Goal: Task Accomplishment & Management: Manage account settings

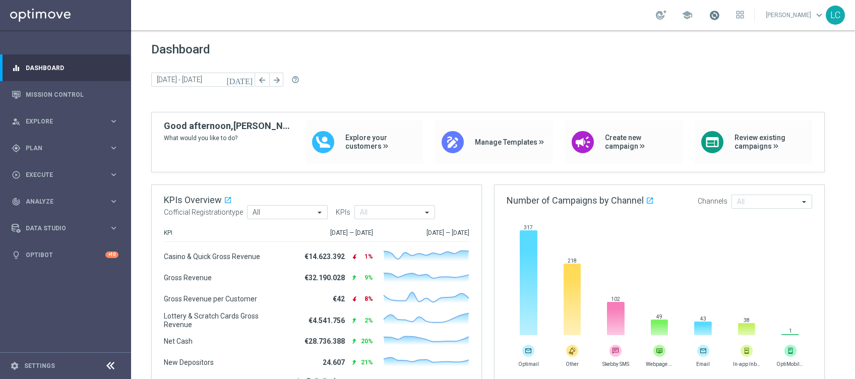
click at [710, 18] on span at bounding box center [714, 15] width 11 height 11
click at [55, 91] on link "Mission Control" at bounding box center [72, 94] width 93 height 27
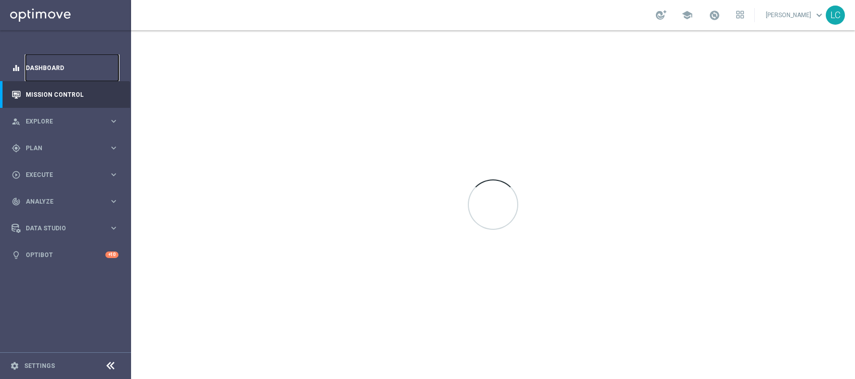
click at [65, 57] on link "Dashboard" at bounding box center [72, 67] width 93 height 27
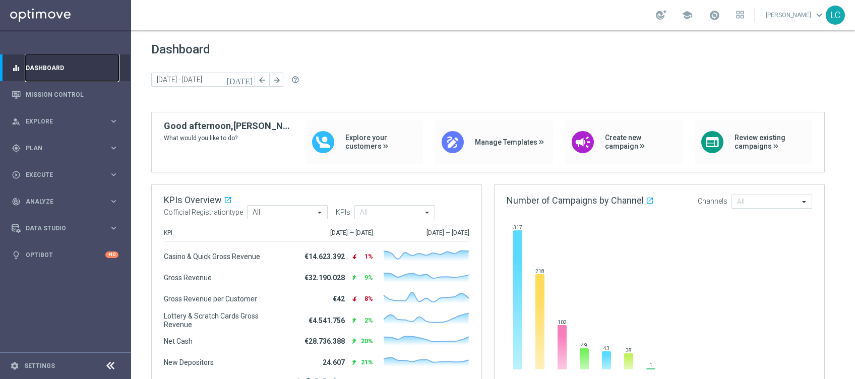
click at [65, 57] on link "Dashboard" at bounding box center [72, 67] width 93 height 27
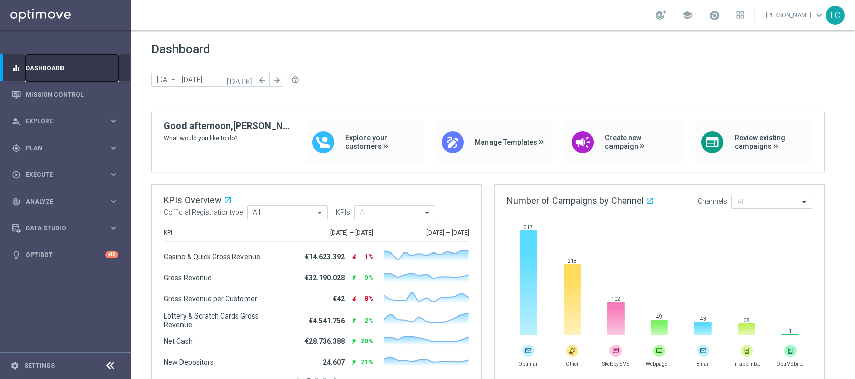
click at [65, 57] on link "Dashboard" at bounding box center [72, 67] width 93 height 27
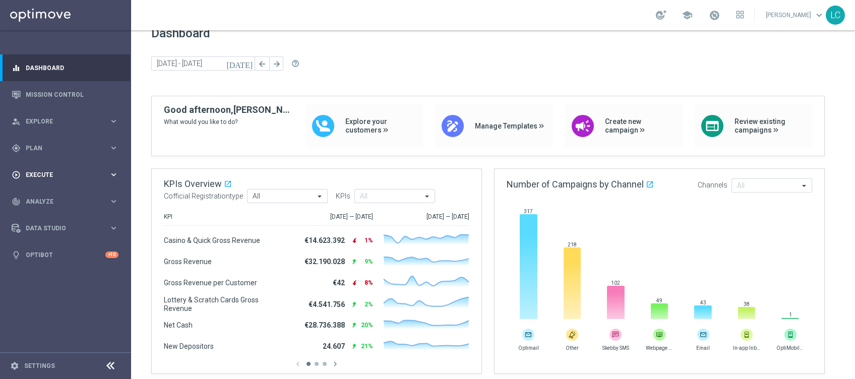
click at [55, 176] on span "Execute" at bounding box center [67, 175] width 83 height 6
click at [50, 193] on link "Campaign Builder" at bounding box center [65, 196] width 79 height 8
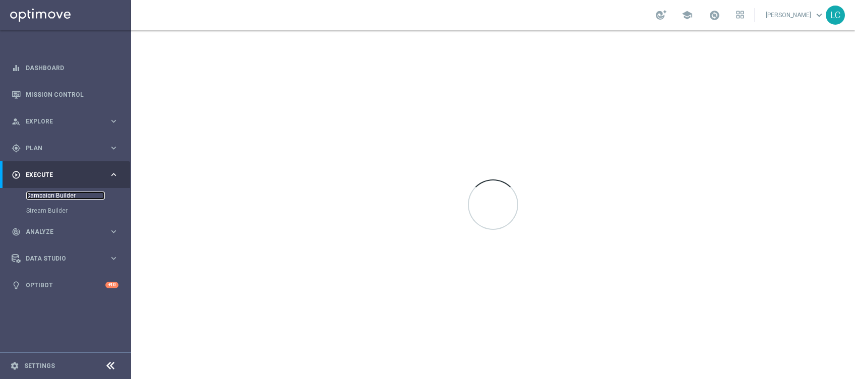
scroll to position [0, 0]
click at [36, 146] on span "Plan" at bounding box center [67, 148] width 83 height 6
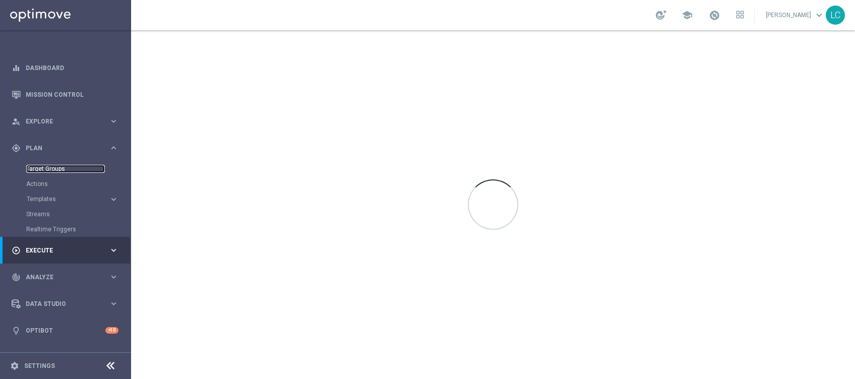
click at [39, 166] on link "Target Groups" at bounding box center [65, 169] width 79 height 8
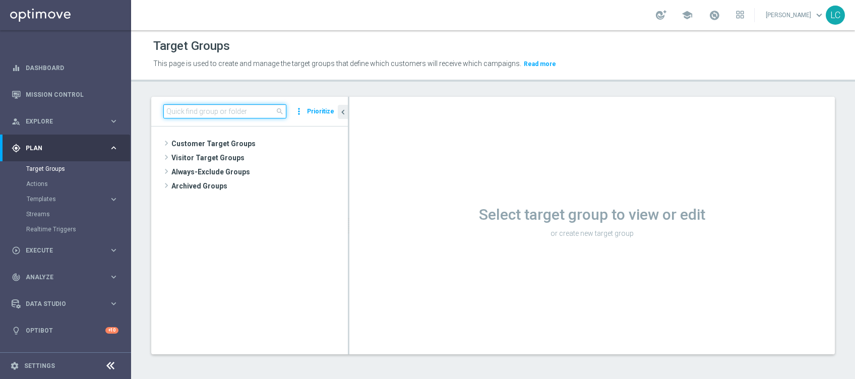
click at [217, 105] on input at bounding box center [224, 111] width 123 height 14
paste input "Active BETTING TOTALI nosaldo GGRnb >200 L3M Media<20"
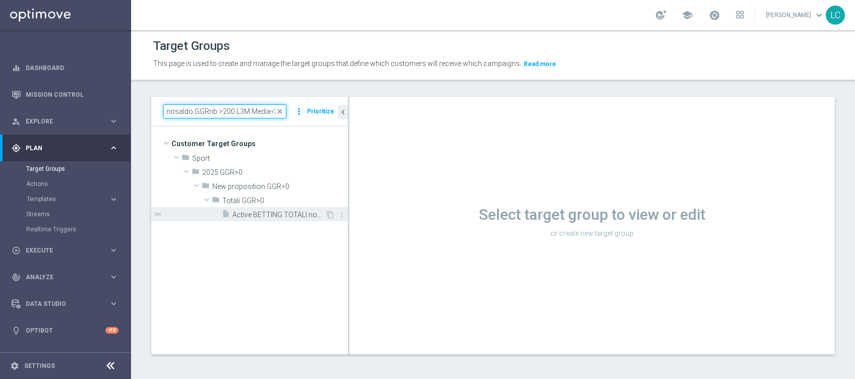
type input "Active BETTING TOTALI nosaldo GGRnb >200 L3M Media<20"
click at [274, 211] on span "Active BETTING TOTALI nosaldo GGRnb >200 L3M Media<20" at bounding box center [278, 215] width 93 height 9
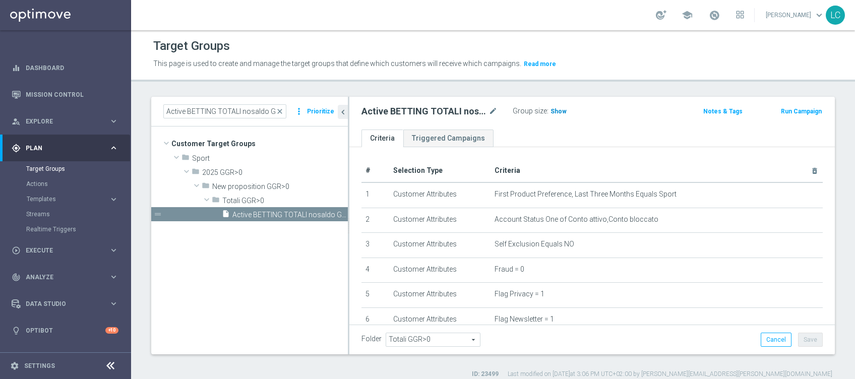
click at [553, 110] on span "Show" at bounding box center [559, 111] width 16 height 7
click at [787, 111] on button "Run Campaign" at bounding box center [801, 111] width 43 height 11
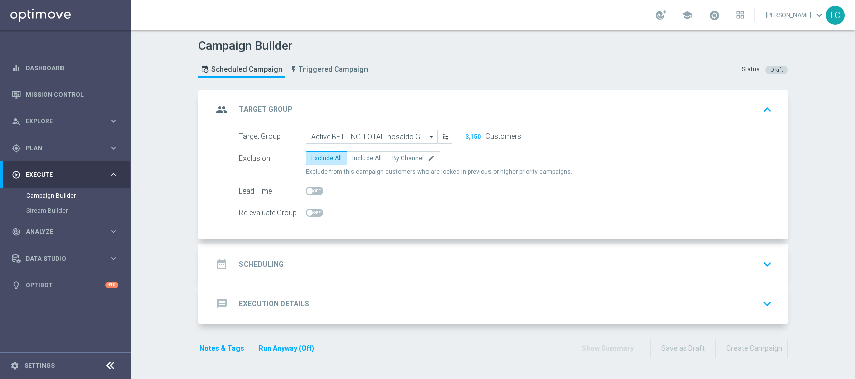
click at [321, 266] on div "date_range Scheduling keyboard_arrow_down" at bounding box center [494, 264] width 563 height 19
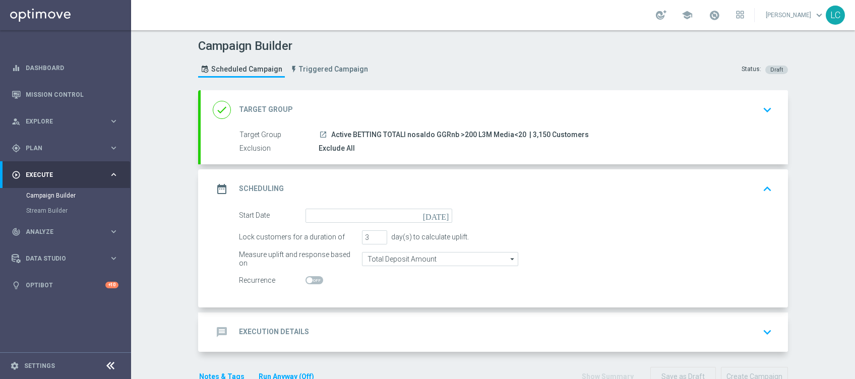
scroll to position [26, 0]
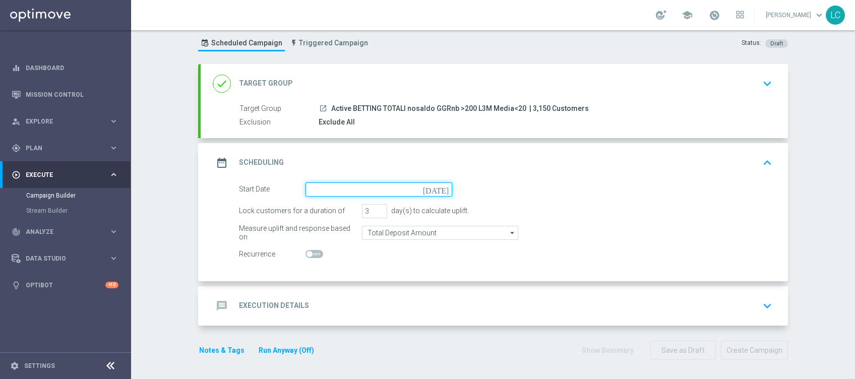
click at [337, 192] on input at bounding box center [379, 190] width 147 height 14
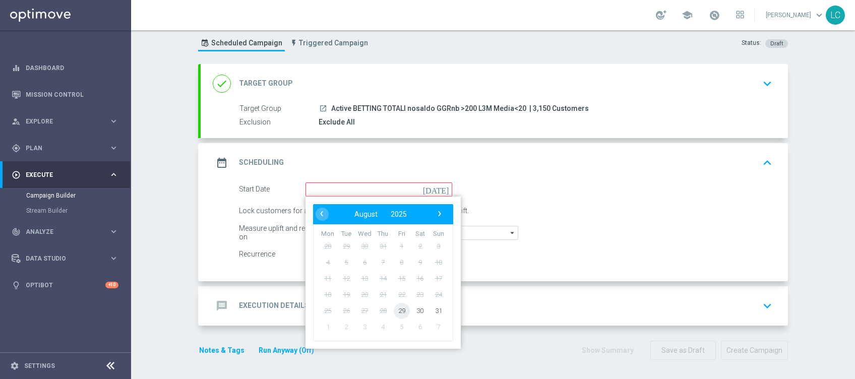
click at [394, 308] on span "29" at bounding box center [402, 311] width 16 height 16
type input "29 Aug 2025"
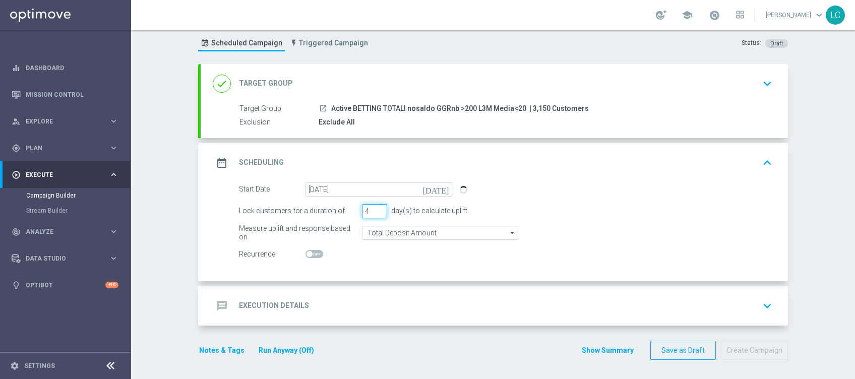
type input "4"
click at [375, 206] on input "4" at bounding box center [374, 211] width 25 height 14
click at [376, 300] on div "message Execution Details keyboard_arrow_down" at bounding box center [494, 305] width 563 height 19
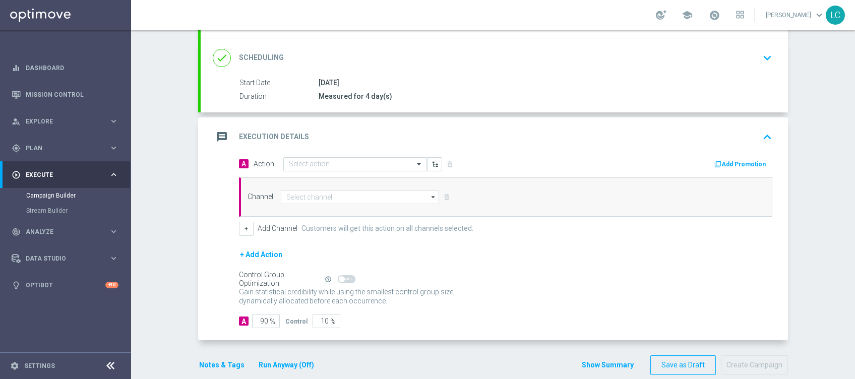
scroll to position [137, 0]
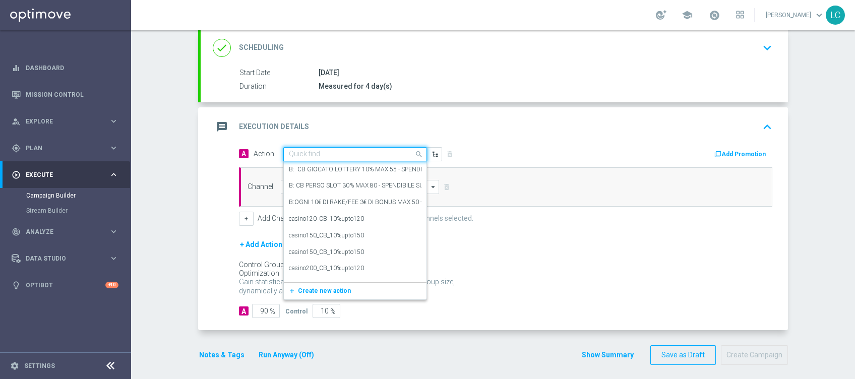
click at [316, 150] on input "text" at bounding box center [345, 154] width 112 height 9
paste input "Deposita almeno 10 per ottenere 2€ freebet deposita almeno 20€ per ricevere 5€ …"
type input "Deposita almeno 10 per ottenere 2€ freebet deposita almeno 20€ per ricevere 5€ …"
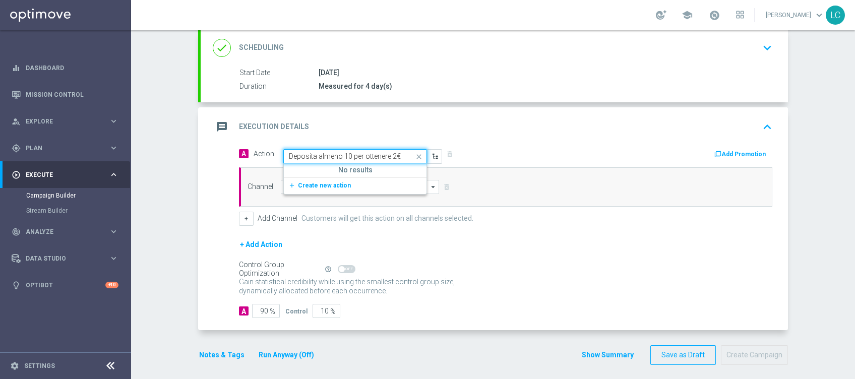
scroll to position [0, 314]
click at [308, 182] on span "Create new action" at bounding box center [324, 185] width 53 height 7
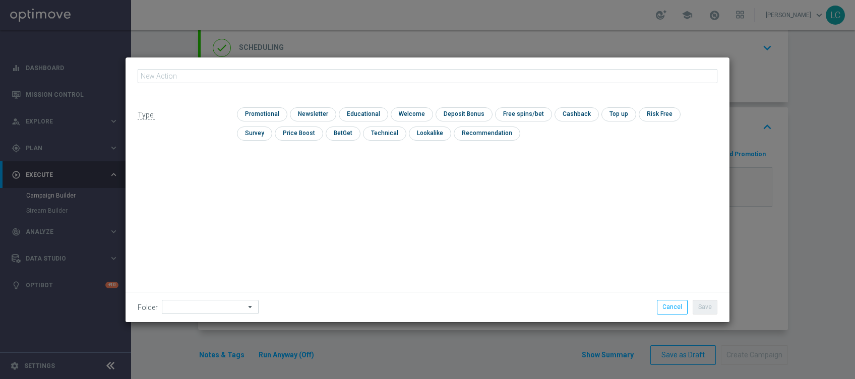
type input "Deposita almeno 10 per ottenere 2€ freebet deposita almeno 20€ per ricevere 5€ …"
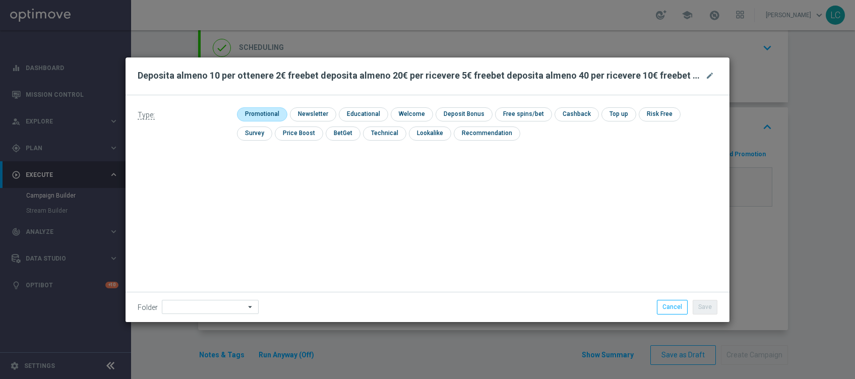
click at [263, 113] on input "checkbox" at bounding box center [261, 114] width 48 height 14
checkbox input "true"
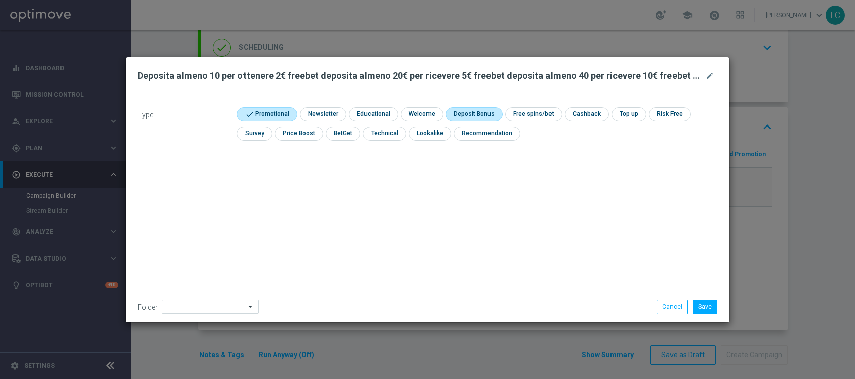
click at [459, 109] on input "checkbox" at bounding box center [473, 114] width 54 height 14
checkbox input "true"
click at [532, 109] on input "checkbox" at bounding box center [542, 114] width 54 height 14
checkbox input "true"
click at [710, 307] on button "Save" at bounding box center [705, 307] width 25 height 14
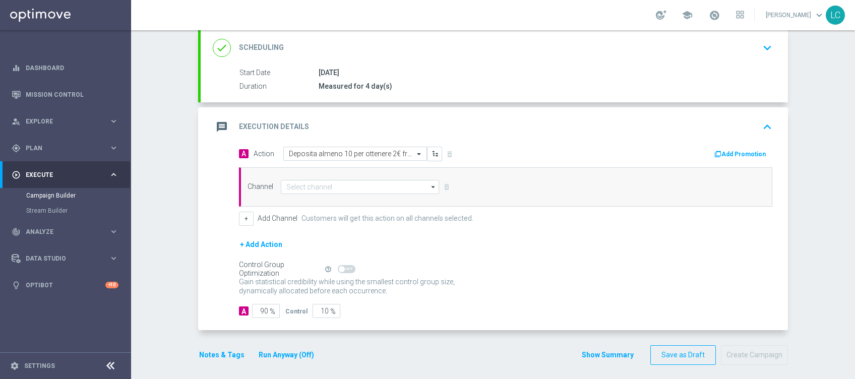
click at [698, 305] on div "A 90 % Control 10 %" at bounding box center [505, 311] width 533 height 14
click at [344, 183] on input at bounding box center [360, 187] width 158 height 14
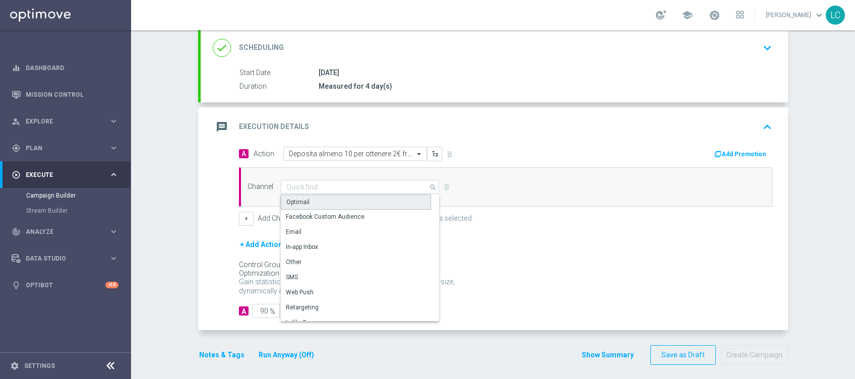
click at [322, 206] on div "Optimail" at bounding box center [356, 202] width 150 height 15
type input "Optimail"
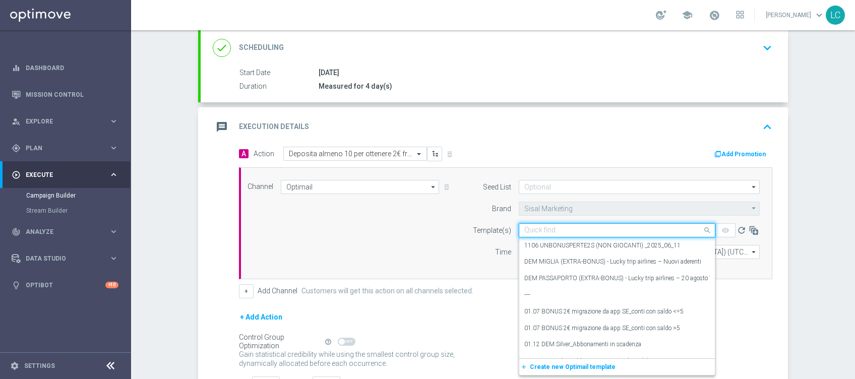
click at [546, 226] on input "text" at bounding box center [606, 230] width 165 height 9
paste input "SPORTDEPO2908"
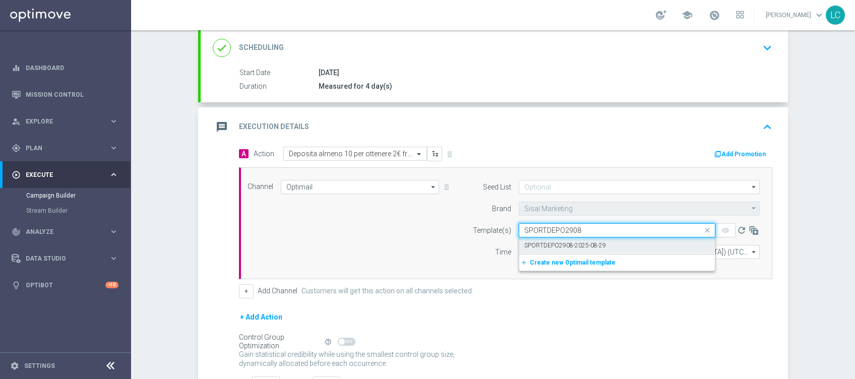
click at [547, 243] on label "SPORTDEPO2908-2025-08-29" at bounding box center [565, 246] width 82 height 9
type input "SPORTDEPO2908"
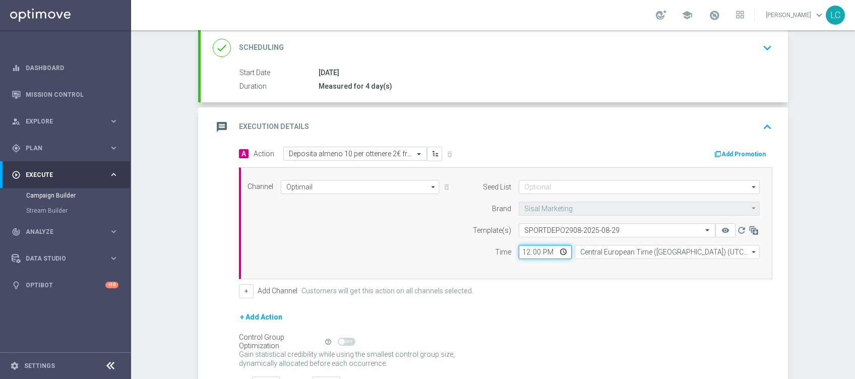
click at [519, 249] on input "12:00" at bounding box center [545, 252] width 53 height 14
type input "15:45"
click at [738, 151] on button "Add Promotion" at bounding box center [741, 154] width 56 height 11
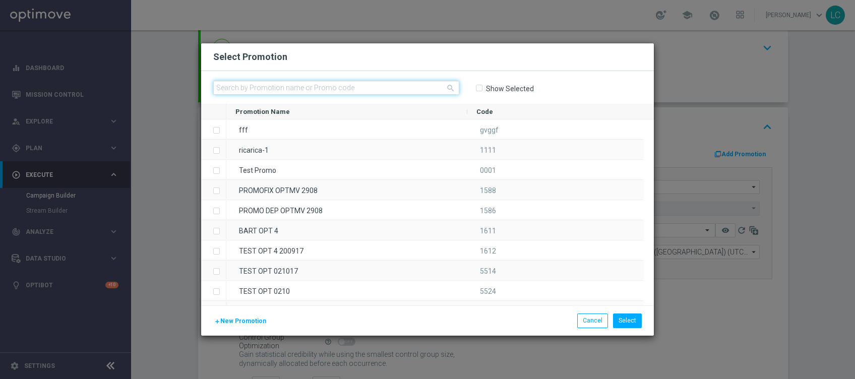
click at [363, 89] on input "text" at bounding box center [336, 88] width 246 height 14
paste input "SPORTDEPO2908"
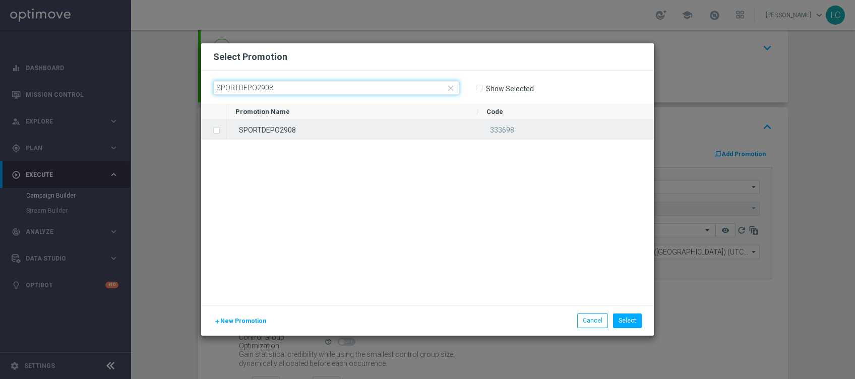
type input "SPORTDEPO2908"
click at [223, 129] on label "Press SPACE to select this row." at bounding box center [225, 131] width 4 height 9
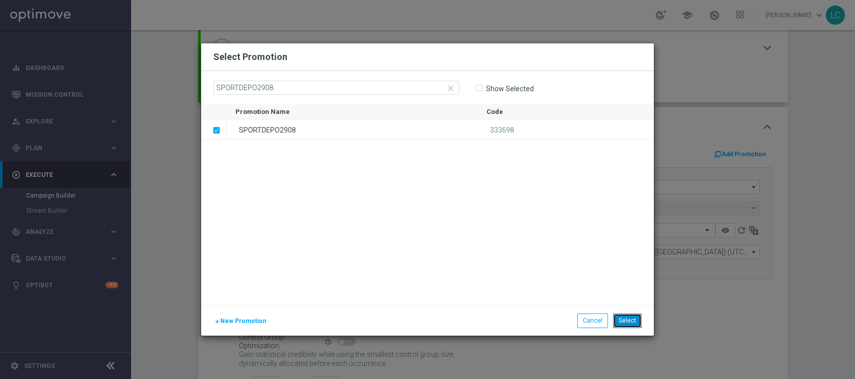
click at [624, 324] on button "Select" at bounding box center [627, 321] width 29 height 14
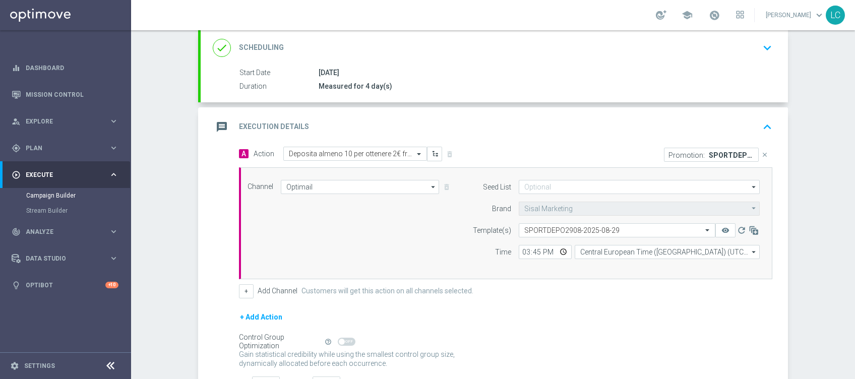
click at [762, 122] on icon "keyboard_arrow_up" at bounding box center [767, 127] width 15 height 15
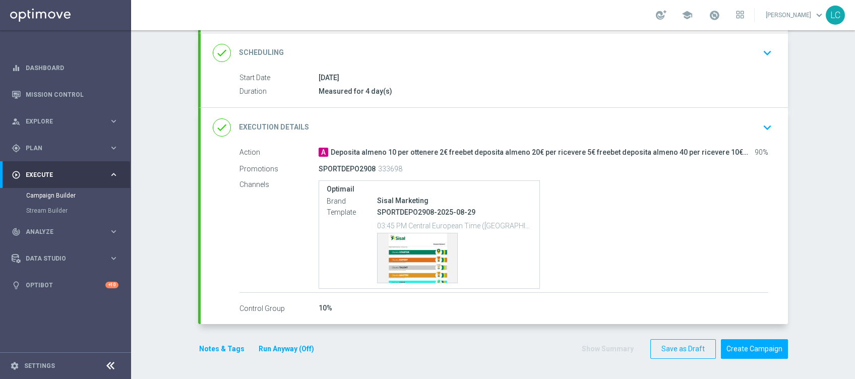
scroll to position [130, 0]
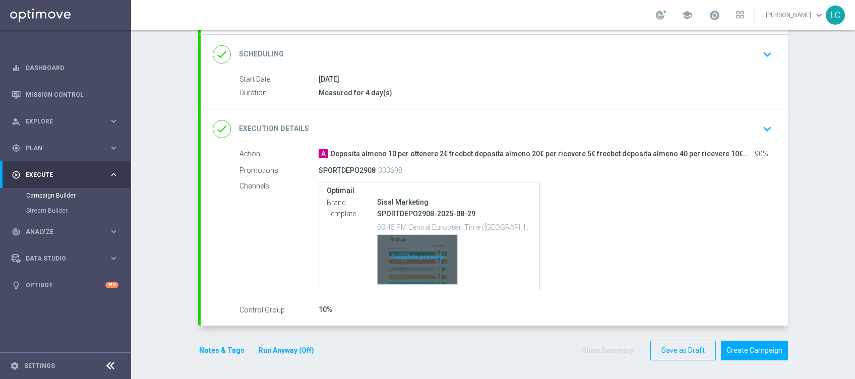
click at [411, 270] on div "Template preview" at bounding box center [418, 259] width 80 height 49
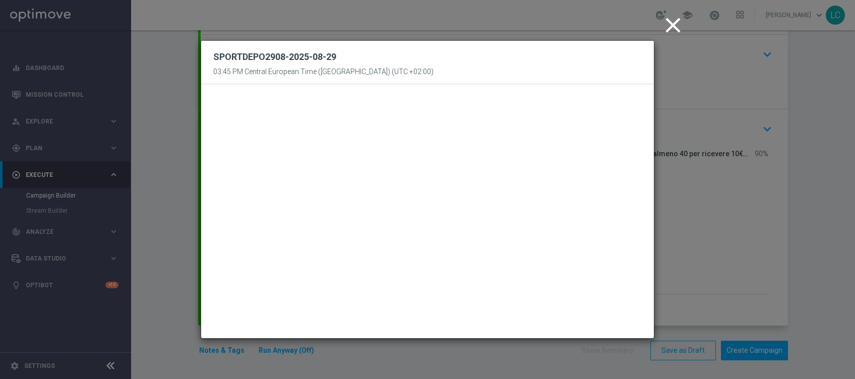
click at [677, 27] on icon "close" at bounding box center [673, 25] width 25 height 25
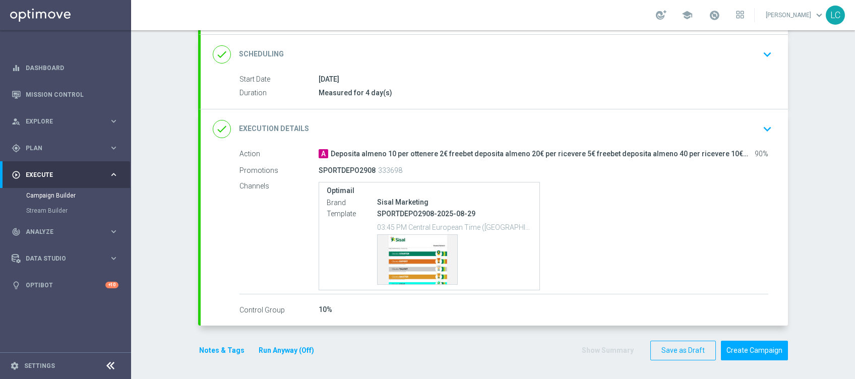
click at [208, 346] on button "Notes & Tags" at bounding box center [221, 350] width 47 height 13
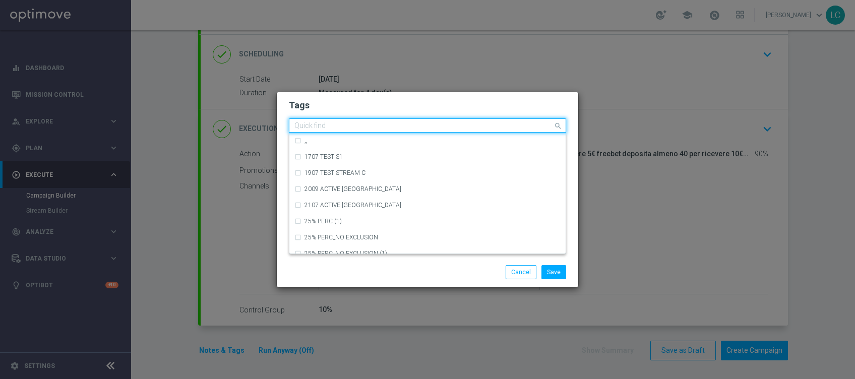
click at [412, 126] on input "text" at bounding box center [423, 126] width 259 height 9
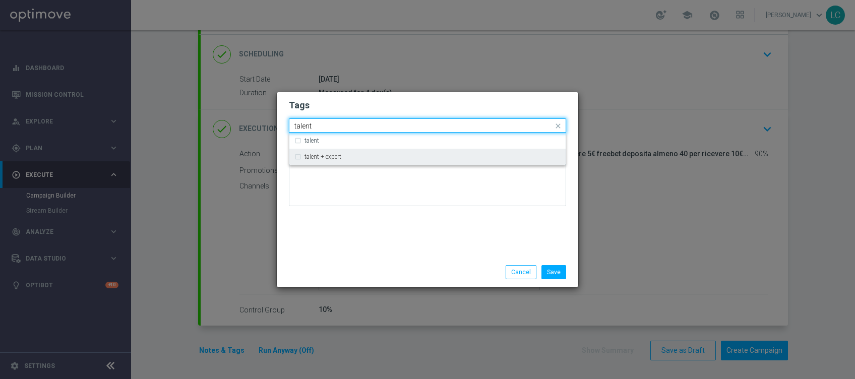
click at [389, 152] on div "talent + expert" at bounding box center [427, 157] width 266 height 16
type input "talent"
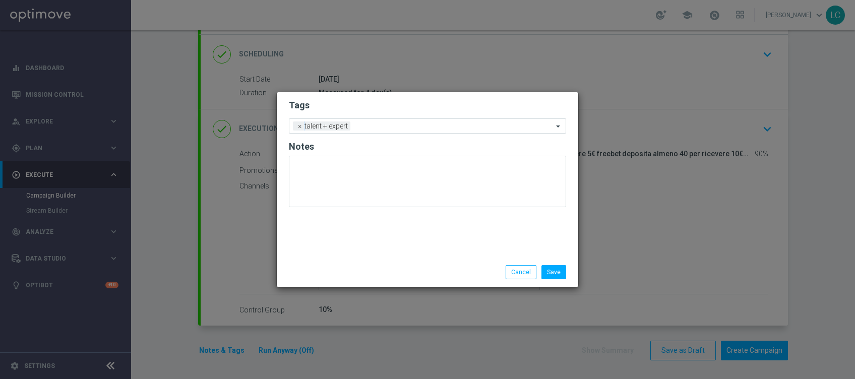
click at [411, 107] on h2 "Tags" at bounding box center [427, 105] width 277 height 12
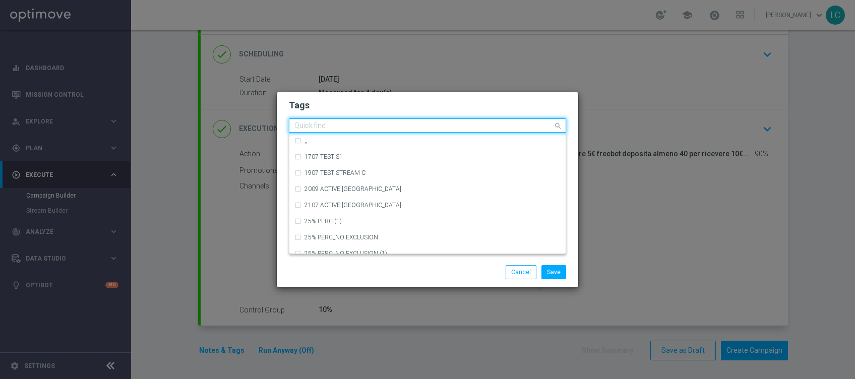
click at [412, 126] on input "text" at bounding box center [423, 126] width 259 height 9
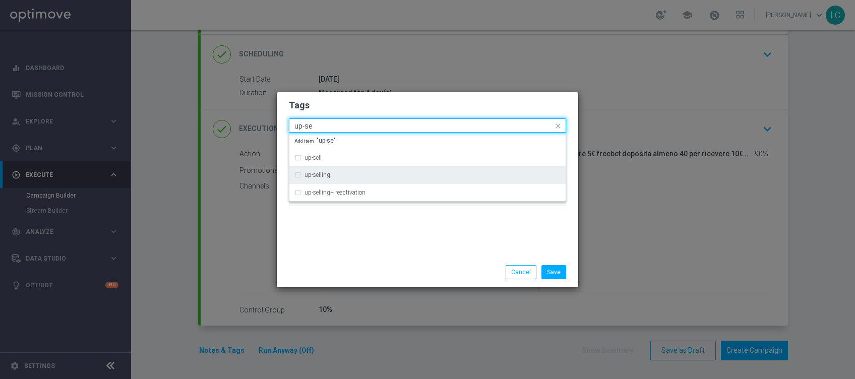
click at [305, 167] on div "up-selling" at bounding box center [427, 175] width 266 height 16
type input "up-se"
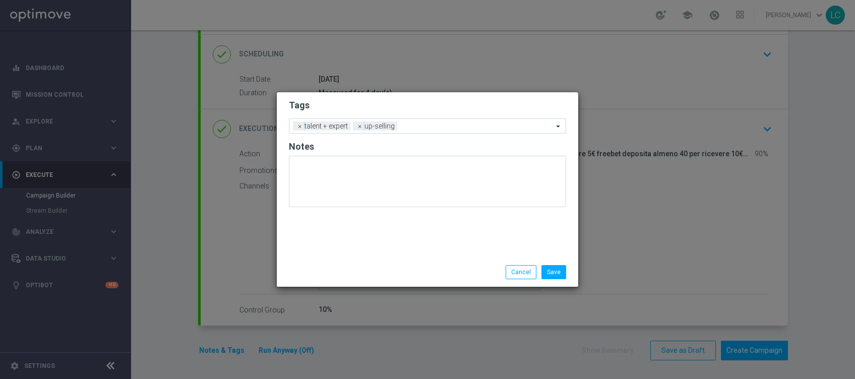
click at [362, 112] on form "Tags Add a new tag × talent + expert × up-selling Notes" at bounding box center [427, 156] width 277 height 118
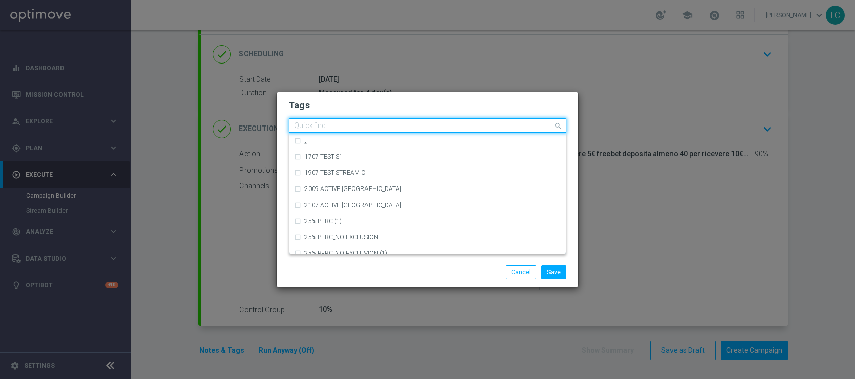
click at [422, 120] on div "Quick find × talent + expert × up-selling" at bounding box center [421, 126] width 264 height 13
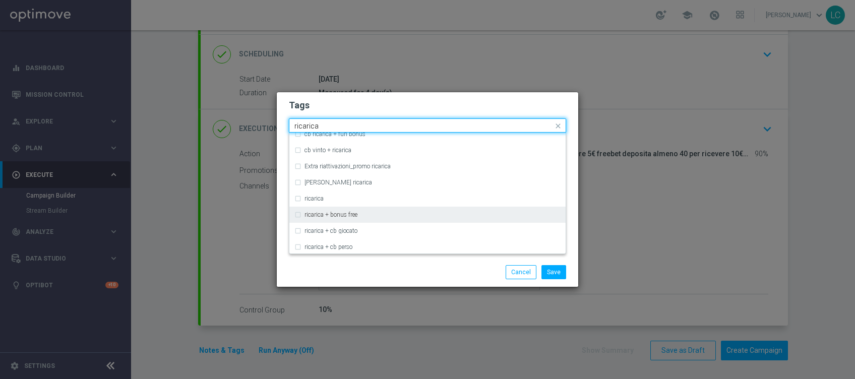
scroll to position [282, 0]
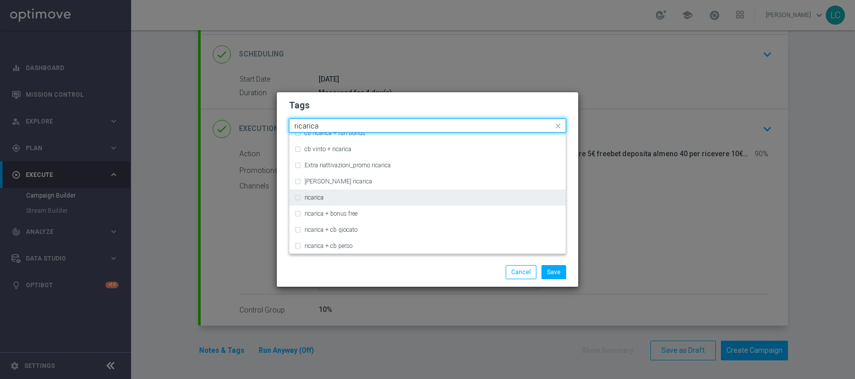
click at [298, 197] on div "ricarica" at bounding box center [427, 198] width 266 height 16
type input "ricarica"
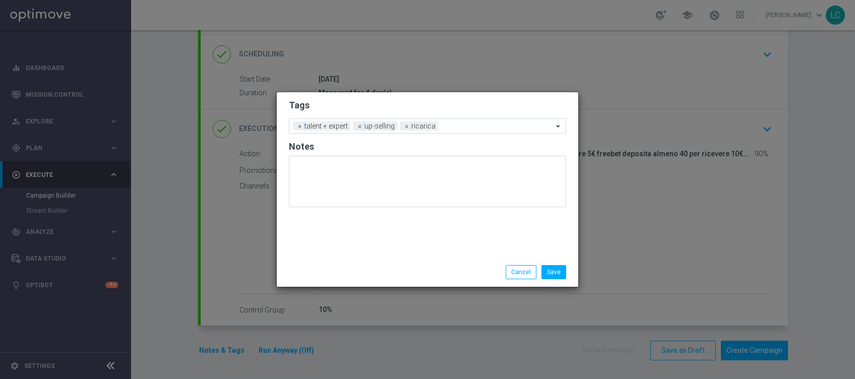
click at [386, 105] on h2 "Tags" at bounding box center [427, 105] width 277 height 12
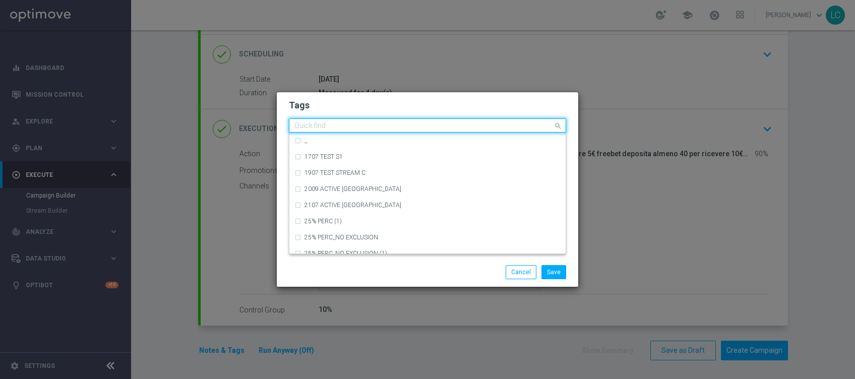
click at [486, 129] on input "text" at bounding box center [423, 126] width 259 height 9
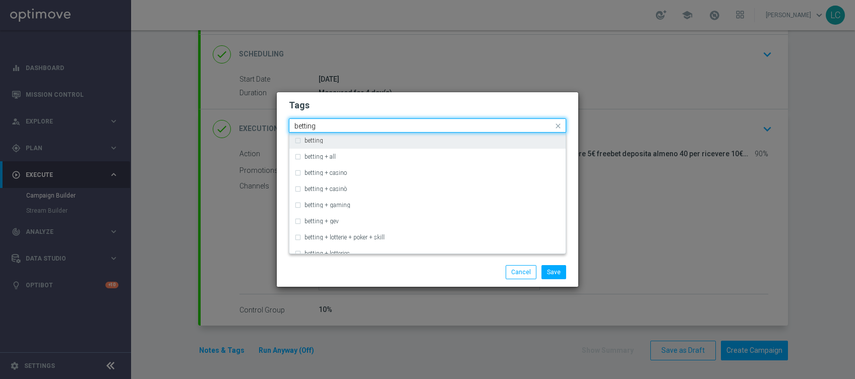
click at [294, 140] on div "betting" at bounding box center [427, 141] width 266 height 16
type input "betting"
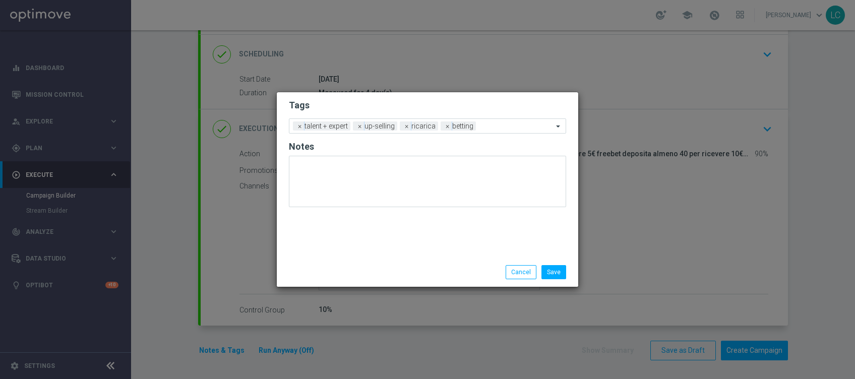
click at [406, 107] on h2 "Tags" at bounding box center [427, 105] width 277 height 12
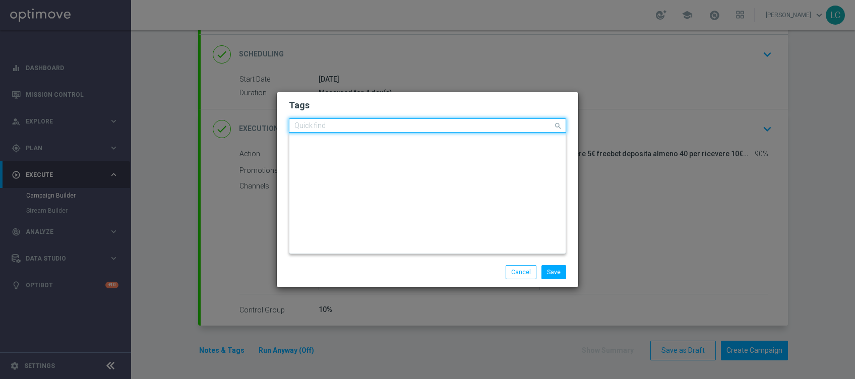
scroll to position [0, 0]
click at [496, 122] on input "text" at bounding box center [423, 126] width 259 height 9
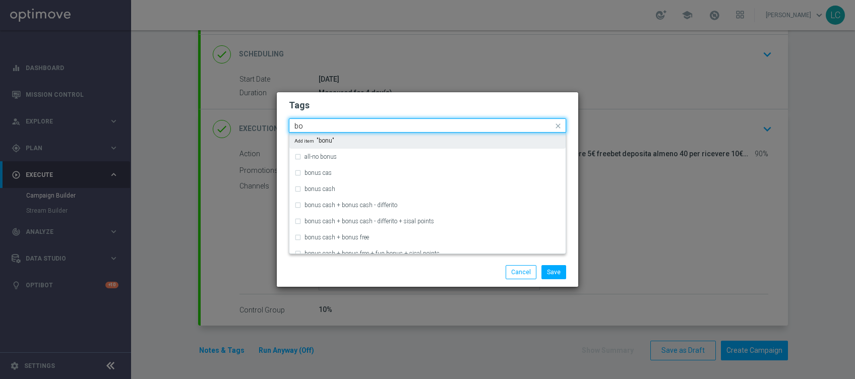
type input "b"
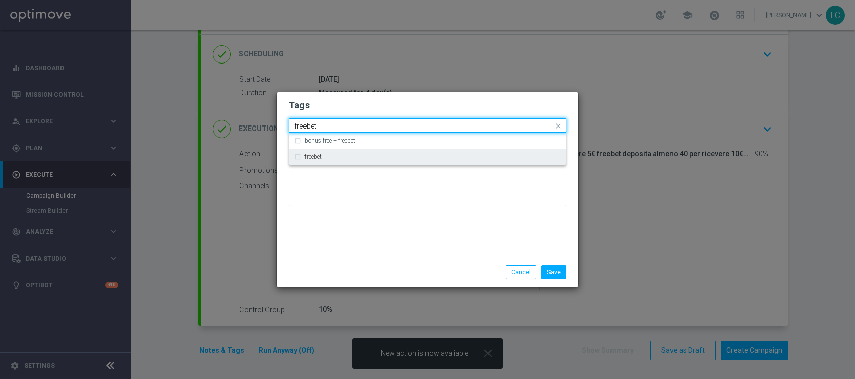
click at [300, 159] on div "freebet" at bounding box center [427, 157] width 266 height 16
type input "freebet"
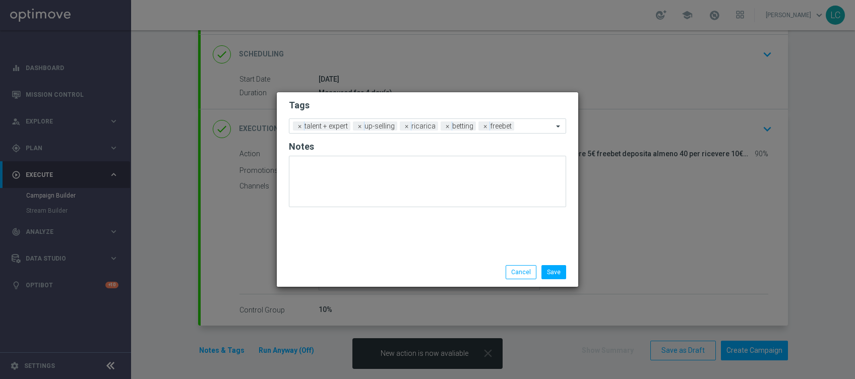
click at [424, 104] on h2 "Tags" at bounding box center [427, 105] width 277 height 12
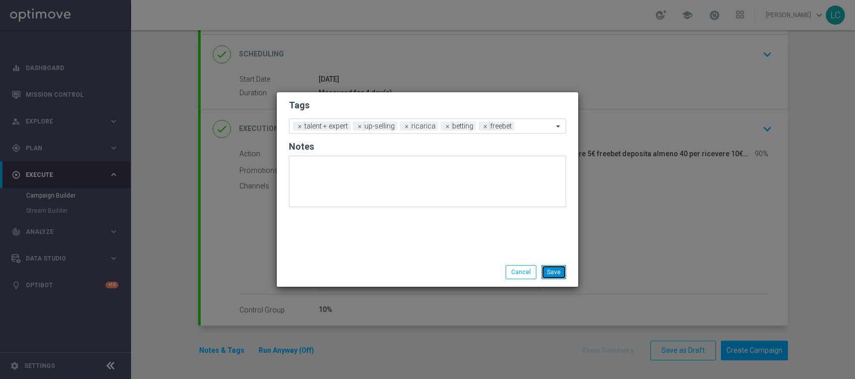
click at [559, 274] on button "Save" at bounding box center [554, 272] width 25 height 14
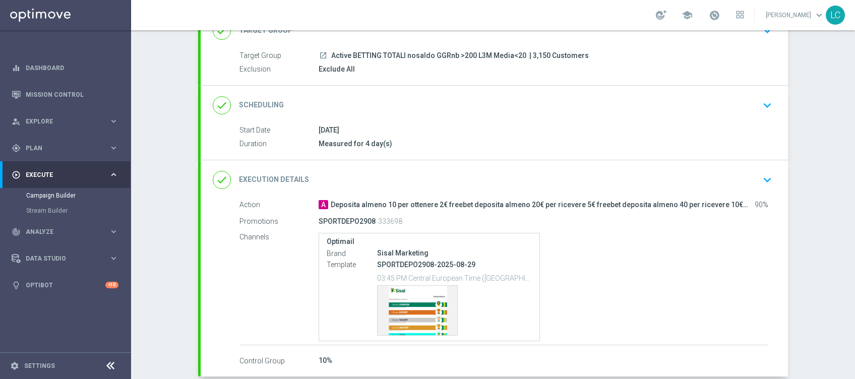
scroll to position [82, 0]
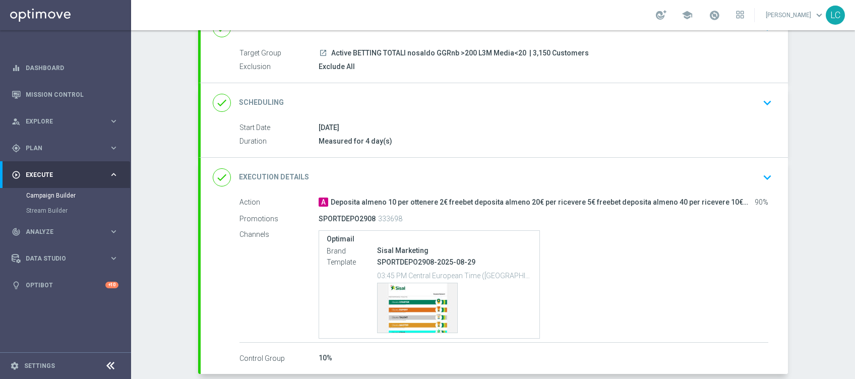
click at [762, 179] on icon "keyboard_arrow_down" at bounding box center [767, 177] width 15 height 15
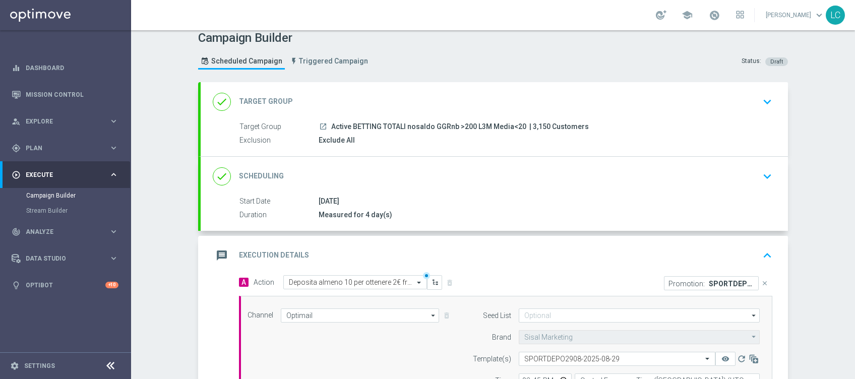
scroll to position [4, 0]
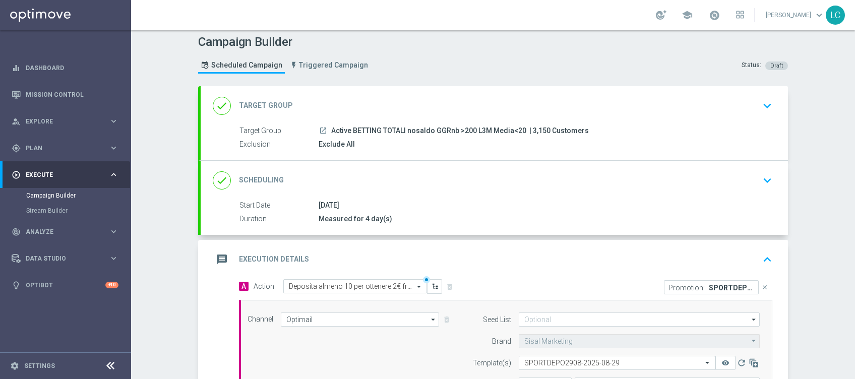
click at [768, 180] on icon "keyboard_arrow_down" at bounding box center [767, 180] width 15 height 15
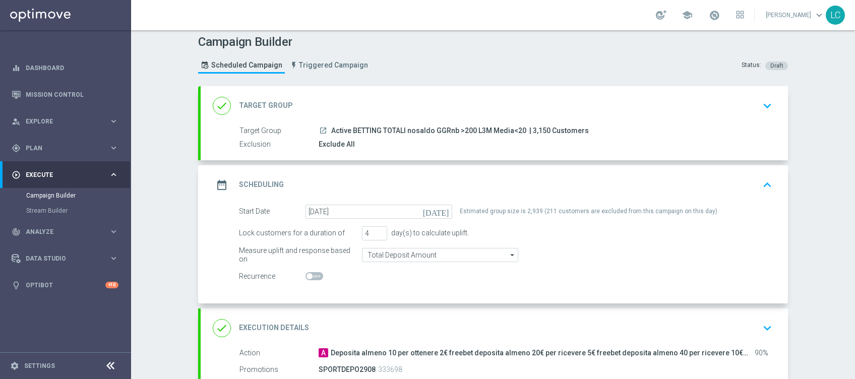
click at [760, 177] on icon "keyboard_arrow_up" at bounding box center [767, 184] width 15 height 15
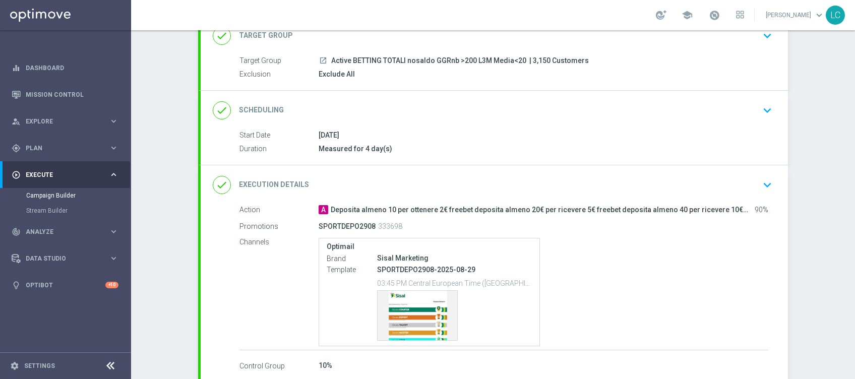
scroll to position [130, 0]
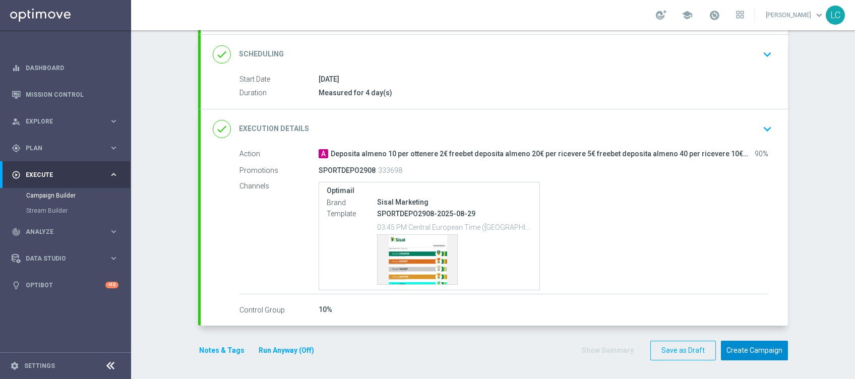
click at [756, 346] on button "Create Campaign" at bounding box center [754, 351] width 67 height 20
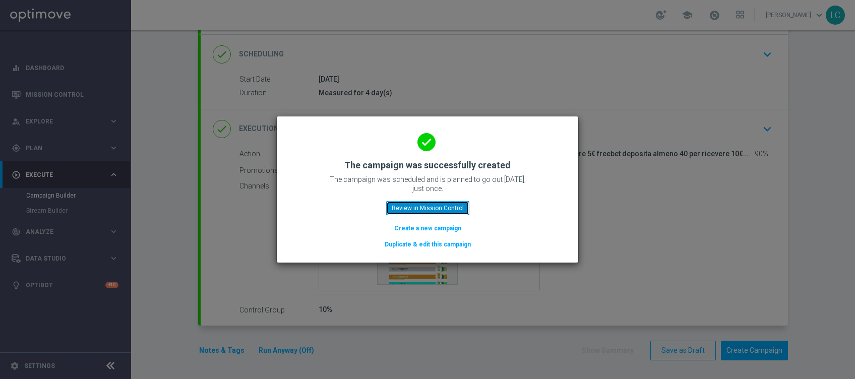
click at [441, 207] on button "Review in Mission Control" at bounding box center [427, 208] width 83 height 14
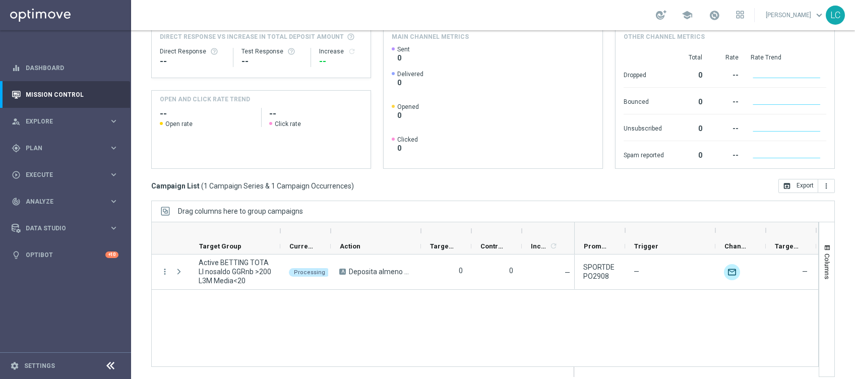
scroll to position [145, 0]
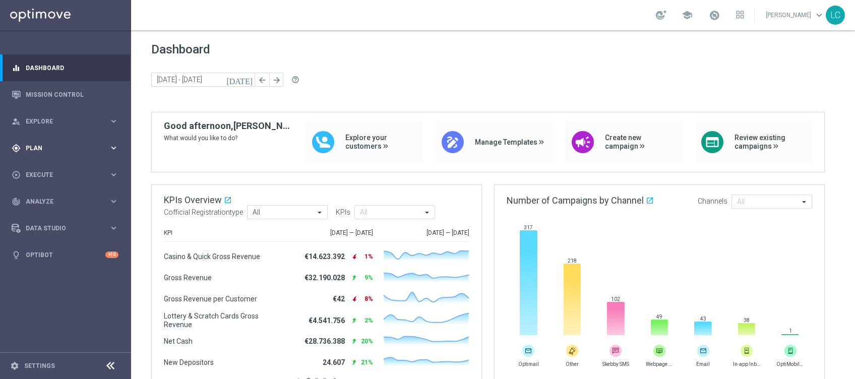
click at [48, 150] on span "Plan" at bounding box center [67, 148] width 83 height 6
click at [40, 202] on span "Templates" at bounding box center [63, 199] width 72 height 6
click at [40, 215] on link "Optimail" at bounding box center [68, 214] width 74 height 8
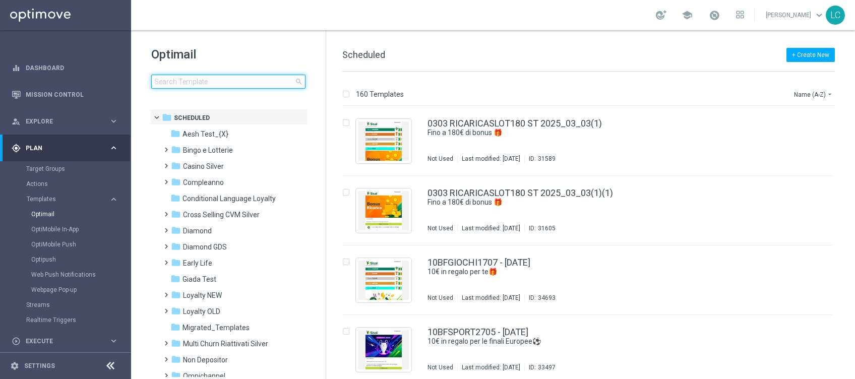
click at [200, 80] on input at bounding box center [228, 82] width 154 height 14
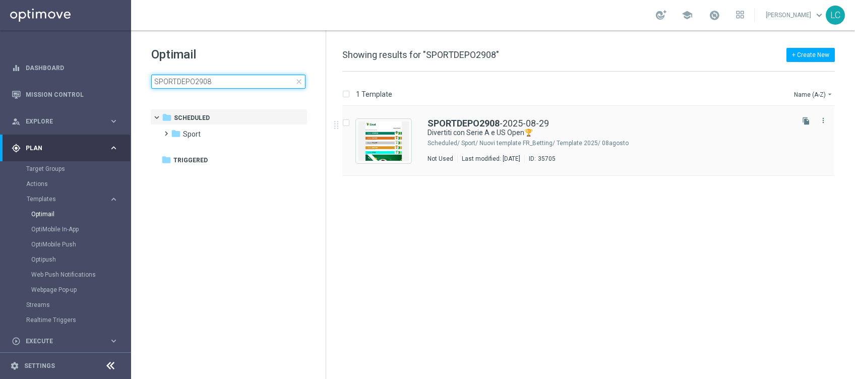
type input "SPORTDEPO2908"
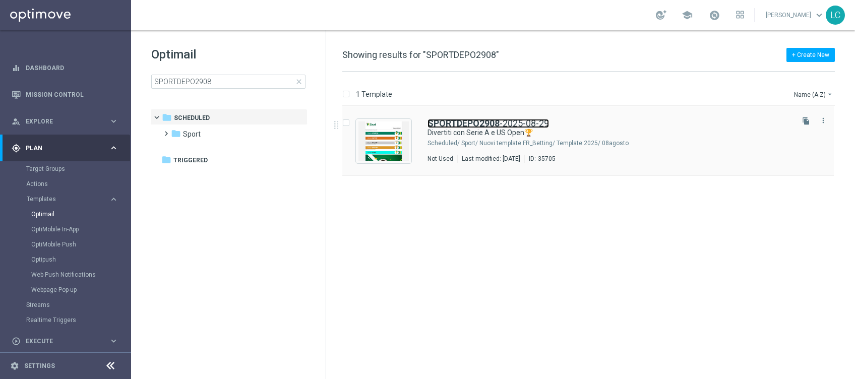
click at [459, 124] on b "SPORTDEPO2908" at bounding box center [464, 123] width 72 height 11
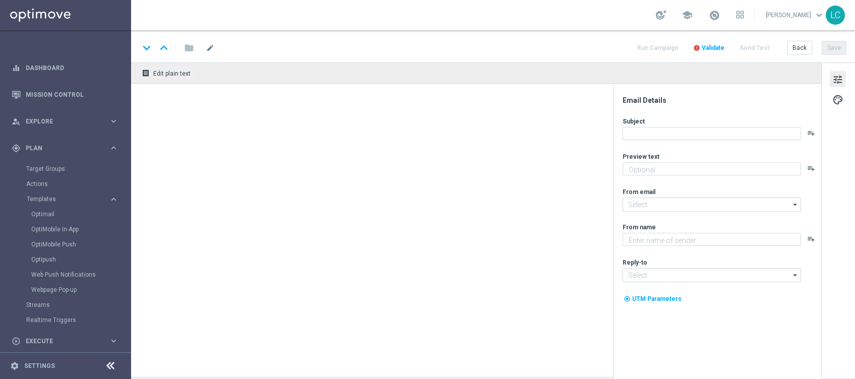
type textarea "fino a 10€ di freebet🎁"
type input "newsletter@comunicazioni.sisal.it"
type textarea "Sisal"
type input "info@sisal.it"
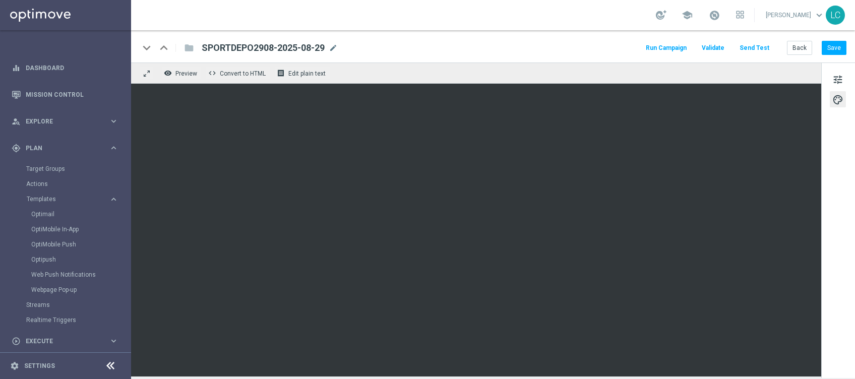
click at [40, 208] on div "Optimail" at bounding box center [80, 214] width 99 height 15
click at [42, 217] on link "Optimail" at bounding box center [68, 214] width 74 height 8
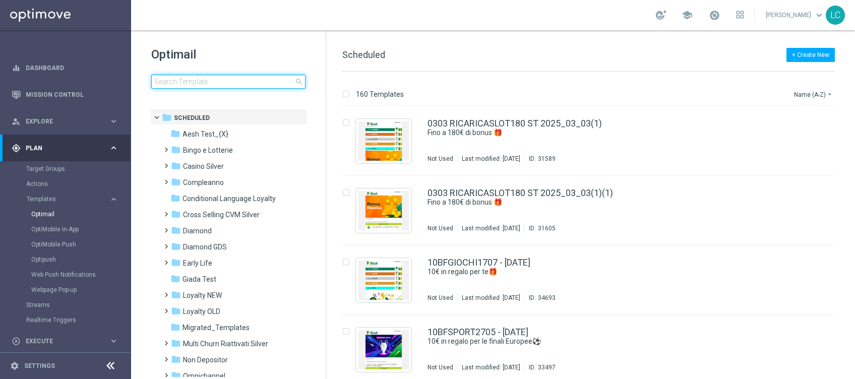
click at [226, 84] on input at bounding box center [228, 82] width 154 height 14
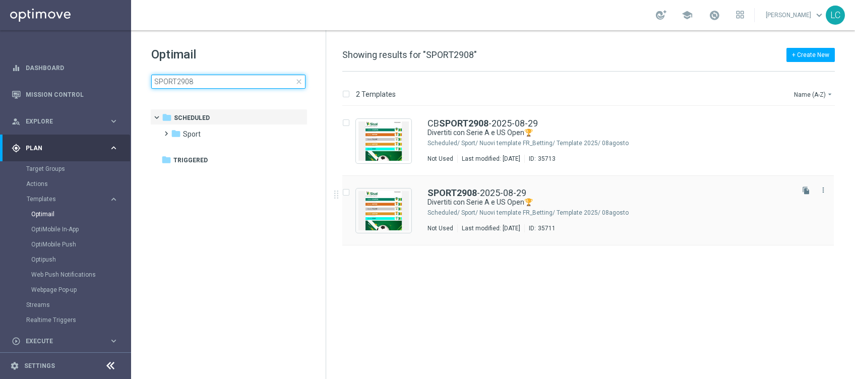
type input "SPORT2908"
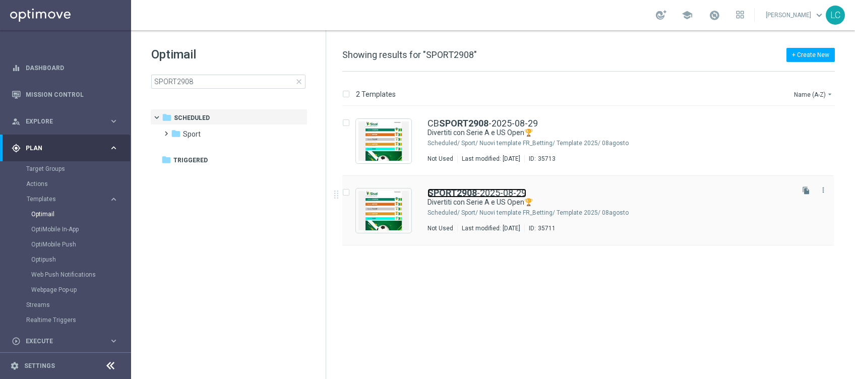
click at [458, 190] on b "SPORT2908" at bounding box center [452, 193] width 49 height 11
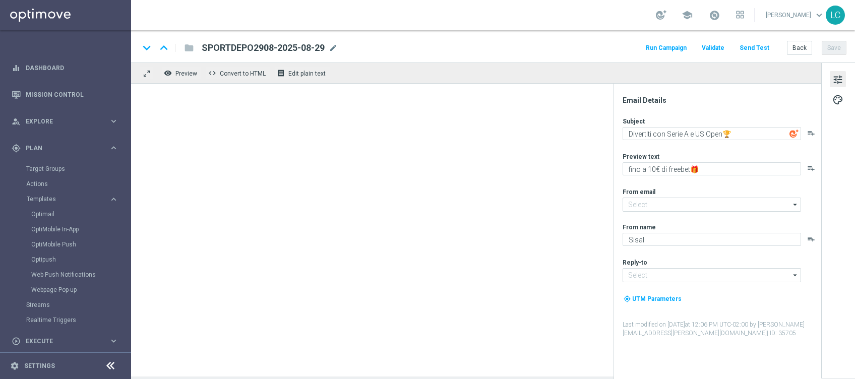
type input "newsletter@comunicazioni.sisal.it"
type input "info@sisal.it"
type textarea "fino a 30€ Bonus🎁"
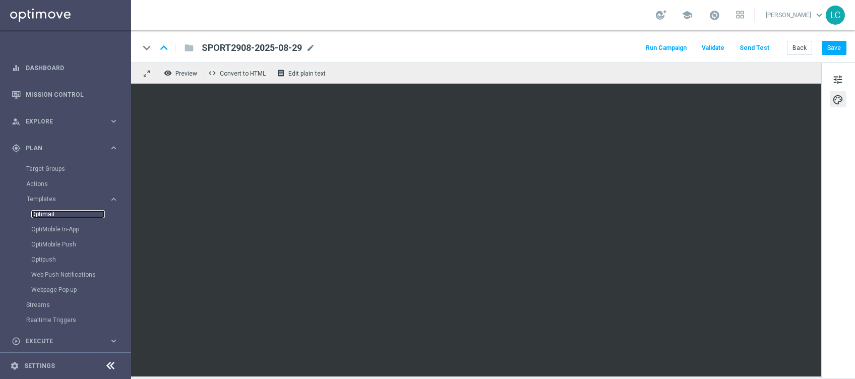
click at [43, 210] on link "Optimail" at bounding box center [68, 214] width 74 height 8
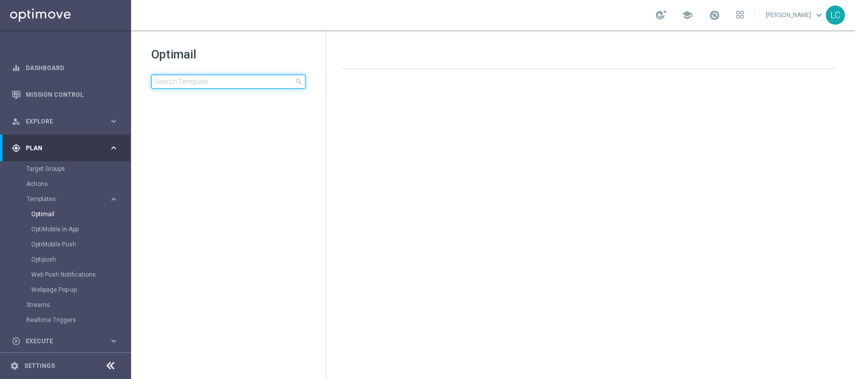
click at [208, 81] on input at bounding box center [228, 82] width 154 height 14
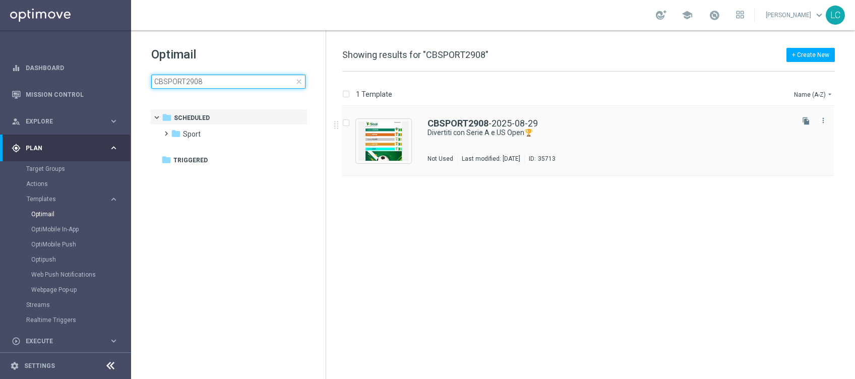
type input "CBSPORT2908"
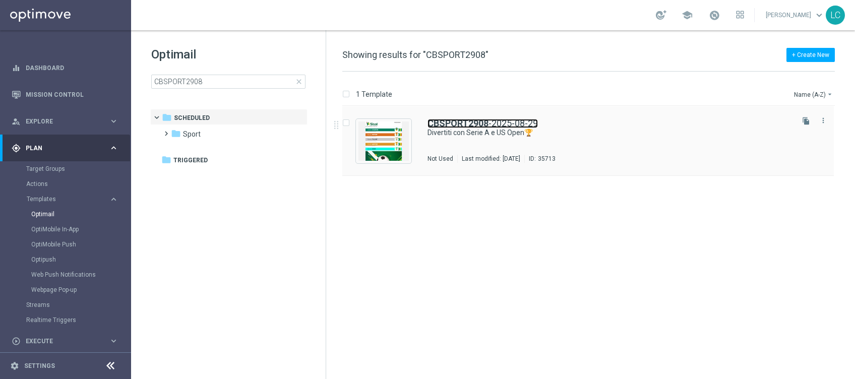
click at [432, 127] on b "CBSPORT2908" at bounding box center [458, 123] width 61 height 11
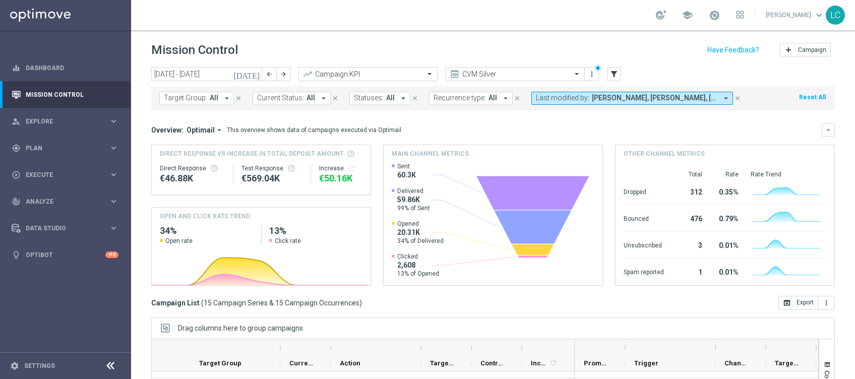
click at [710, 99] on span "Andrea Pierno, Francesca Mascarucci, Lorenzo Carlevale, Marco Cesco, Martina Tr…" at bounding box center [655, 98] width 126 height 9
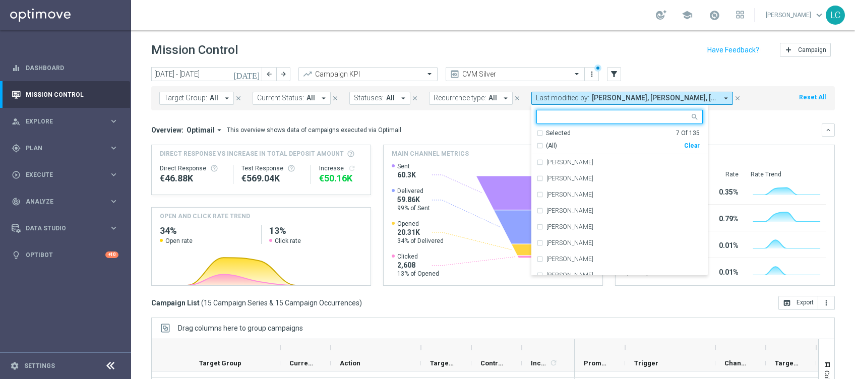
click at [537, 134] on div "Selected 7 Of 135" at bounding box center [618, 133] width 163 height 9
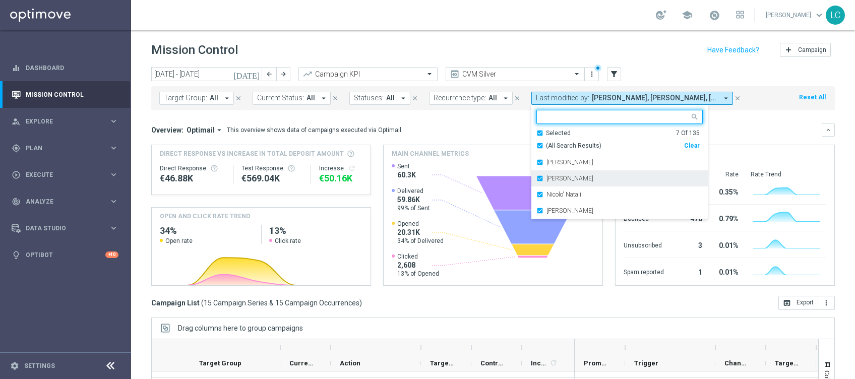
click at [537, 180] on div "Marco Cesco" at bounding box center [620, 178] width 166 height 16
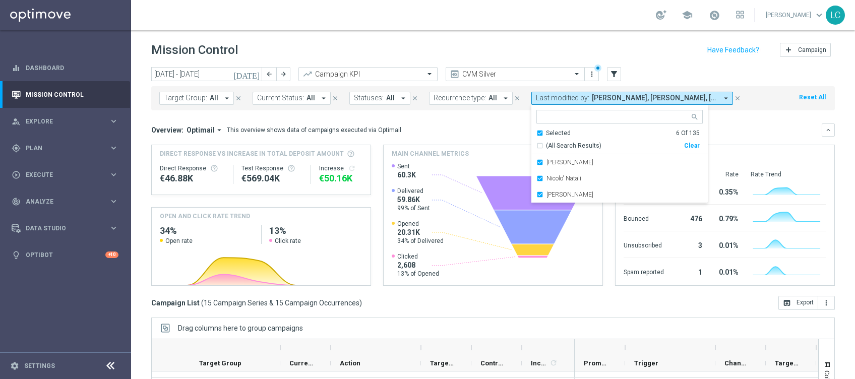
click at [537, 180] on div "Nicolo' Natali" at bounding box center [620, 178] width 166 height 16
click at [537, 180] on div "Paolo Martiradonna" at bounding box center [620, 178] width 166 height 16
click at [754, 141] on div "Overview: Optimail arrow_drop_down This overview shows data of campaigns execut…" at bounding box center [493, 205] width 684 height 162
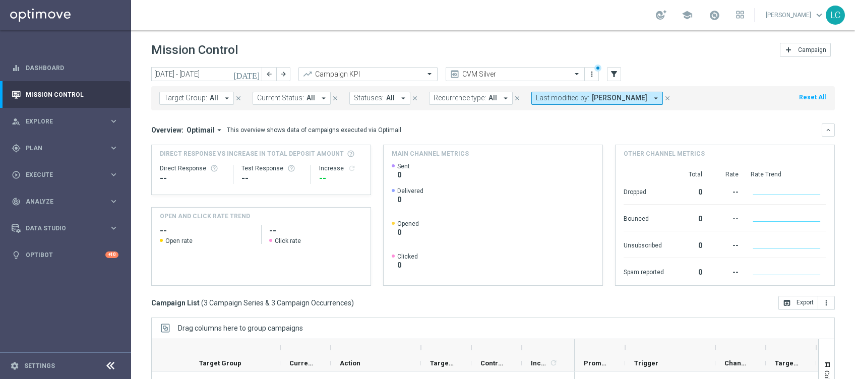
scroll to position [125, 0]
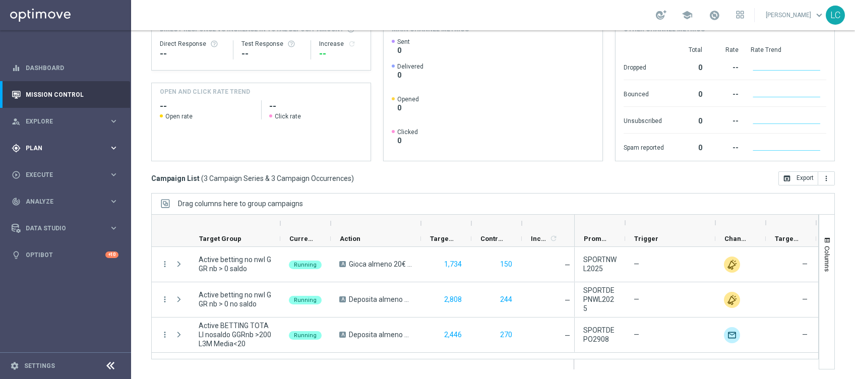
click at [40, 149] on span "Plan" at bounding box center [67, 148] width 83 height 6
click at [44, 165] on link "Target Groups" at bounding box center [65, 169] width 79 height 8
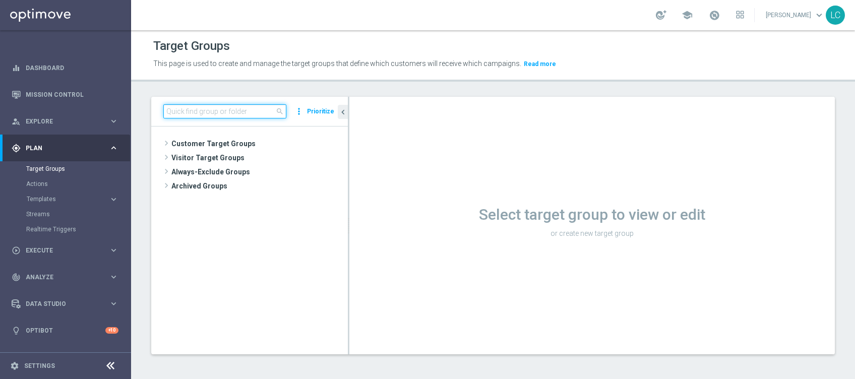
click at [215, 109] on input at bounding box center [224, 111] width 123 height 14
paste input "Active BETTING saldo GGR > 0 L3M BALANCER/STRATEGIST"
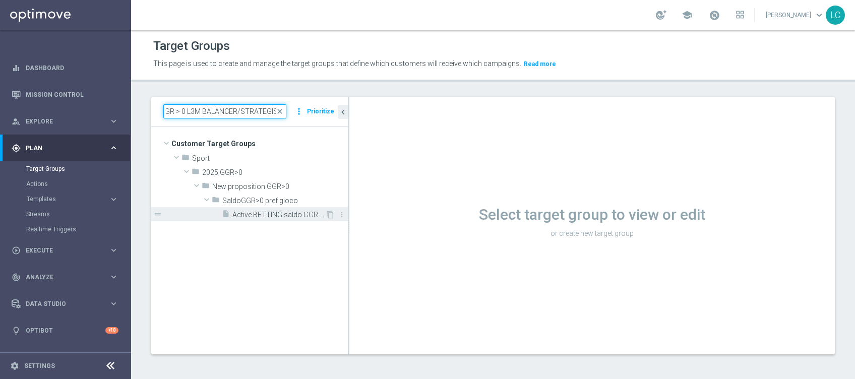
type input "Active BETTING saldo GGR > 0 L3M BALANCER/STRATEGIST"
click at [265, 211] on span "Active BETTING saldo GGR > 0 L3M BALANCER/STRATEGIST" at bounding box center [278, 215] width 93 height 9
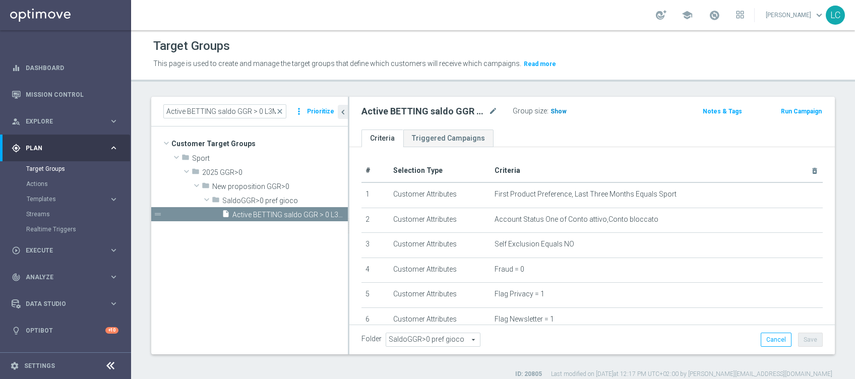
click at [564, 111] on h3 "Show" at bounding box center [559, 111] width 18 height 11
click at [795, 110] on button "Run Campaign" at bounding box center [801, 111] width 43 height 11
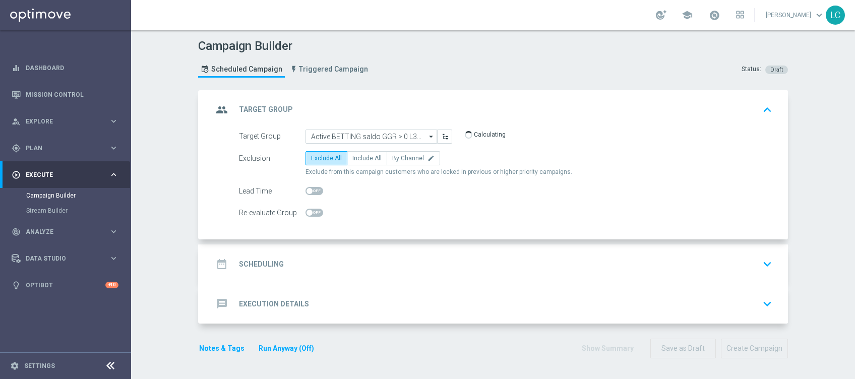
click at [347, 255] on div "date_range Scheduling keyboard_arrow_down" at bounding box center [494, 264] width 563 height 19
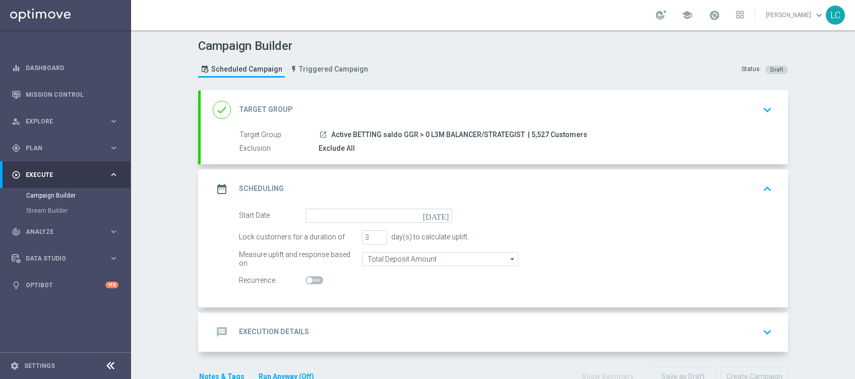
scroll to position [26, 0]
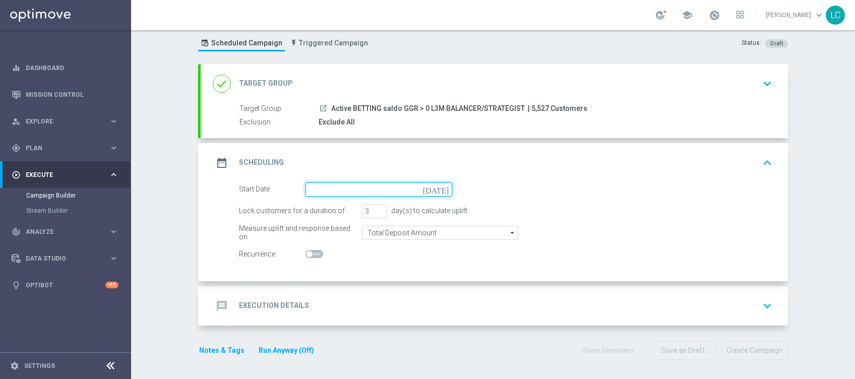
click at [355, 191] on input at bounding box center [379, 190] width 147 height 14
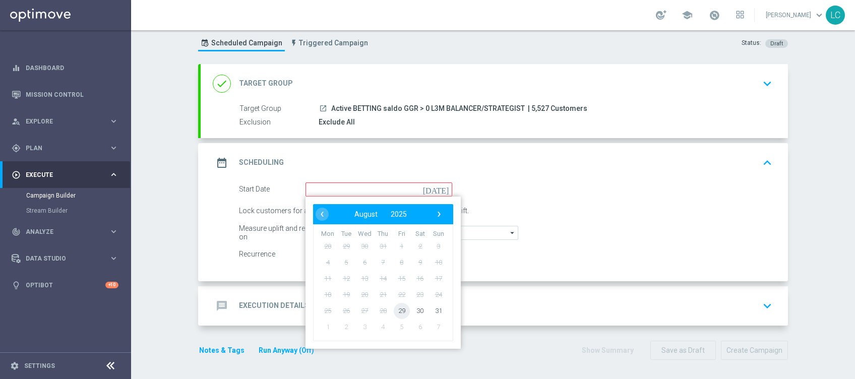
click at [394, 311] on span "29" at bounding box center [402, 311] width 16 height 16
type input "[DATE]"
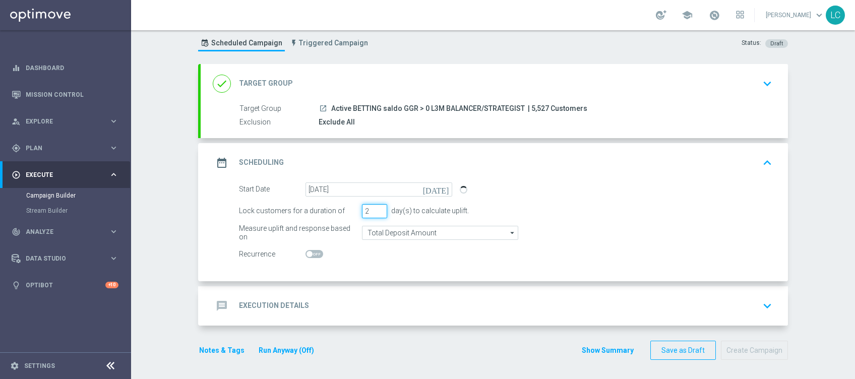
click at [374, 211] on input "2" at bounding box center [374, 211] width 25 height 14
click at [374, 208] on input "3" at bounding box center [374, 211] width 25 height 14
type input "4"
click at [374, 208] on input "4" at bounding box center [374, 211] width 25 height 14
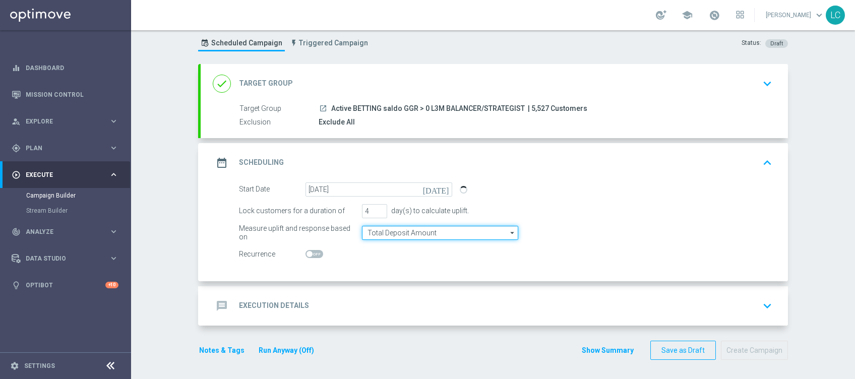
click at [443, 234] on input "Total Deposit Amount" at bounding box center [440, 233] width 156 height 14
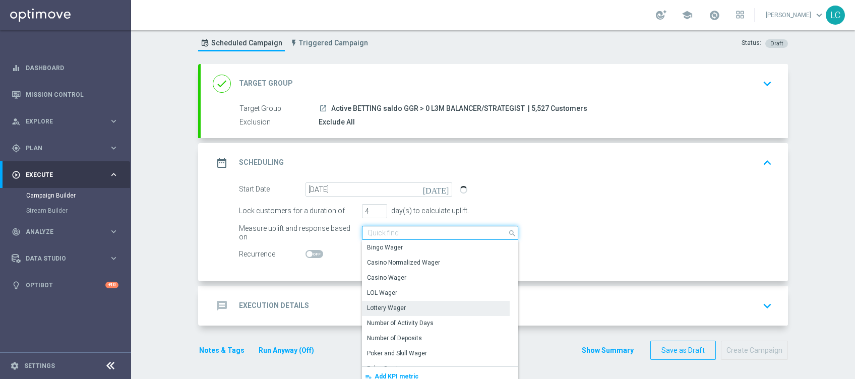
scroll to position [230, 0]
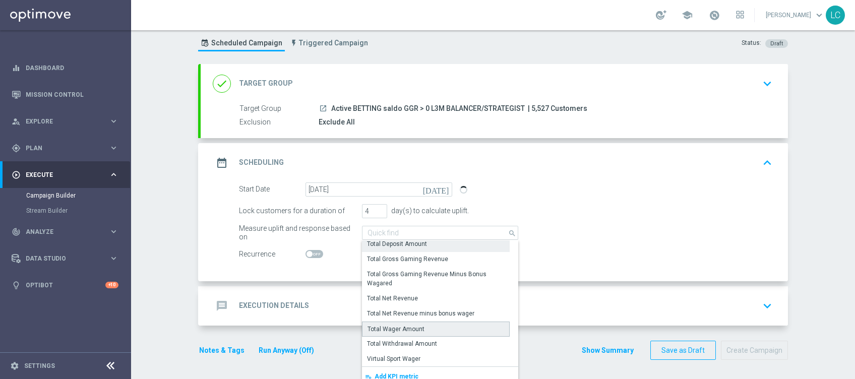
click at [428, 323] on div "Total Wager Amount" at bounding box center [436, 329] width 148 height 15
type input "Total Wager Amount"
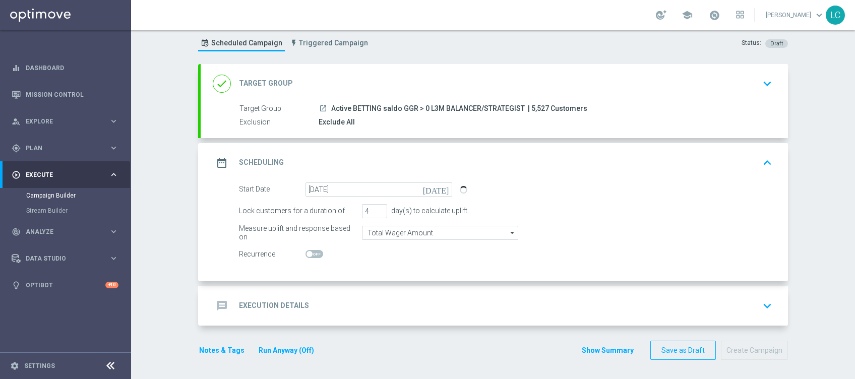
click at [412, 311] on div "message Execution Details keyboard_arrow_down" at bounding box center [494, 305] width 563 height 19
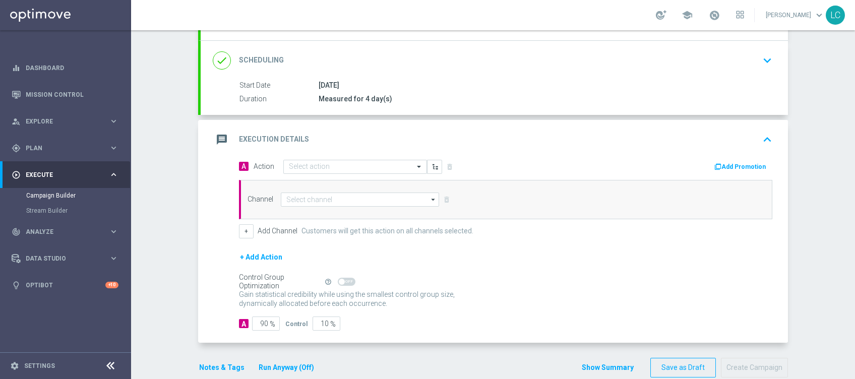
scroll to position [137, 0]
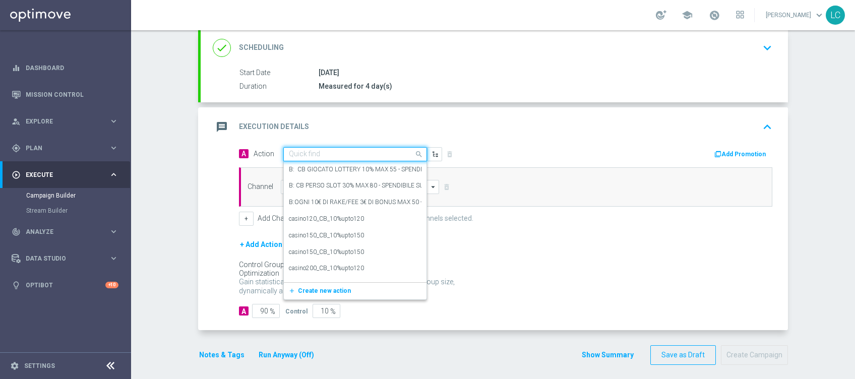
click at [328, 157] on input "text" at bounding box center [345, 154] width 112 height 9
paste input "Gioca almeno 10€ quota e legatura 4 per cb perso 25% fino a 30€ quota e legatur…"
type input "Gioca almeno 10€ quota e legatura 4 per cb perso 25% fino a 30€ quota e legatur…"
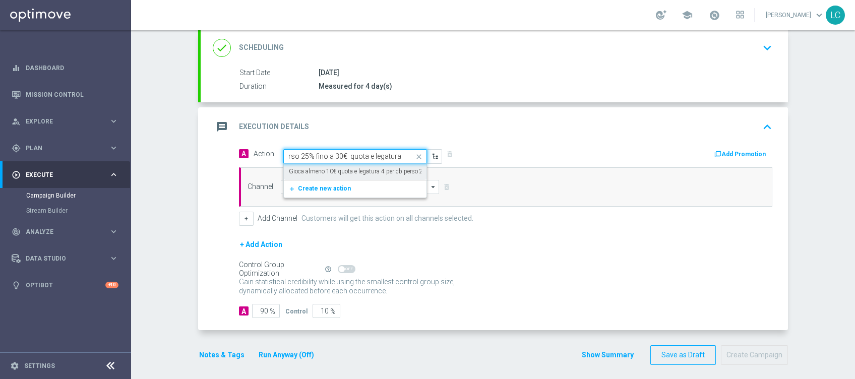
click at [333, 167] on label "Gioca almeno 10€ quota e legatura 4 per cb perso 25% fino a 30€ quota e legatur…" at bounding box center [398, 171] width 219 height 9
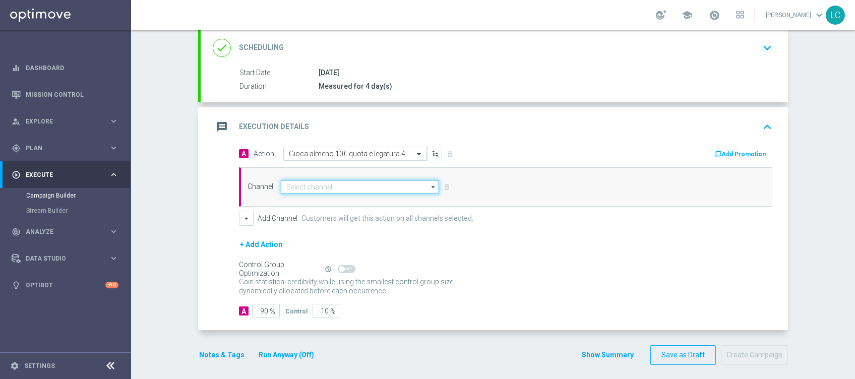
click at [356, 186] on input at bounding box center [360, 187] width 158 height 14
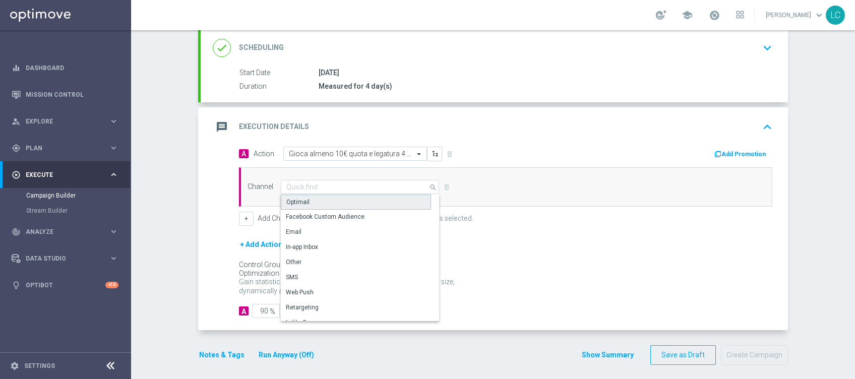
click at [347, 202] on div "Optimail" at bounding box center [356, 202] width 150 height 15
type input "Optimail"
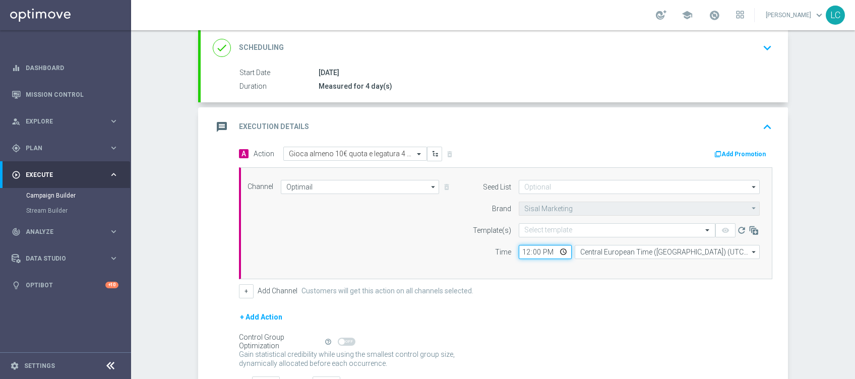
click at [520, 248] on input "12:00" at bounding box center [545, 252] width 53 height 14
type input "15:45"
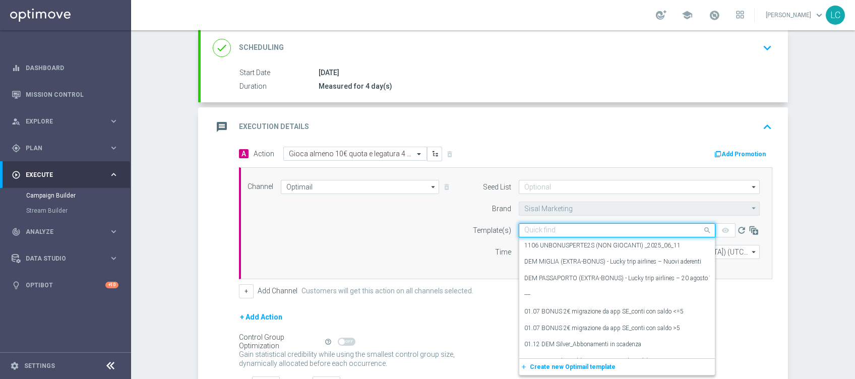
click at [580, 233] on input "text" at bounding box center [606, 230] width 165 height 9
paste input "SPORT2908"
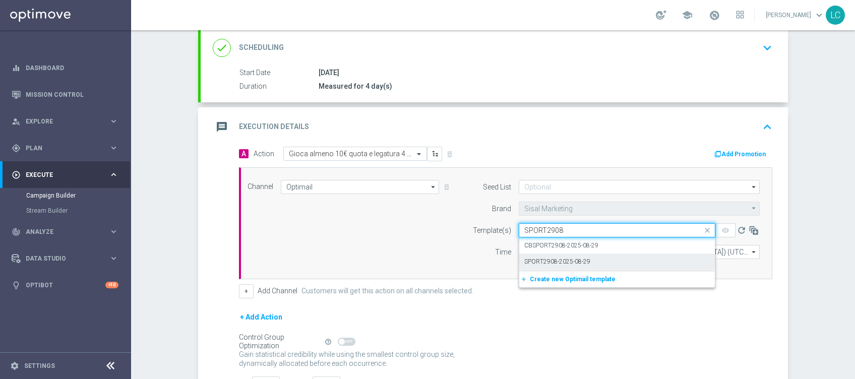
click at [532, 263] on label "SPORT2908-2025-08-29" at bounding box center [557, 262] width 66 height 9
type input "SPORT2908"
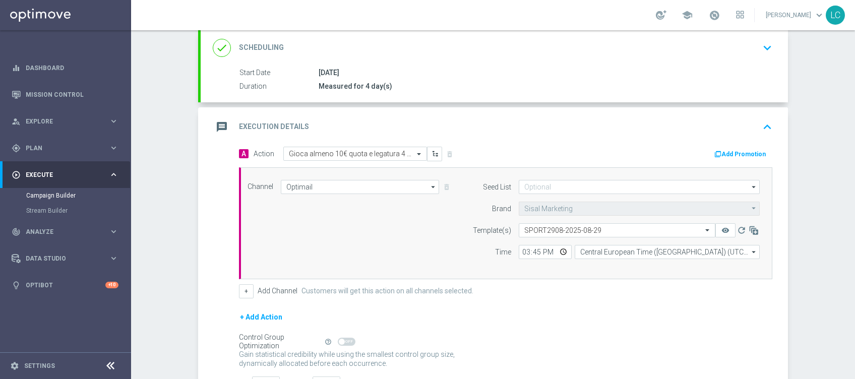
click at [726, 151] on button "Add Promotion" at bounding box center [741, 154] width 56 height 11
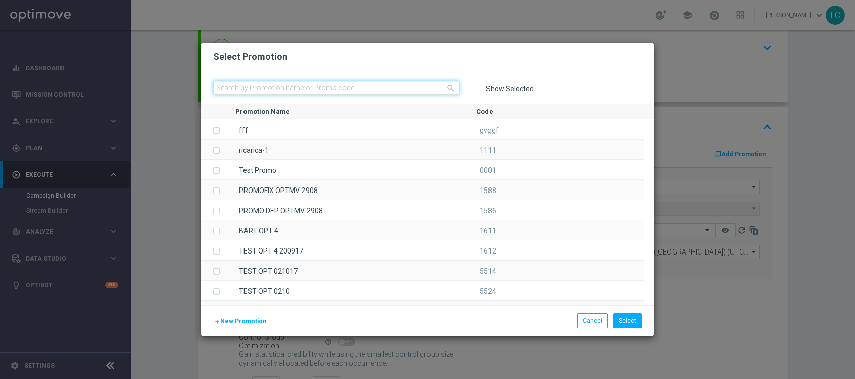
click at [305, 91] on input "text" at bounding box center [336, 88] width 246 height 14
paste input "333699"
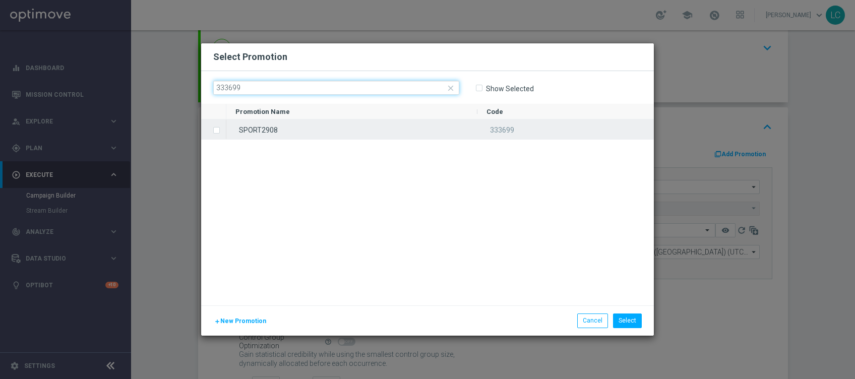
type input "333699"
click at [223, 132] on label "Press SPACE to select this row." at bounding box center [225, 131] width 4 height 9
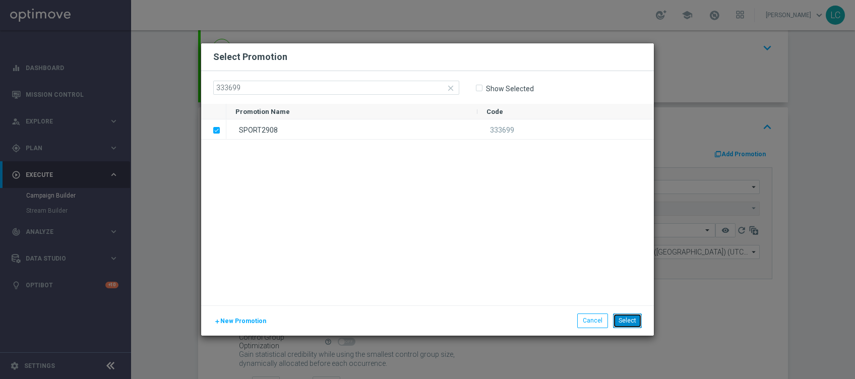
click at [629, 319] on button "Select" at bounding box center [627, 321] width 29 height 14
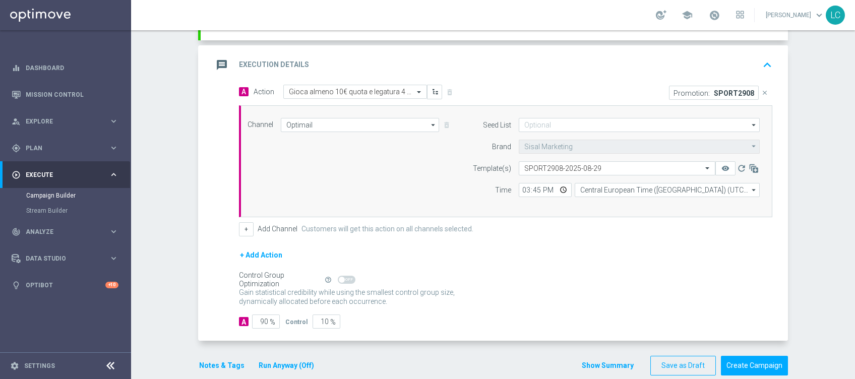
scroll to position [187, 0]
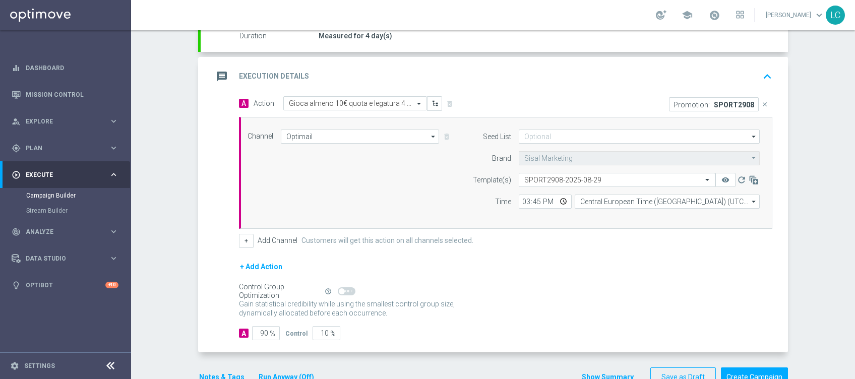
click at [762, 69] on icon "keyboard_arrow_up" at bounding box center [767, 76] width 15 height 15
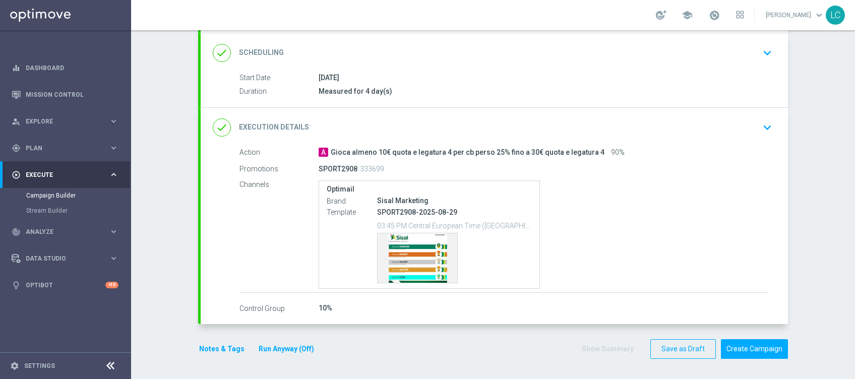
scroll to position [130, 0]
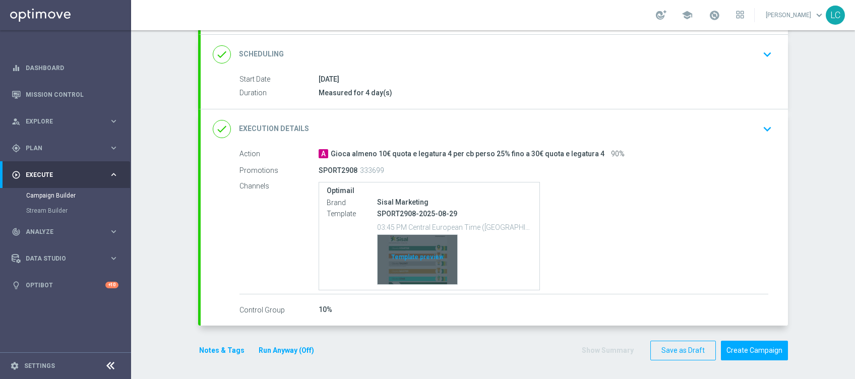
click at [407, 264] on div "Template preview" at bounding box center [418, 259] width 80 height 49
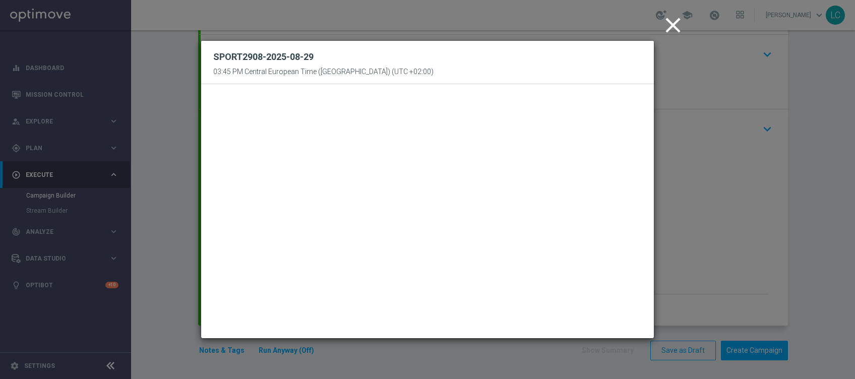
click at [674, 27] on icon "close" at bounding box center [673, 25] width 25 height 25
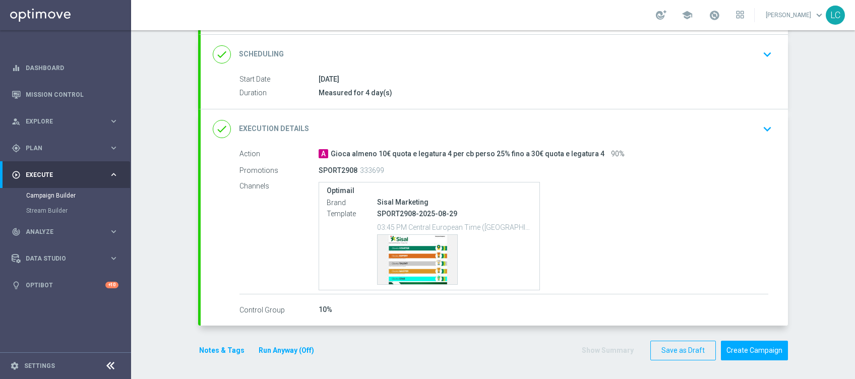
click at [216, 354] on button "Notes & Tags" at bounding box center [221, 350] width 47 height 13
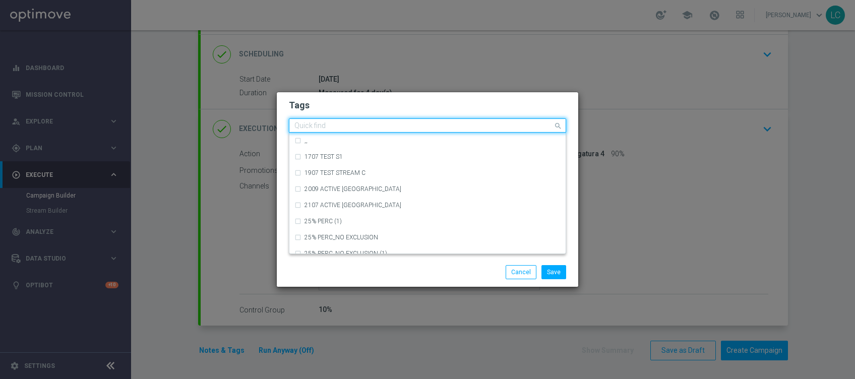
click at [370, 120] on div "Quick find" at bounding box center [421, 126] width 264 height 13
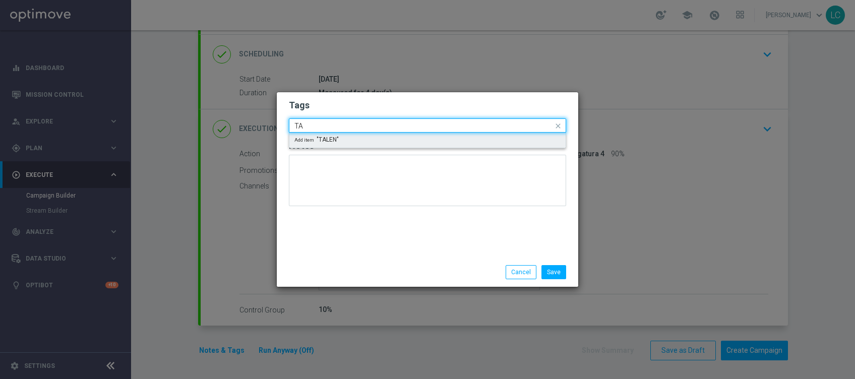
type input "T"
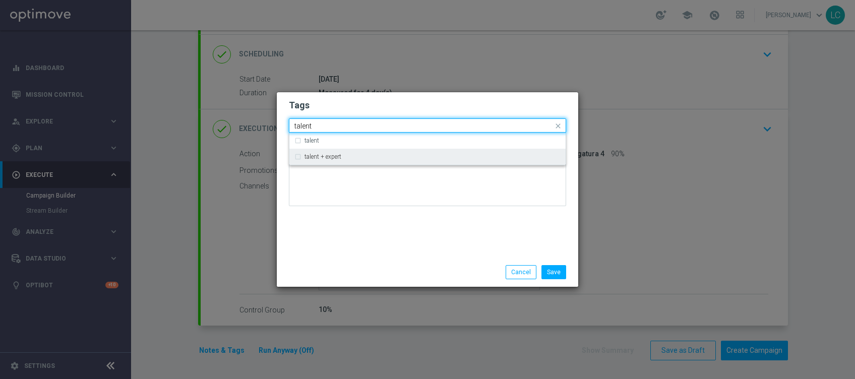
click at [344, 158] on div "talent + expert" at bounding box center [433, 157] width 256 height 6
type input "talent"
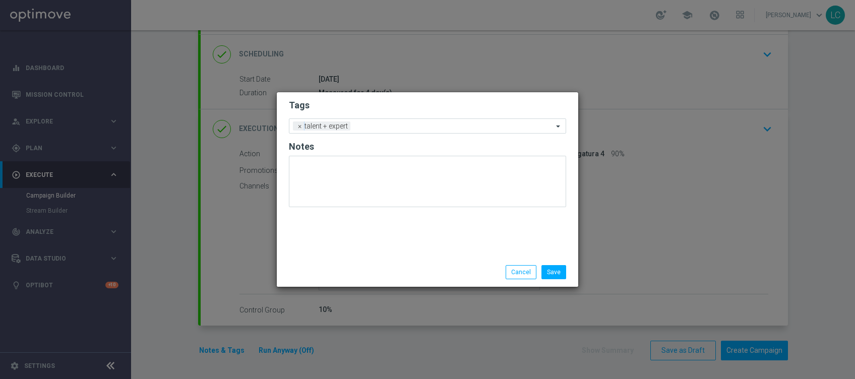
click at [371, 99] on h2 "Tags" at bounding box center [427, 105] width 277 height 12
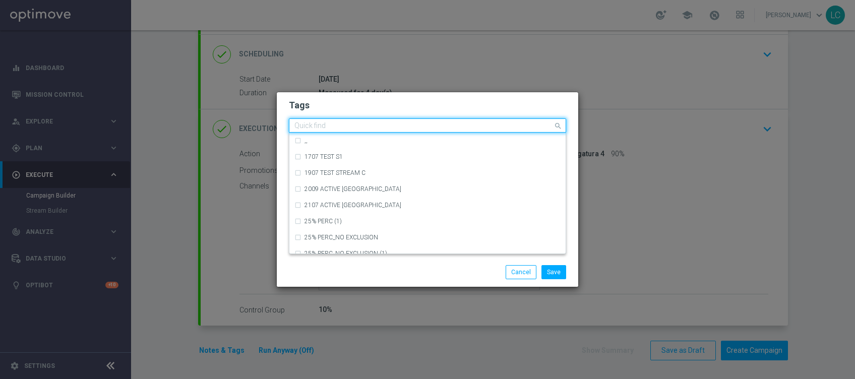
click at [375, 133] on ng-select "Quick find × talent + expert ,, 1707 TEST S1 1907 TEST STREAM C 2009 ACTIVE CAS…" at bounding box center [427, 125] width 277 height 14
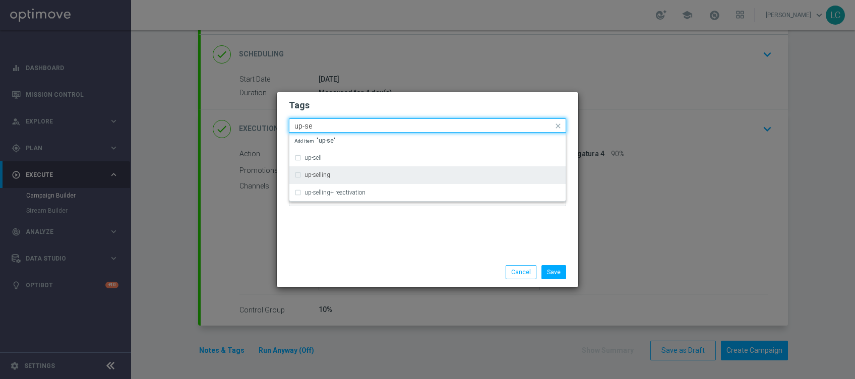
click at [298, 170] on div "up-selling" at bounding box center [427, 175] width 266 height 16
type input "up-se"
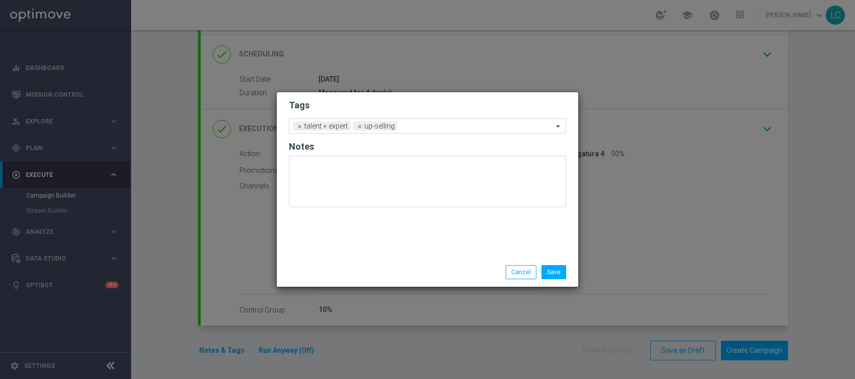
click at [366, 102] on h2 "Tags" at bounding box center [427, 105] width 277 height 12
click at [420, 128] on input "text" at bounding box center [477, 127] width 152 height 9
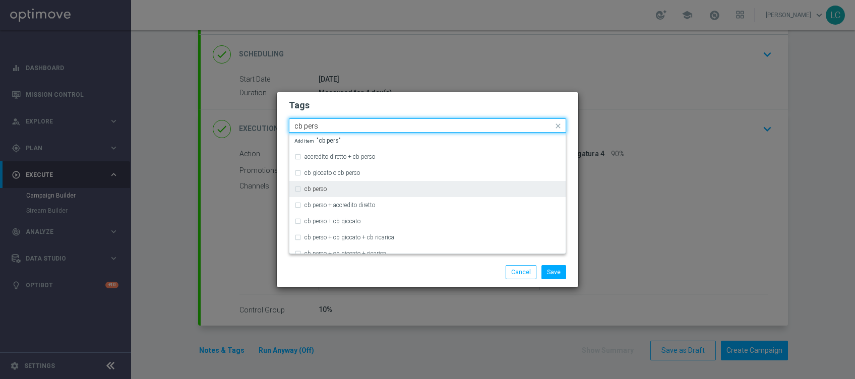
click at [297, 188] on div "cb perso" at bounding box center [427, 189] width 266 height 16
type input "cb pers"
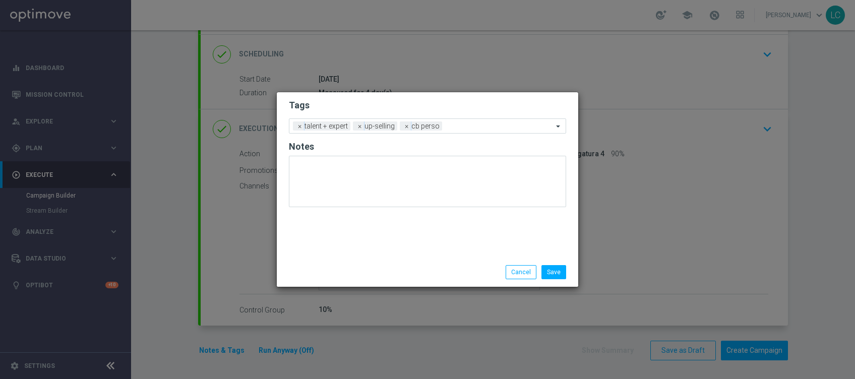
click at [408, 105] on h2 "Tags" at bounding box center [427, 105] width 277 height 12
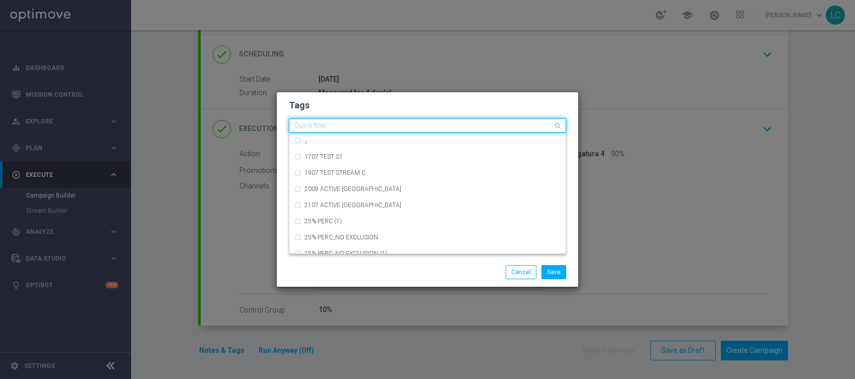
click at [480, 123] on input "text" at bounding box center [423, 126] width 259 height 9
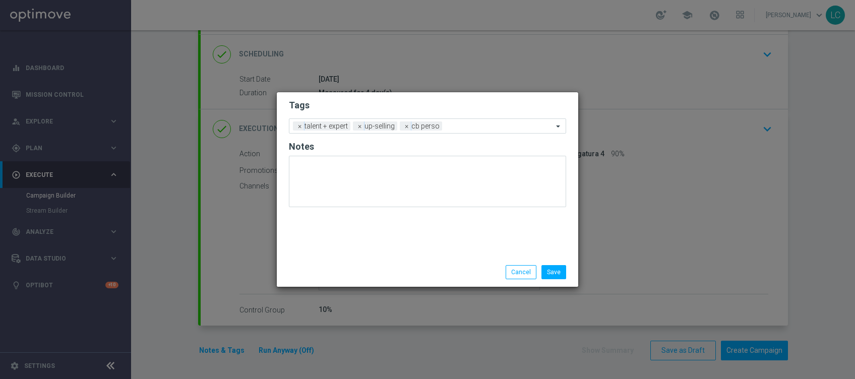
click at [369, 266] on div "Save Cancel" at bounding box center [427, 272] width 292 height 14
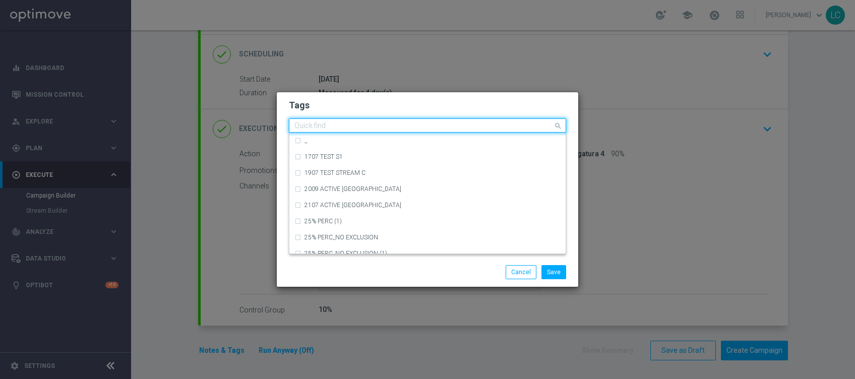
click at [482, 122] on input "text" at bounding box center [423, 126] width 259 height 9
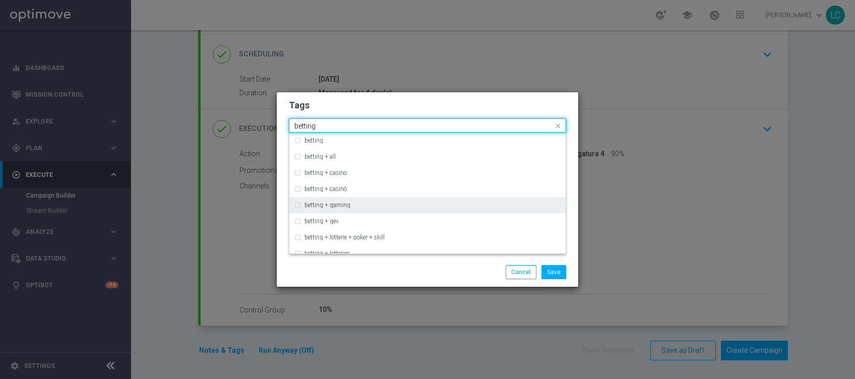
type input "betting"
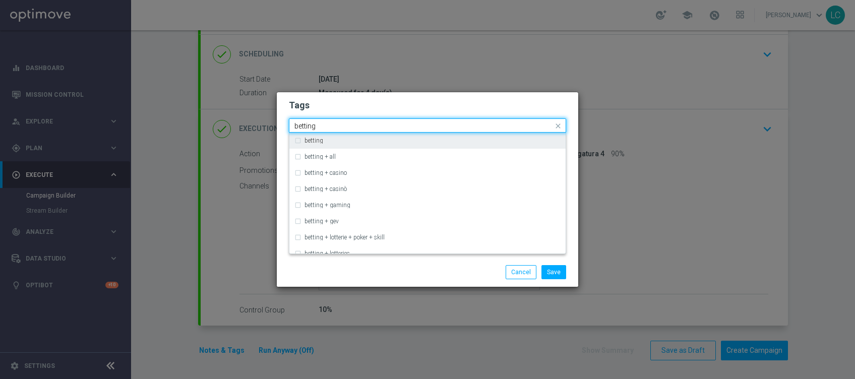
click at [351, 140] on div "betting" at bounding box center [433, 141] width 256 height 6
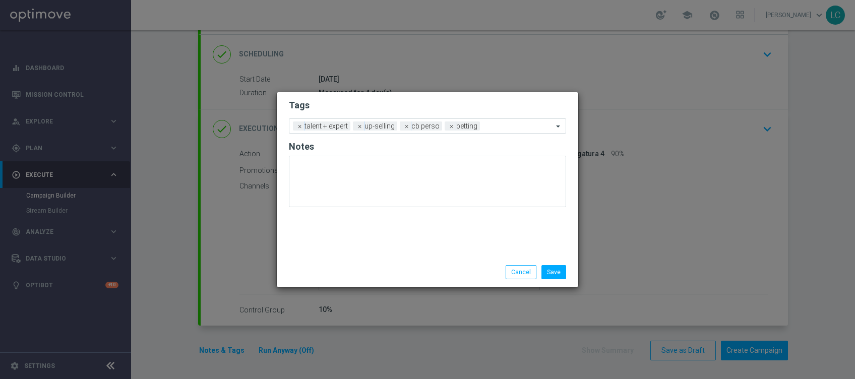
click at [407, 109] on h2 "Tags" at bounding box center [427, 105] width 277 height 12
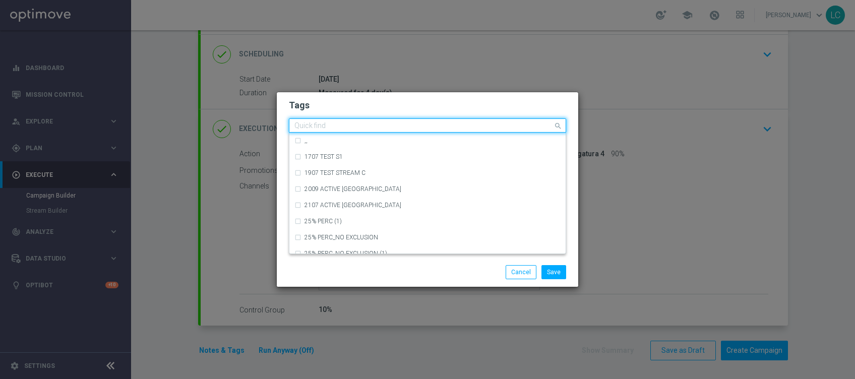
click at [507, 125] on input "text" at bounding box center [423, 126] width 259 height 9
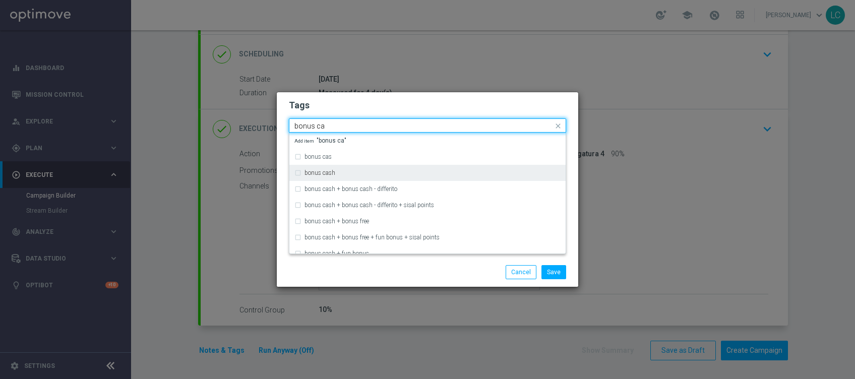
click at [304, 173] on div "bonus cash" at bounding box center [427, 173] width 266 height 16
type input "bonus ca"
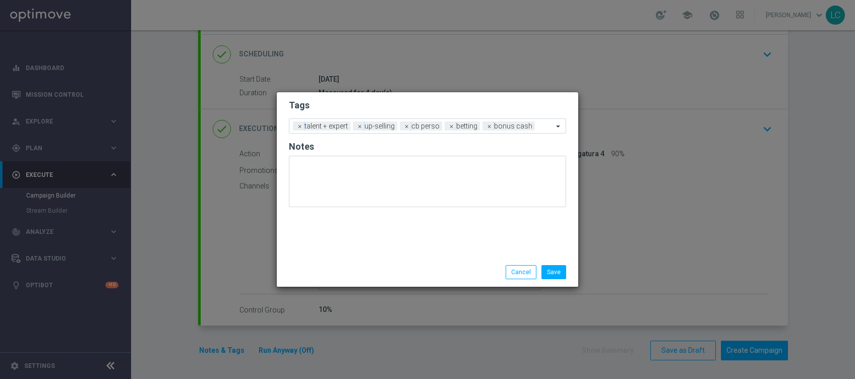
click at [422, 100] on h2 "Tags" at bounding box center [427, 105] width 277 height 12
click at [554, 272] on button "Save" at bounding box center [554, 272] width 25 height 14
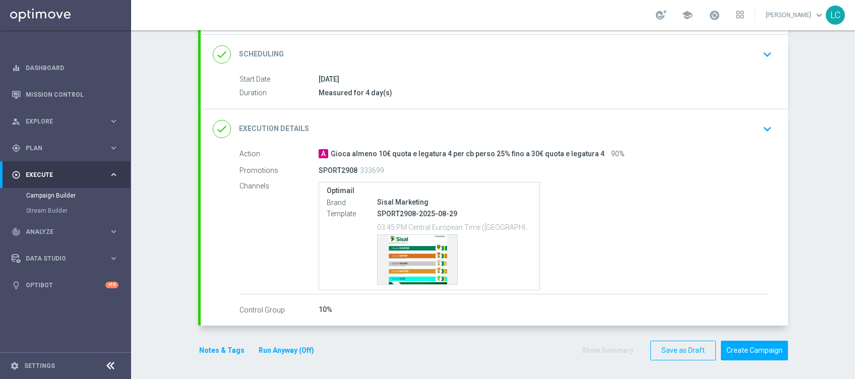
click at [761, 49] on icon "keyboard_arrow_down" at bounding box center [767, 54] width 15 height 15
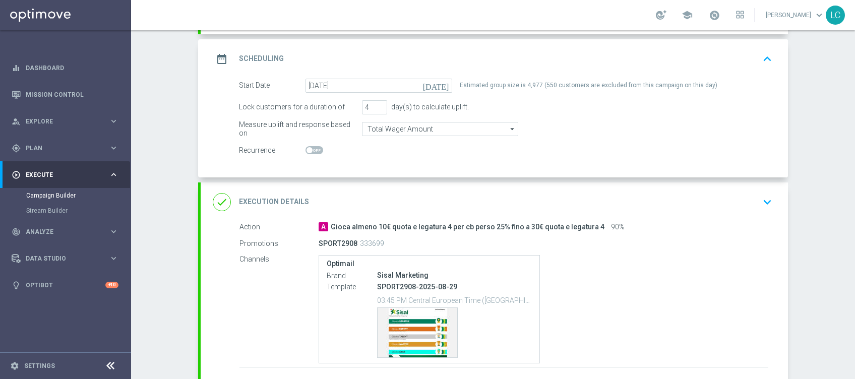
click at [762, 55] on icon "keyboard_arrow_up" at bounding box center [767, 58] width 15 height 15
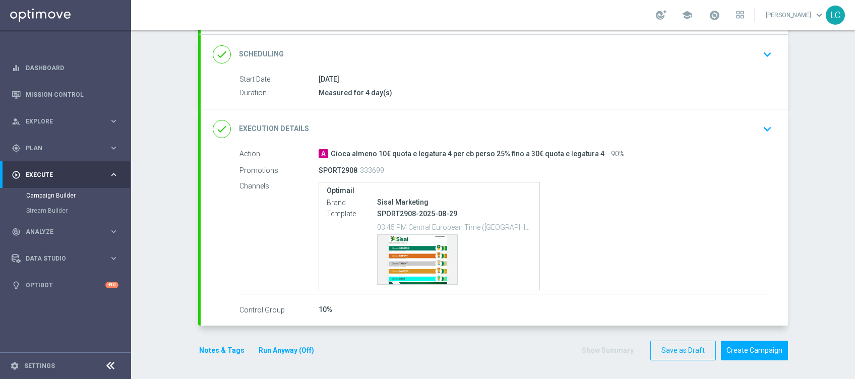
click at [760, 129] on icon "keyboard_arrow_down" at bounding box center [767, 129] width 15 height 15
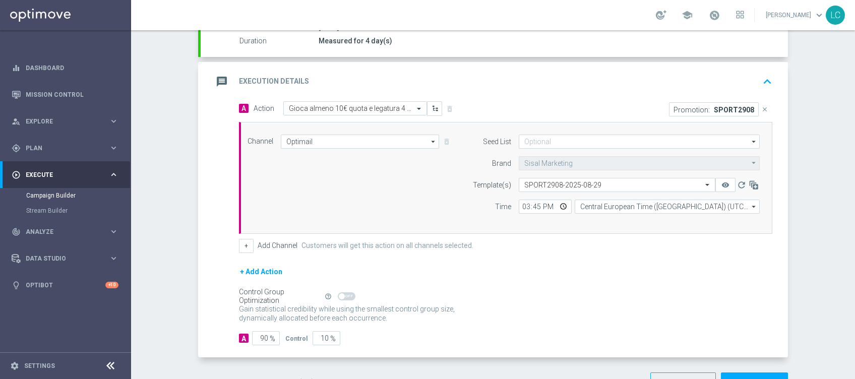
scroll to position [214, 0]
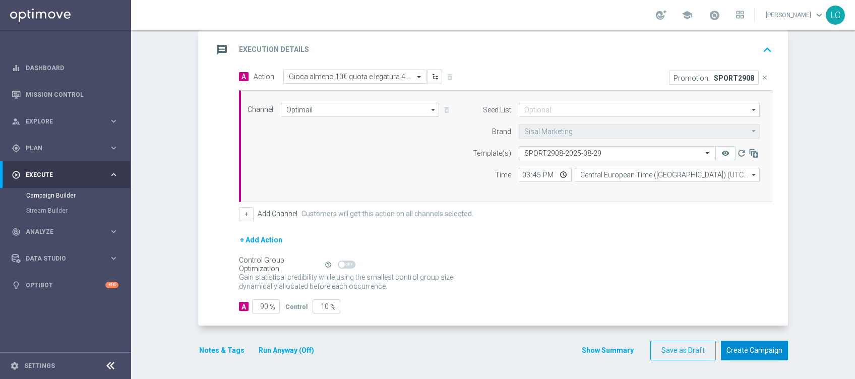
click at [741, 346] on button "Create Campaign" at bounding box center [754, 351] width 67 height 20
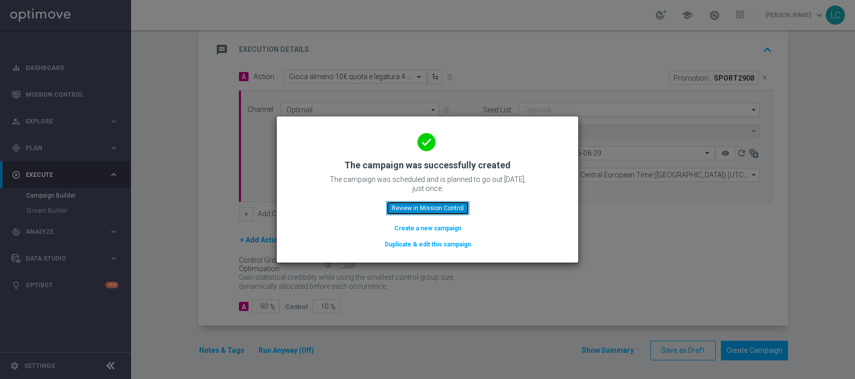
click at [428, 205] on button "Review in Mission Control" at bounding box center [427, 208] width 83 height 14
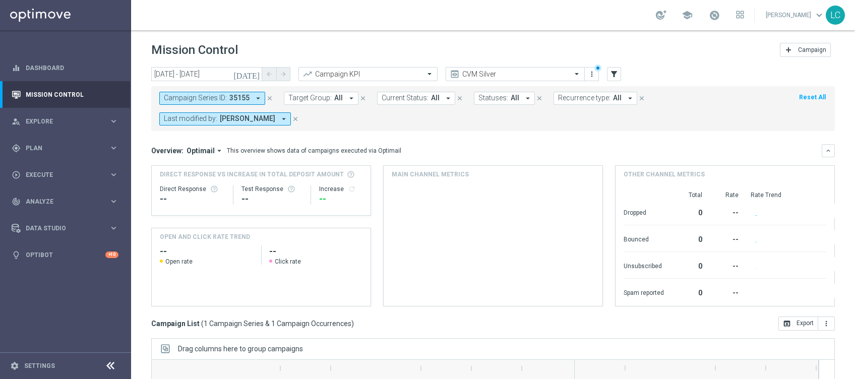
scroll to position [145, 0]
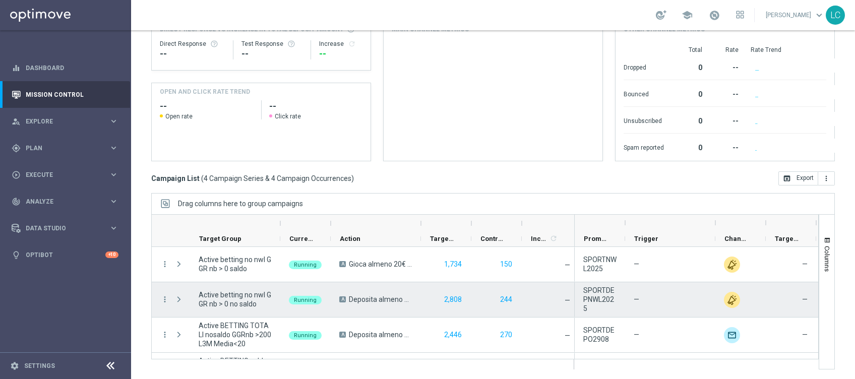
scroll to position [29, 0]
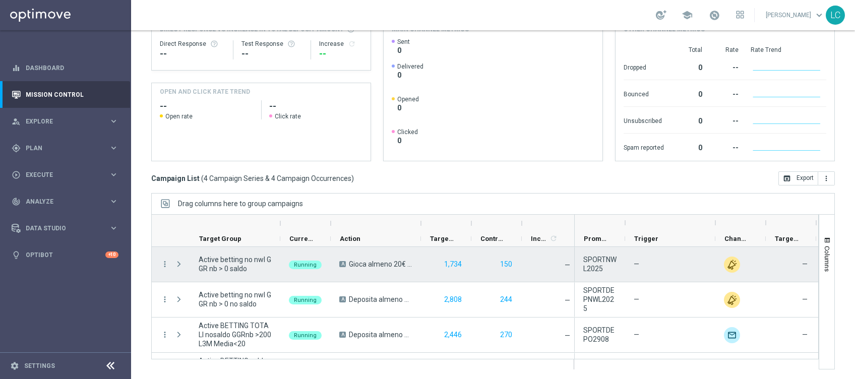
scroll to position [29, 0]
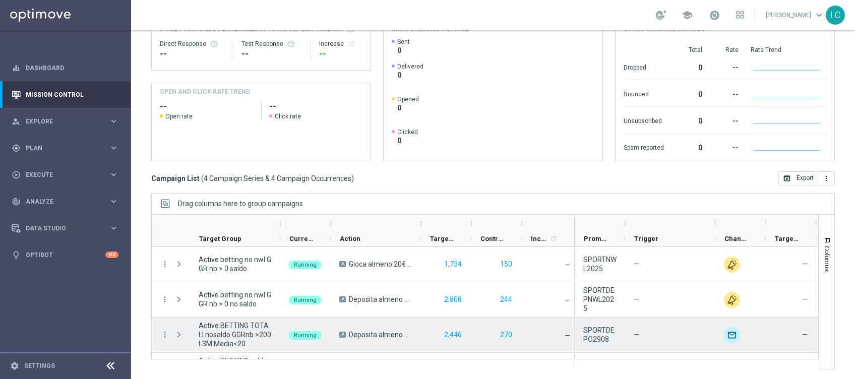
scroll to position [29, 0]
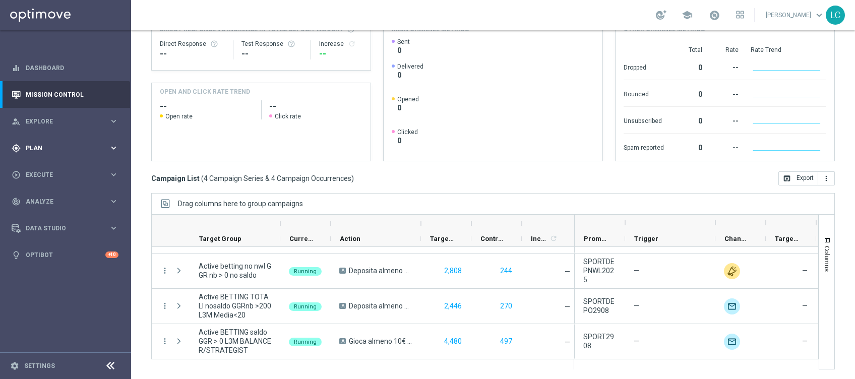
click at [50, 140] on div "gps_fixed Plan keyboard_arrow_right" at bounding box center [65, 148] width 130 height 27
click at [42, 167] on link "Target Groups" at bounding box center [65, 169] width 79 height 8
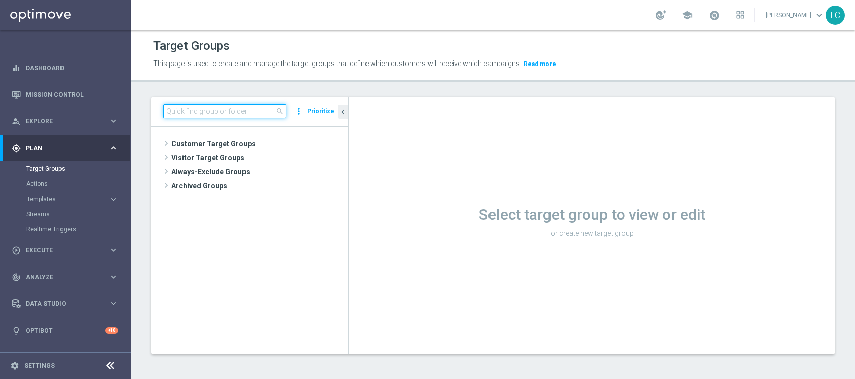
click at [218, 113] on input at bounding box center [224, 111] width 123 height 14
paste input "Active BETTING saldo GGR > 0 L3M OPTIMIZER/MAXIMIZER"
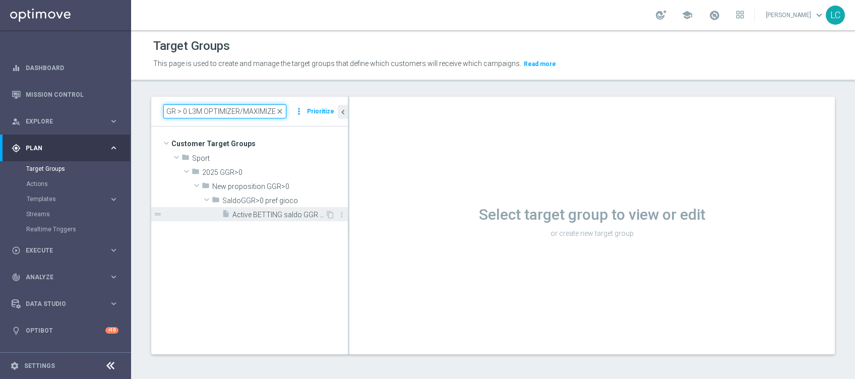
type input "Active BETTING saldo GGR > 0 L3M OPTIMIZER/MAXIMIZER"
click at [235, 214] on span "Active BETTING saldo GGR > 0 L3M OPTIMIZER/MAXIMIZER" at bounding box center [278, 215] width 93 height 9
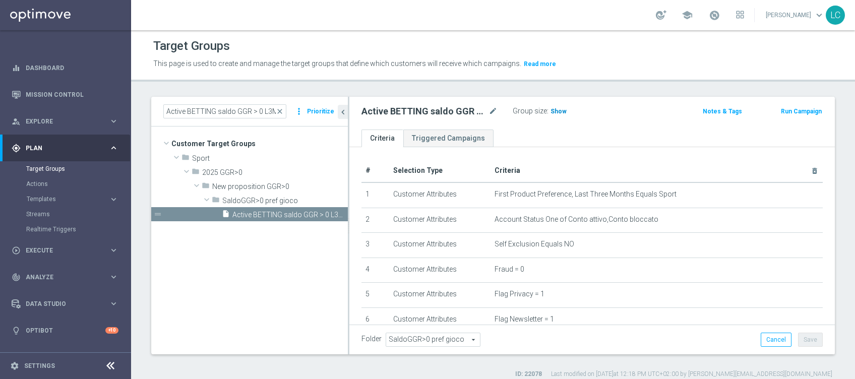
click at [557, 110] on span "Show" at bounding box center [559, 111] width 16 height 7
click at [797, 110] on button "Run Campaign" at bounding box center [801, 111] width 43 height 11
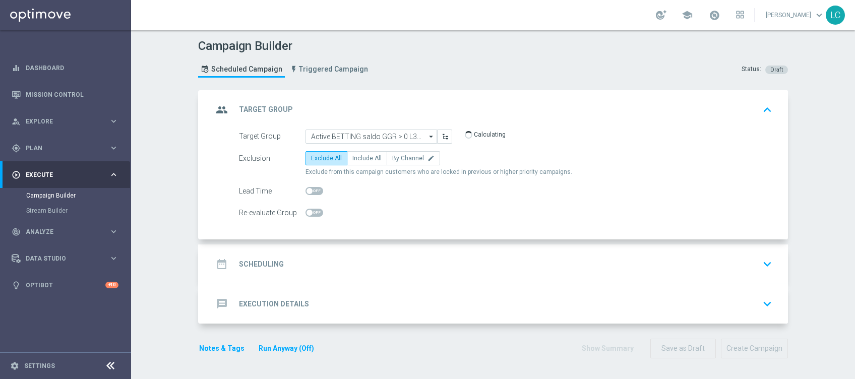
click at [350, 261] on div "date_range Scheduling keyboard_arrow_down" at bounding box center [494, 264] width 563 height 19
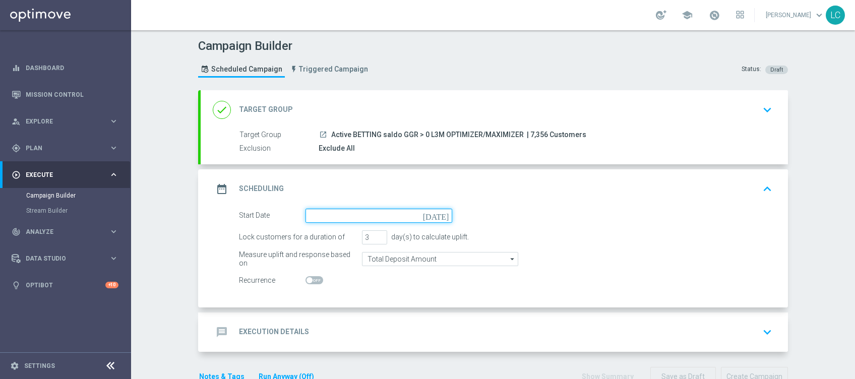
click at [349, 211] on input at bounding box center [379, 216] width 147 height 14
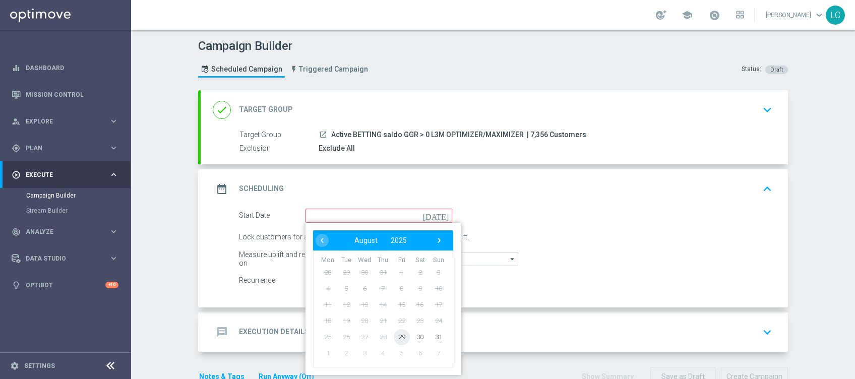
click at [395, 331] on span "29" at bounding box center [402, 337] width 16 height 16
type input "[DATE]"
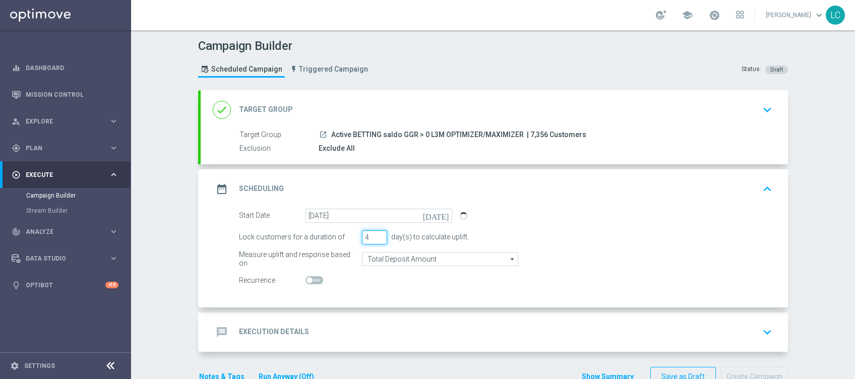
type input "4"
click at [374, 232] on input "4" at bounding box center [374, 237] width 25 height 14
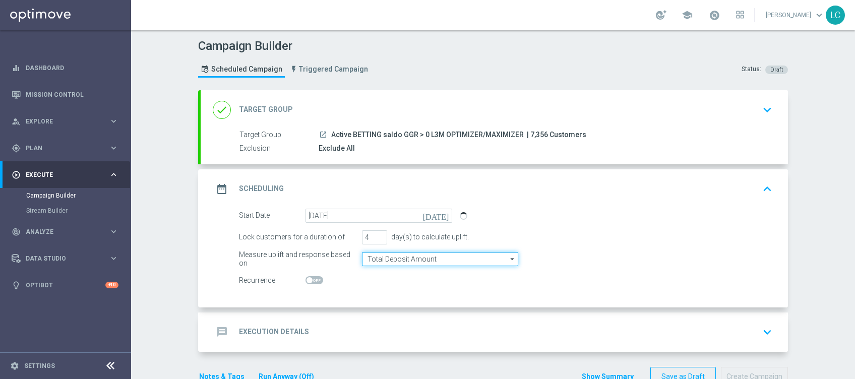
click at [390, 257] on input "Total Deposit Amount" at bounding box center [440, 259] width 156 height 14
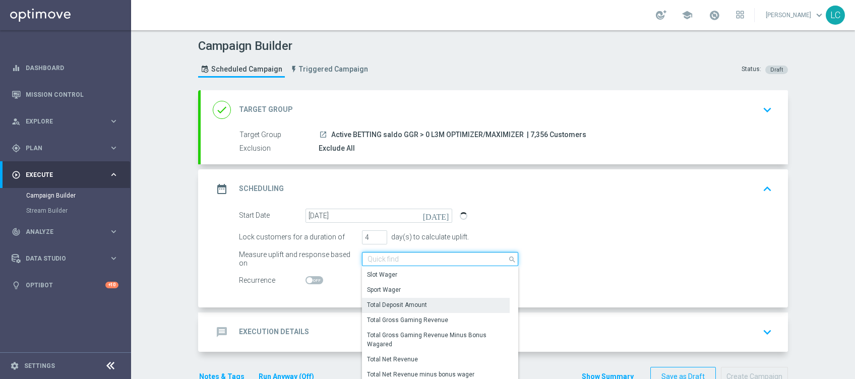
scroll to position [230, 0]
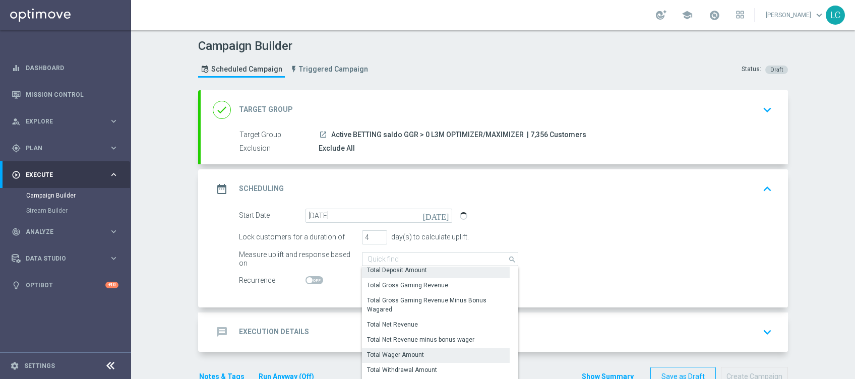
click at [410, 352] on div "Total Wager Amount" at bounding box center [395, 354] width 57 height 9
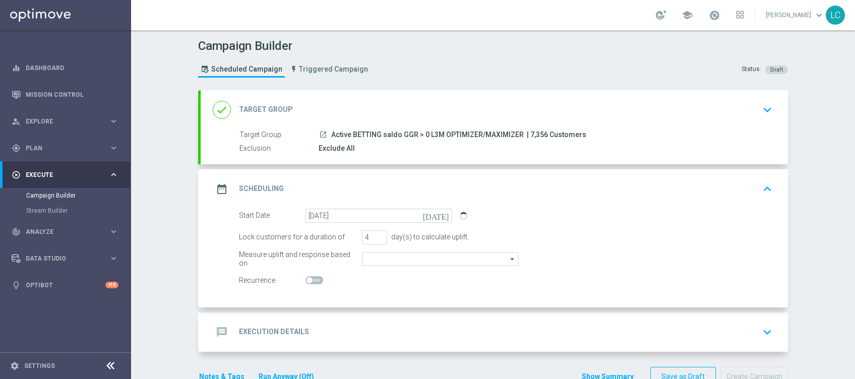
type input "Total Wager Amount"
click at [449, 327] on div "message Execution Details keyboard_arrow_down" at bounding box center [494, 332] width 563 height 19
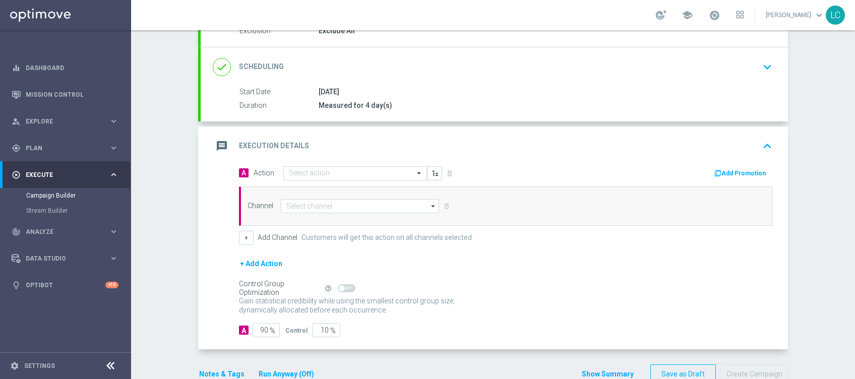
scroll to position [118, 0]
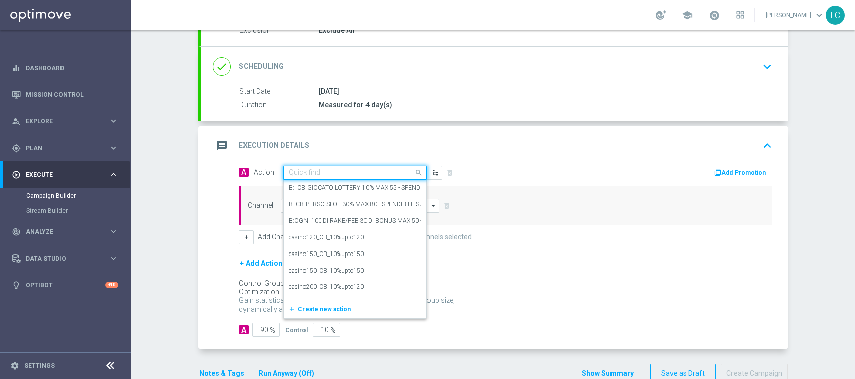
click at [328, 173] on input "text" at bounding box center [345, 173] width 112 height 9
paste input "Gioca almeno 10€ quota legatura 5 per cb perso 25% fino a 30€ quota e legatura 5"
type input "Gioca almeno 10€ quota legatura 5 per cb perso 25% fino a 30€ quota e legatura 5"
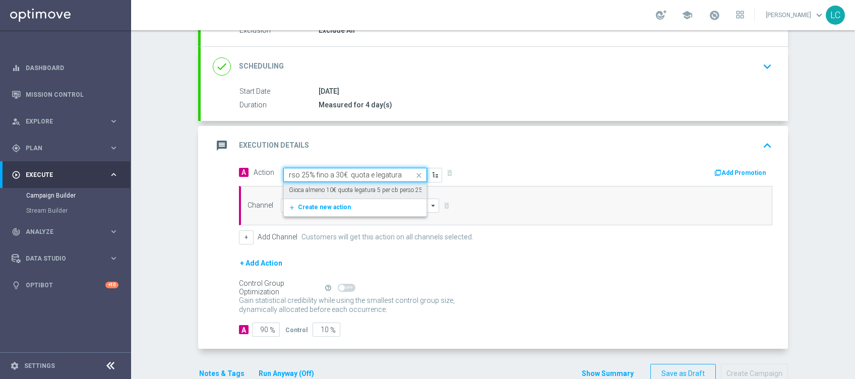
click at [339, 188] on label "Gioca almeno 10€ quota legatura 5 per cb perso 25% fino a 30€ quota e legatura 5" at bounding box center [396, 190] width 215 height 9
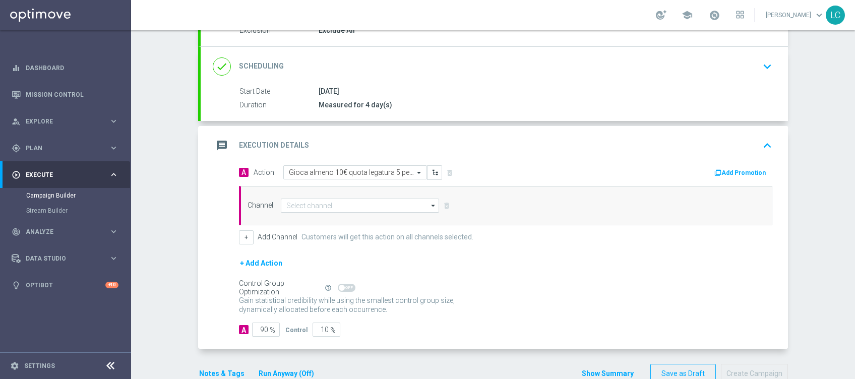
scroll to position [0, 0]
click at [336, 202] on input at bounding box center [360, 206] width 158 height 14
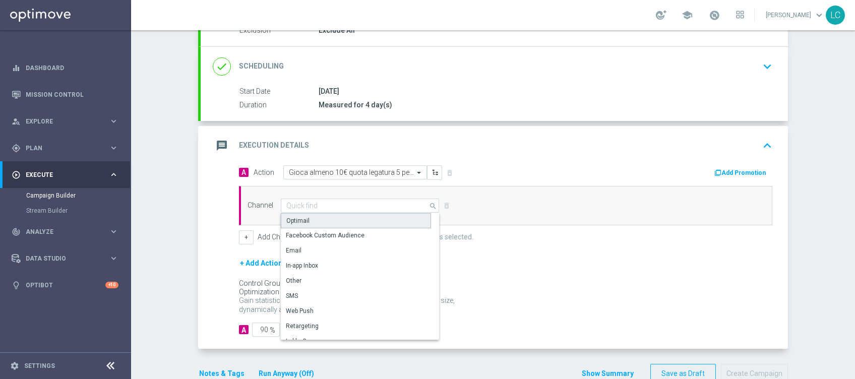
click at [310, 218] on div "Optimail" at bounding box center [356, 220] width 150 height 15
type input "Optimail"
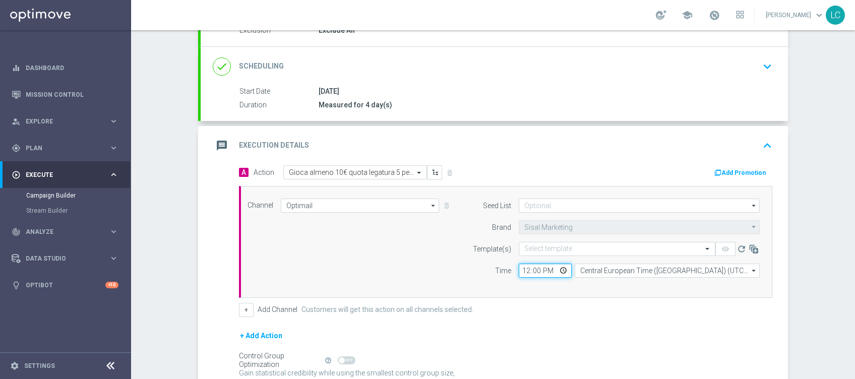
click at [519, 268] on input "12:00" at bounding box center [545, 271] width 53 height 14
type input "15:45"
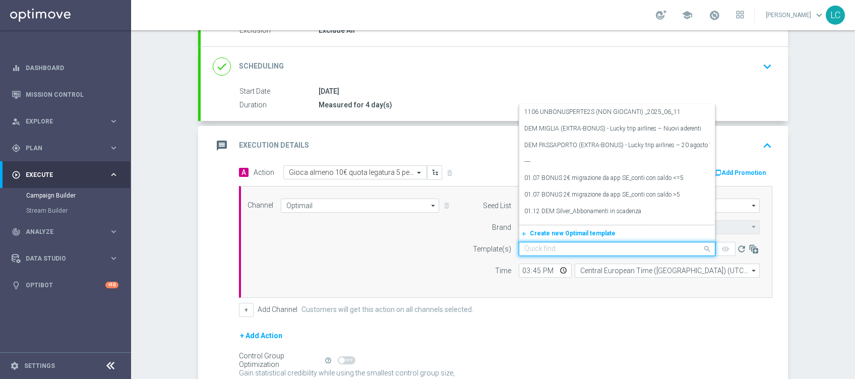
click at [544, 245] on input "text" at bounding box center [606, 249] width 165 height 9
paste input "CBSPORT2908"
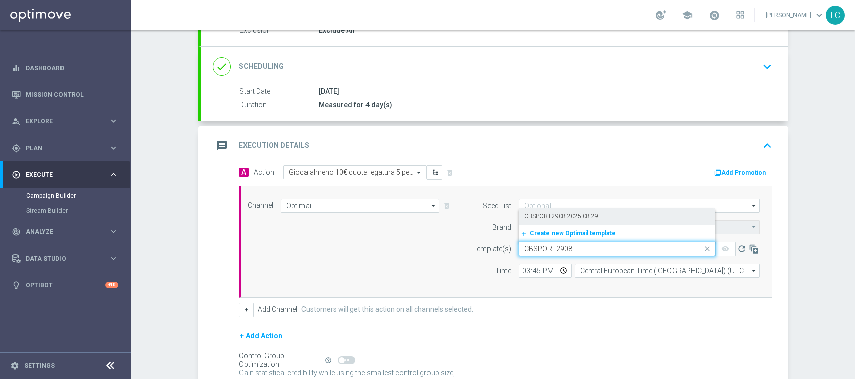
click at [583, 217] on label "CBSPORT2908-2025-08-29" at bounding box center [561, 216] width 74 height 9
type input "CBSPORT2908"
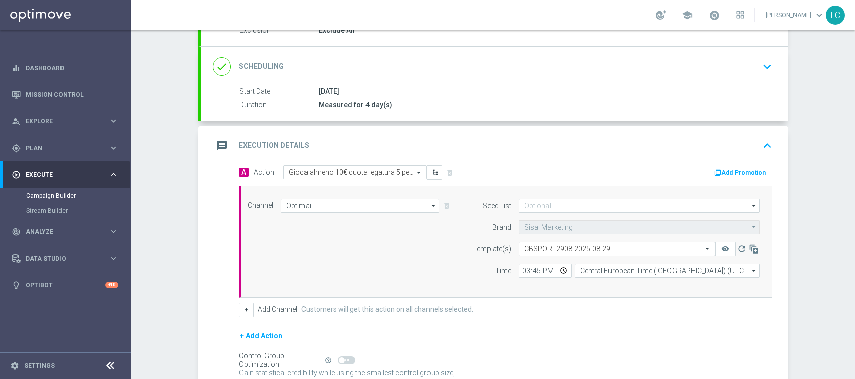
click at [739, 167] on button "Add Promotion" at bounding box center [741, 172] width 56 height 11
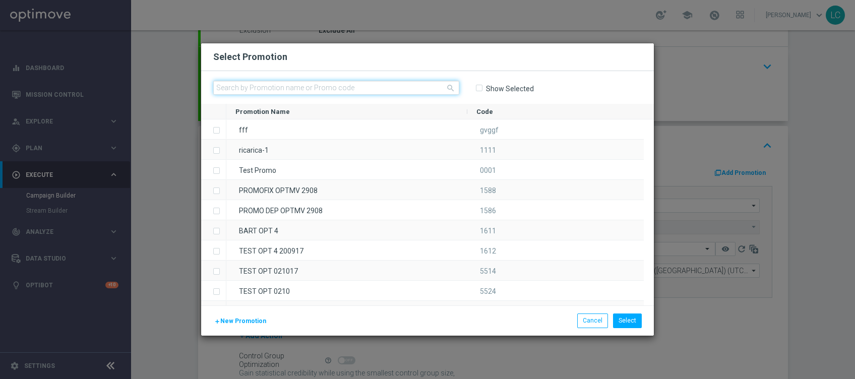
click at [309, 89] on input "text" at bounding box center [336, 88] width 246 height 14
paste input "CBSPORT2908"
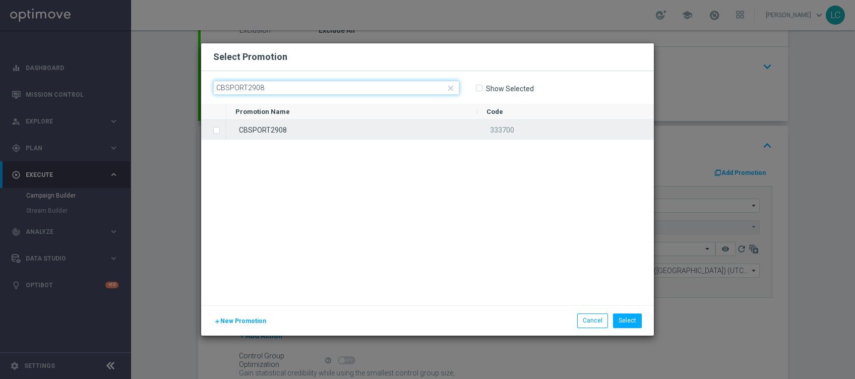
type input "CBSPORT2908"
click at [213, 128] on input "Press SPACE to select this row." at bounding box center [216, 125] width 6 height 6
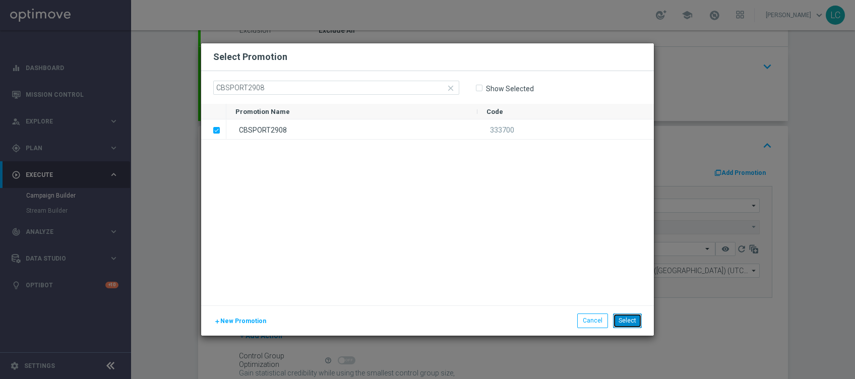
click at [628, 324] on button "Select" at bounding box center [627, 321] width 29 height 14
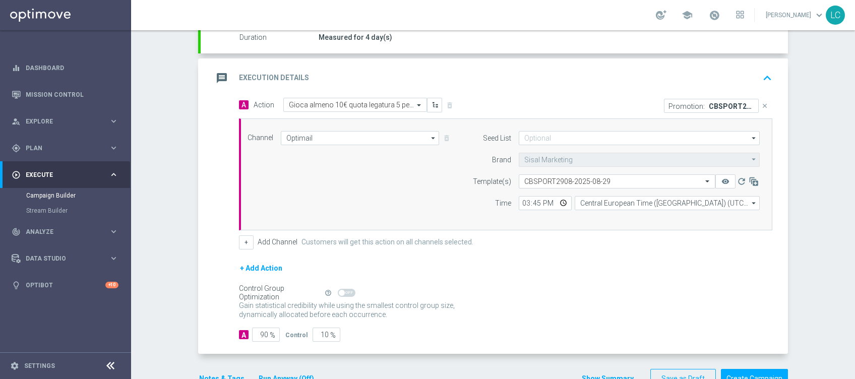
scroll to position [196, 0]
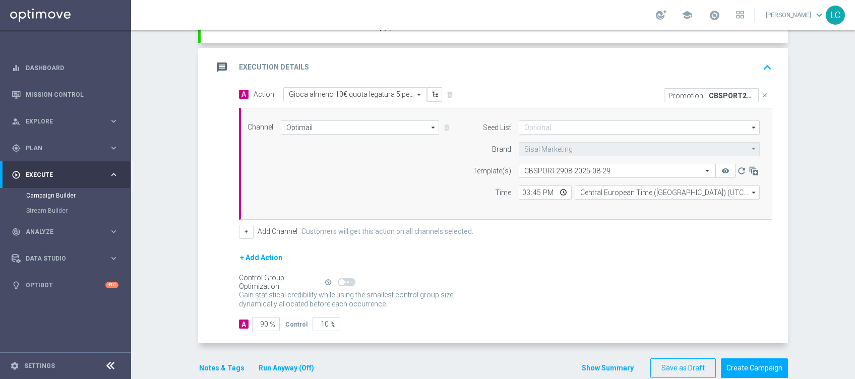
click at [210, 364] on button "Notes & Tags" at bounding box center [221, 368] width 47 height 13
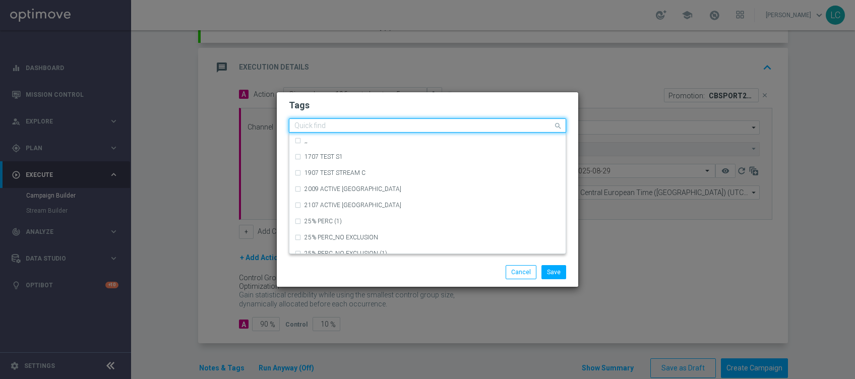
click at [380, 126] on input "text" at bounding box center [423, 126] width 259 height 9
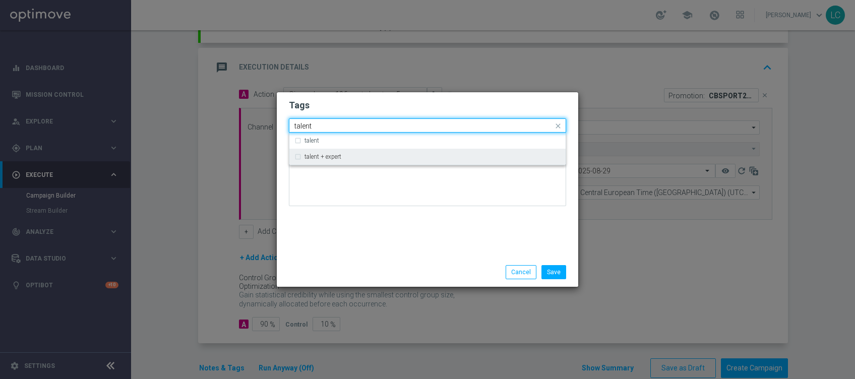
click at [347, 163] on div "talent + expert" at bounding box center [427, 157] width 266 height 16
type input "talent"
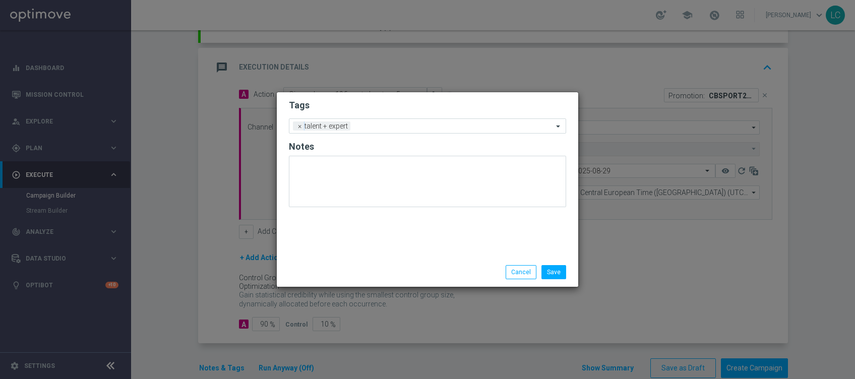
click at [403, 101] on h2 "Tags" at bounding box center [427, 105] width 277 height 12
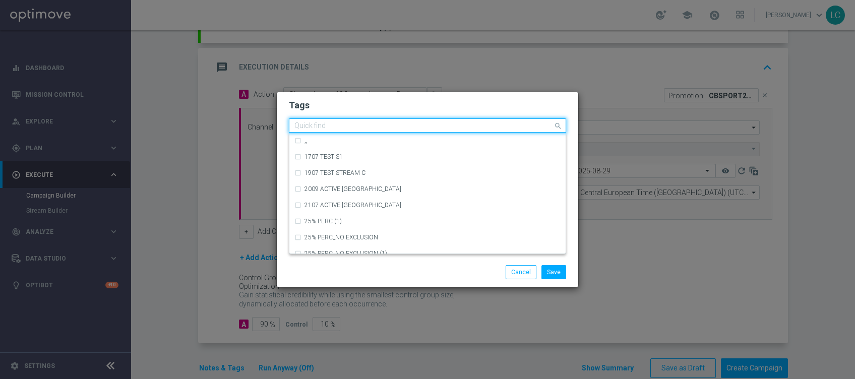
click at [410, 130] on div at bounding box center [423, 127] width 260 height 10
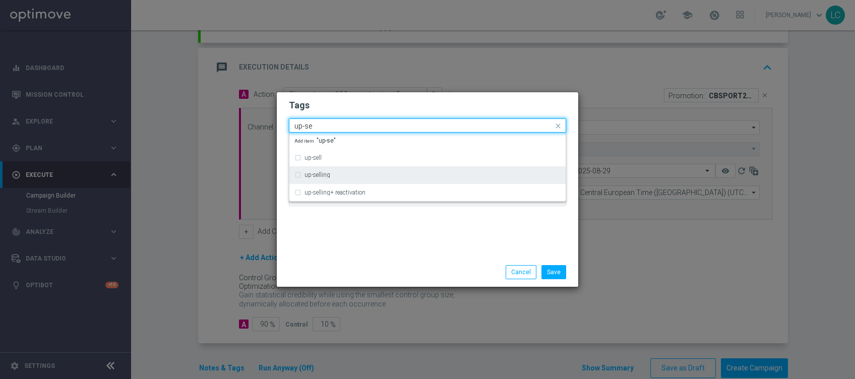
click at [342, 173] on div "up-selling" at bounding box center [433, 175] width 256 height 6
type input "up-se"
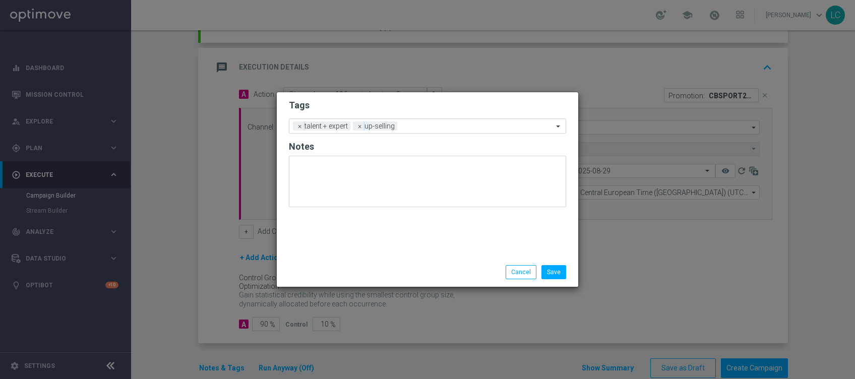
click at [383, 103] on h2 "Tags" at bounding box center [427, 105] width 277 height 12
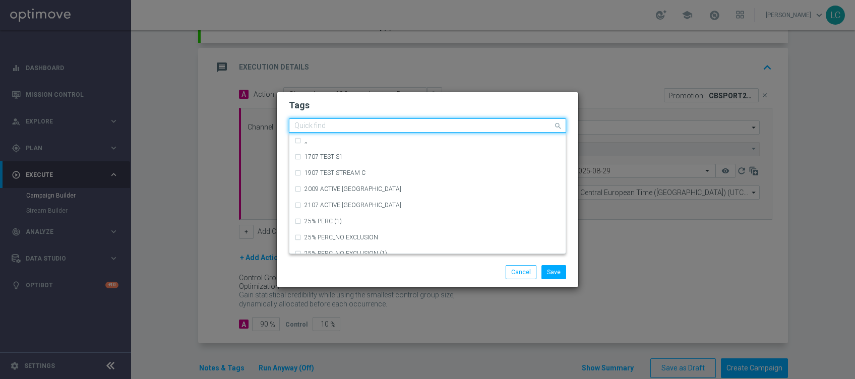
click at [422, 127] on input "text" at bounding box center [423, 126] width 259 height 9
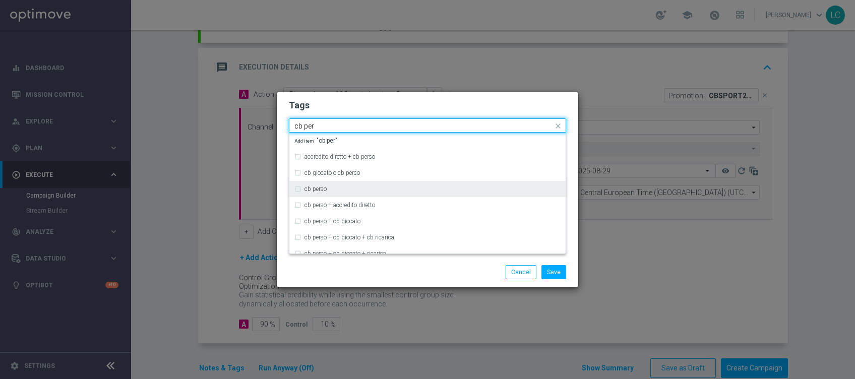
click at [314, 191] on label "cb perso" at bounding box center [316, 189] width 22 height 6
type input "cb per"
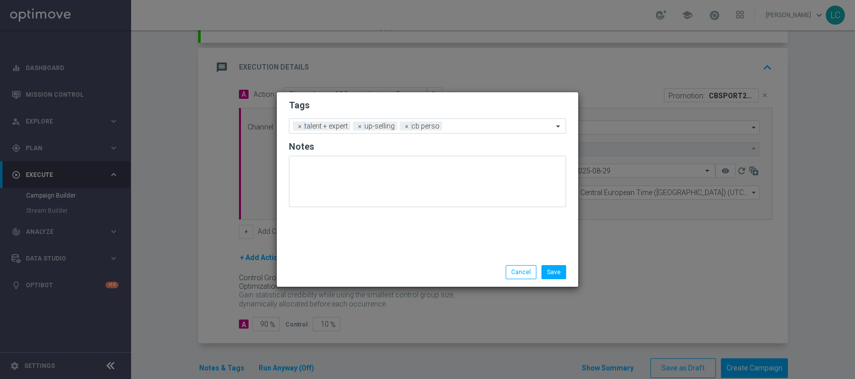
click at [382, 103] on h2 "Tags" at bounding box center [427, 105] width 277 height 12
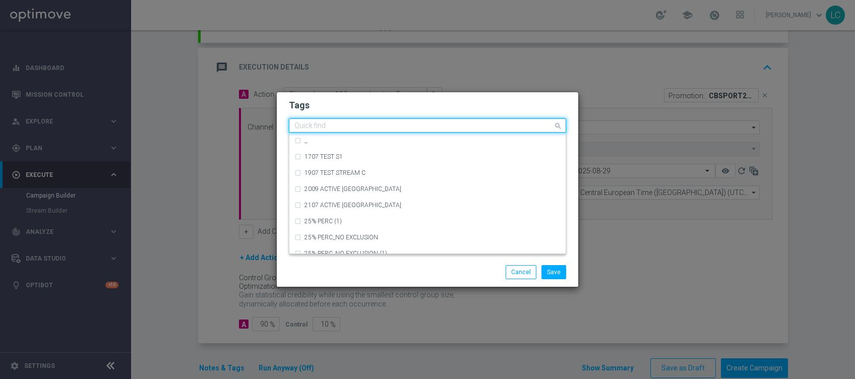
click at [509, 128] on input "text" at bounding box center [423, 126] width 259 height 9
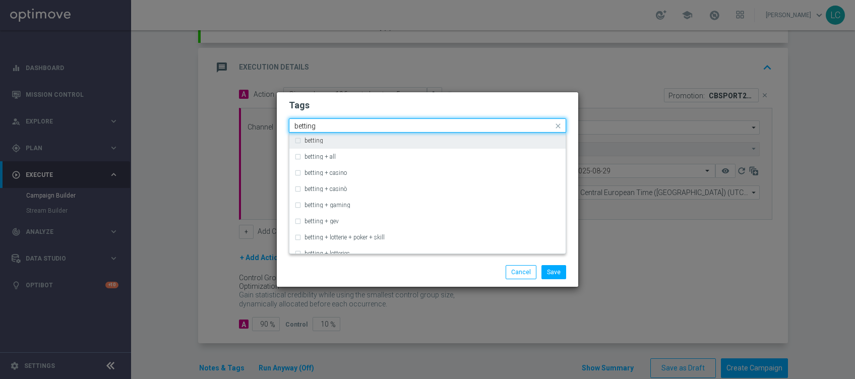
click at [447, 136] on div "betting" at bounding box center [427, 141] width 266 height 16
type input "betting"
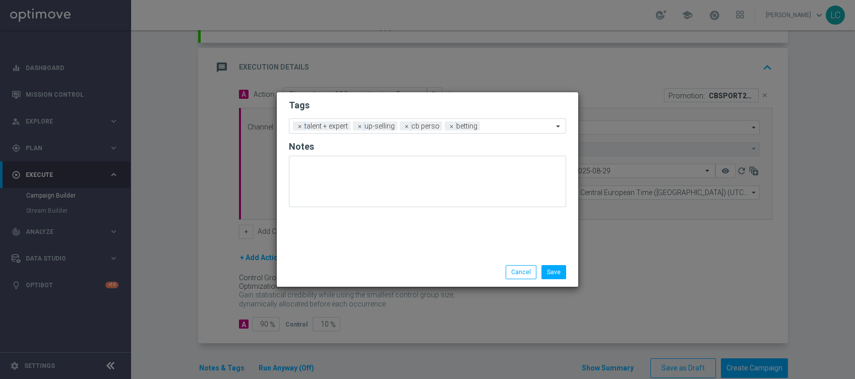
click at [471, 100] on h2 "Tags" at bounding box center [427, 105] width 277 height 12
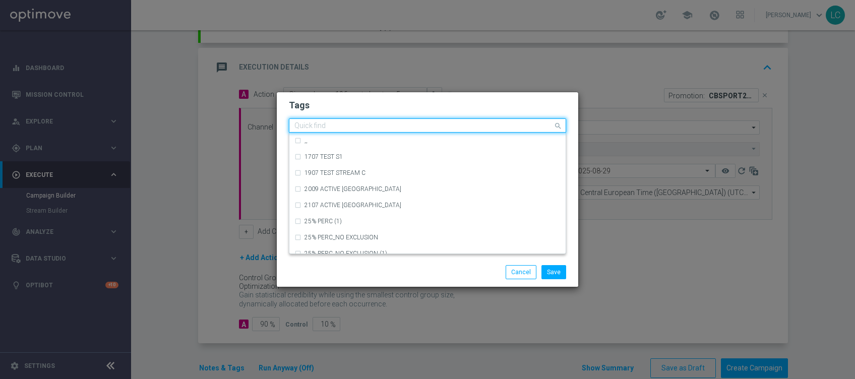
click at [508, 124] on input "text" at bounding box center [423, 126] width 259 height 9
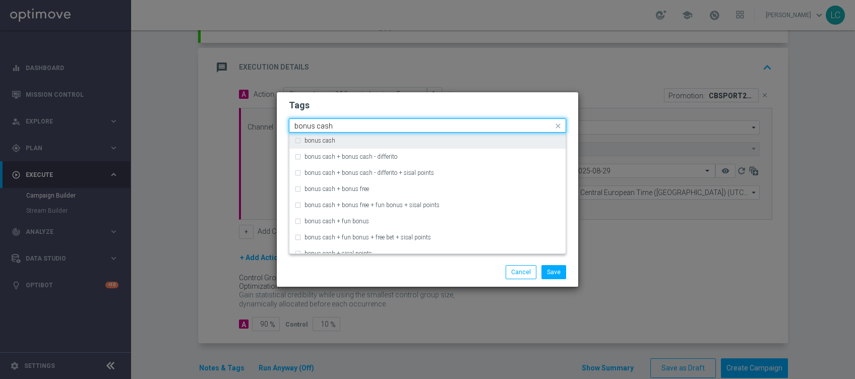
click at [411, 140] on div "bonus cash" at bounding box center [433, 141] width 256 height 6
type input "bonus cash"
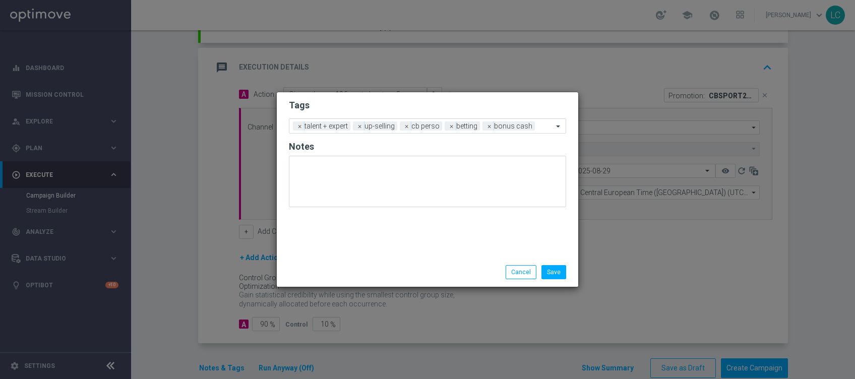
click at [452, 105] on h2 "Tags" at bounding box center [427, 105] width 277 height 12
click at [561, 275] on button "Save" at bounding box center [554, 272] width 25 height 14
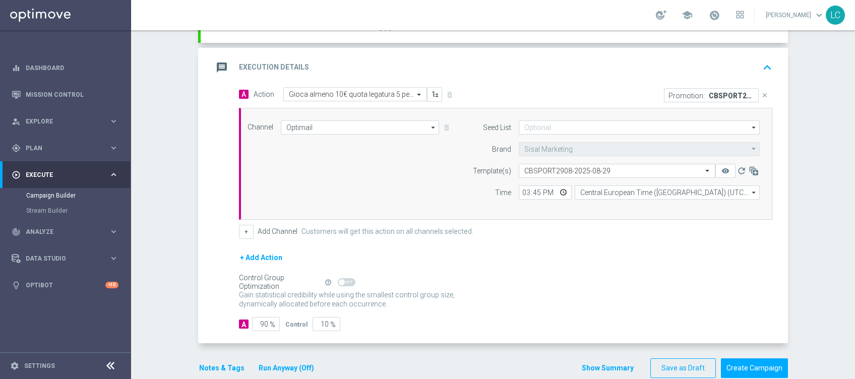
click at [765, 65] on icon "keyboard_arrow_up" at bounding box center [767, 67] width 15 height 15
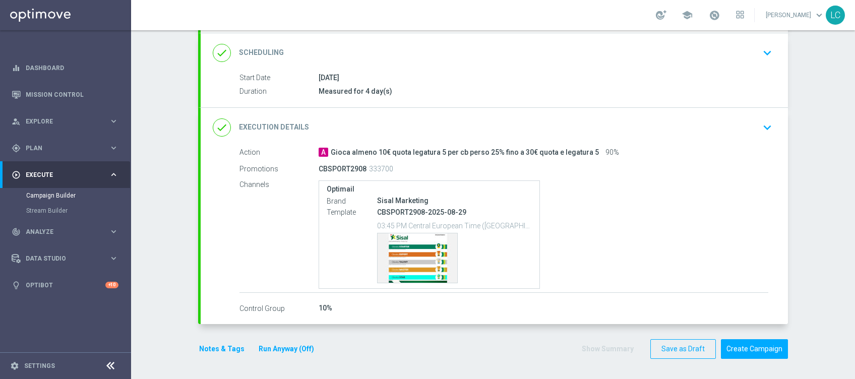
scroll to position [130, 0]
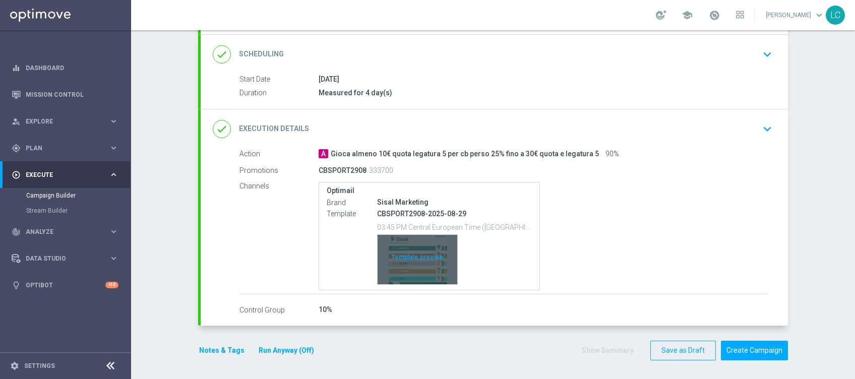
click at [390, 262] on div "Template preview" at bounding box center [418, 259] width 80 height 49
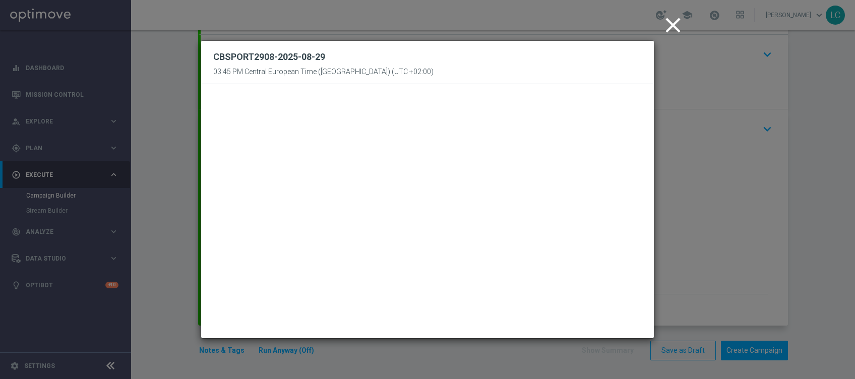
click at [678, 31] on icon "close" at bounding box center [673, 25] width 25 height 25
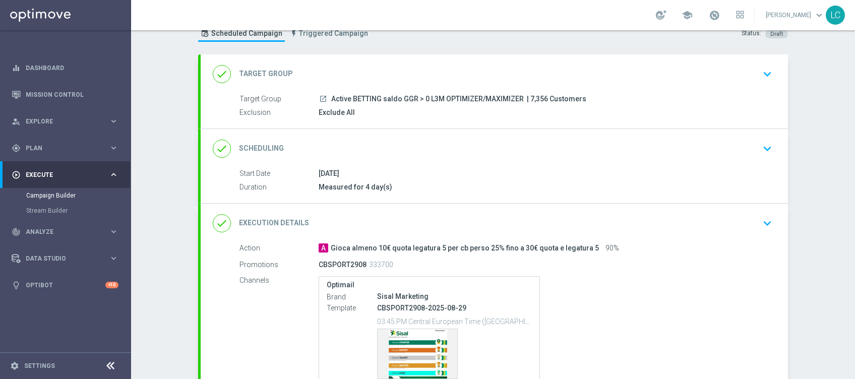
scroll to position [26, 0]
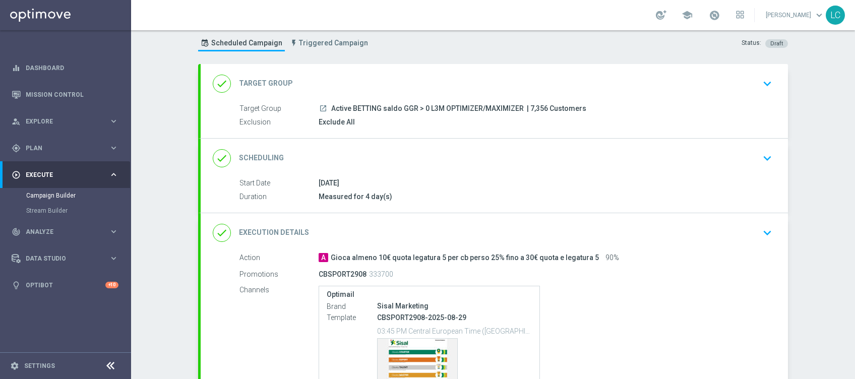
click at [768, 153] on icon "keyboard_arrow_down" at bounding box center [767, 158] width 15 height 15
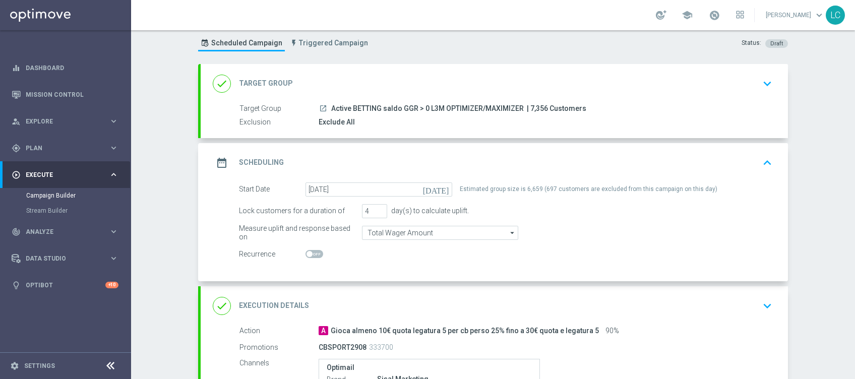
click at [770, 158] on button "keyboard_arrow_up" at bounding box center [767, 162] width 17 height 19
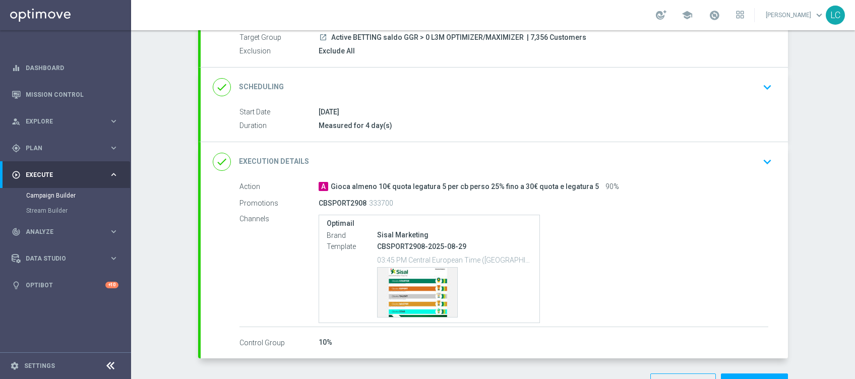
scroll to position [130, 0]
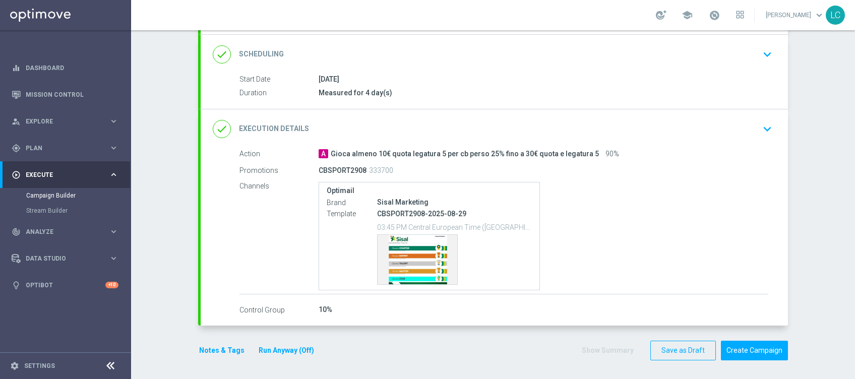
click at [207, 347] on button "Notes & Tags" at bounding box center [221, 350] width 47 height 13
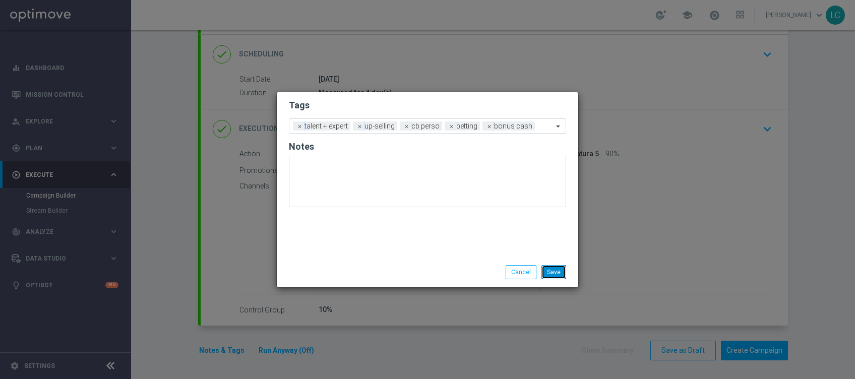
click at [553, 270] on button "Save" at bounding box center [554, 272] width 25 height 14
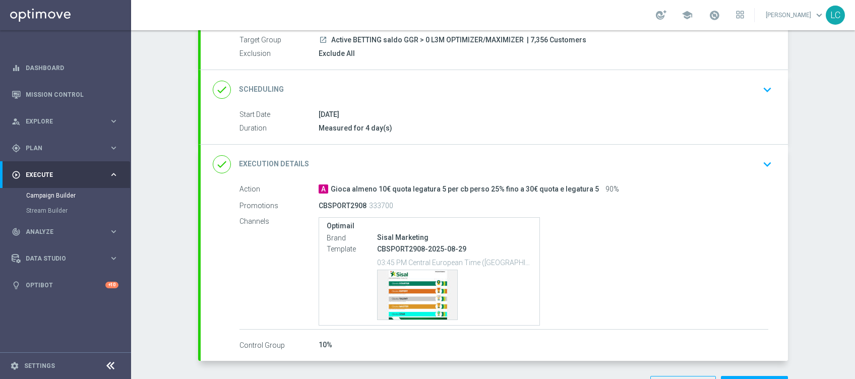
scroll to position [103, 0]
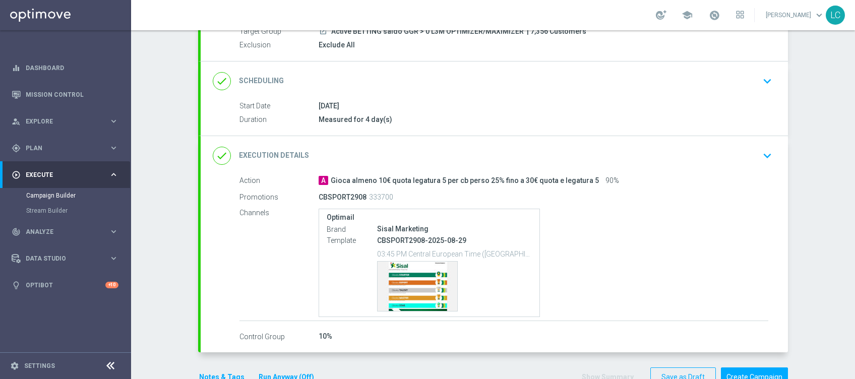
click at [383, 238] on p "CBSPORT2908-2025-08-29" at bounding box center [454, 240] width 155 height 9
copy p "CBSPORT2908"
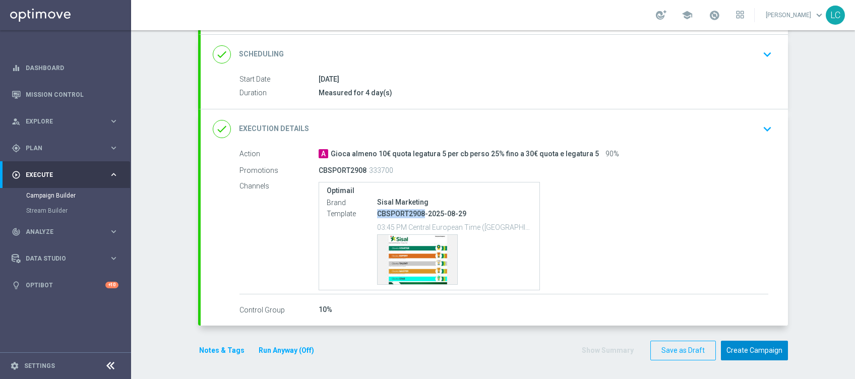
click at [755, 347] on button "Create Campaign" at bounding box center [754, 351] width 67 height 20
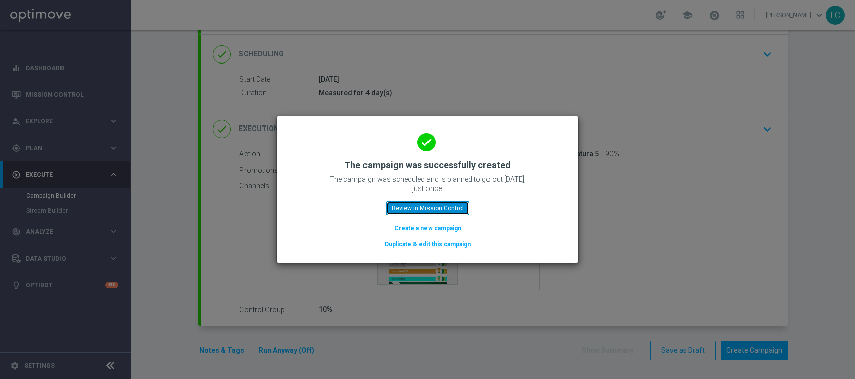
click at [434, 210] on button "Review in Mission Control" at bounding box center [427, 208] width 83 height 14
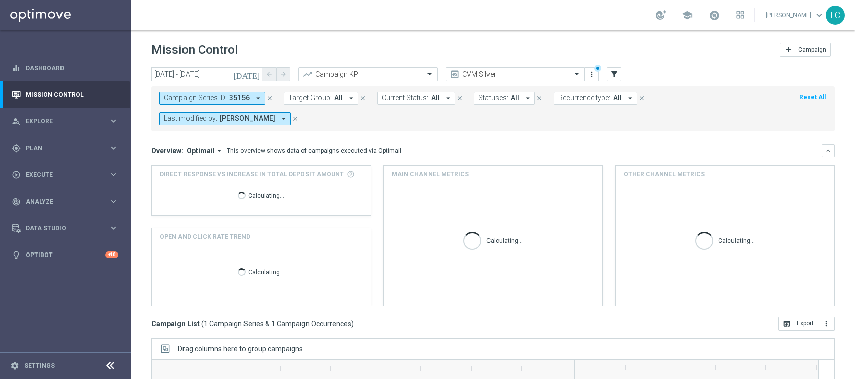
scroll to position [145, 0]
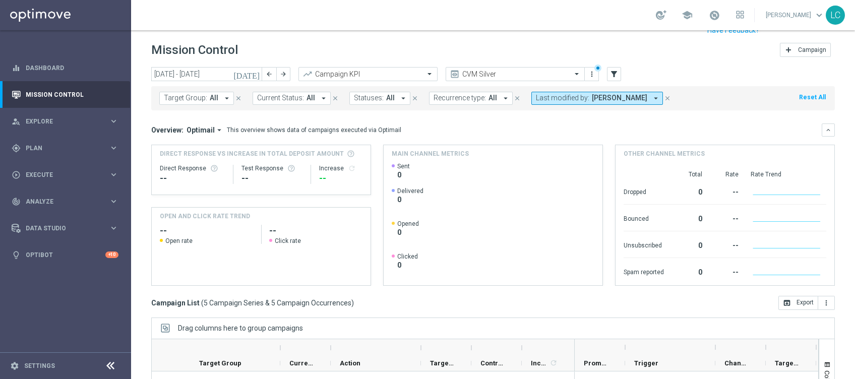
scroll to position [125, 0]
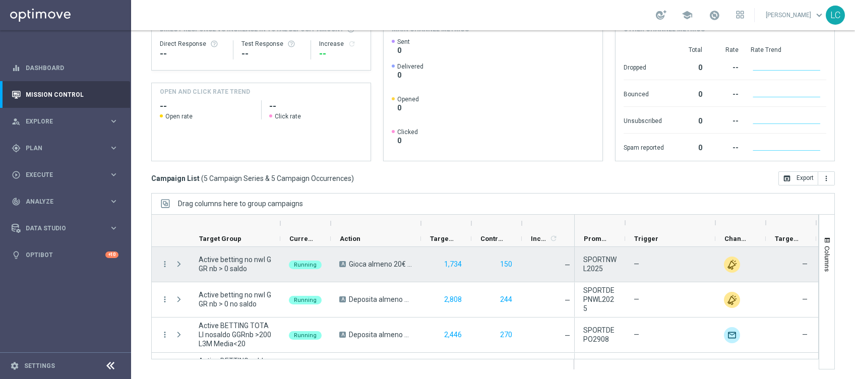
scroll to position [65, 0]
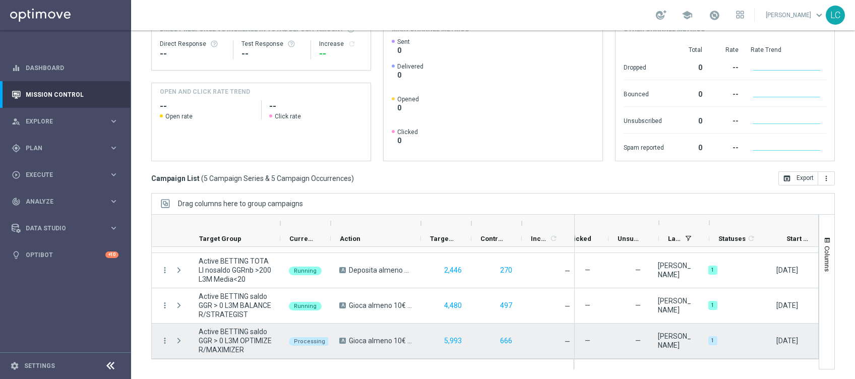
scroll to position [0, 533]
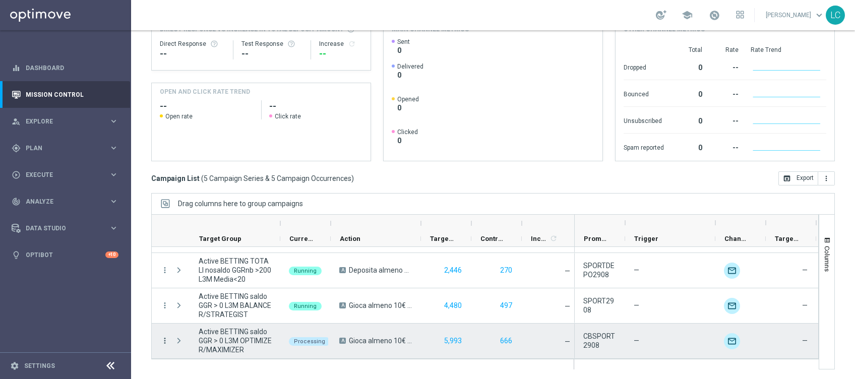
click at [164, 340] on icon "more_vert" at bounding box center [164, 340] width 9 height 9
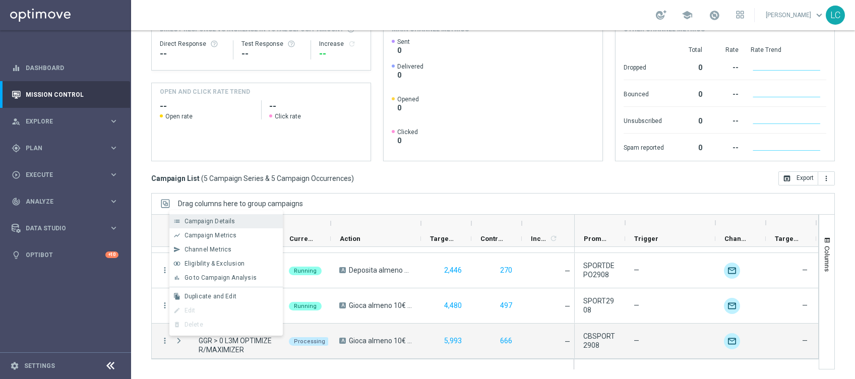
click at [234, 218] on div "Campaign Details" at bounding box center [232, 221] width 94 height 7
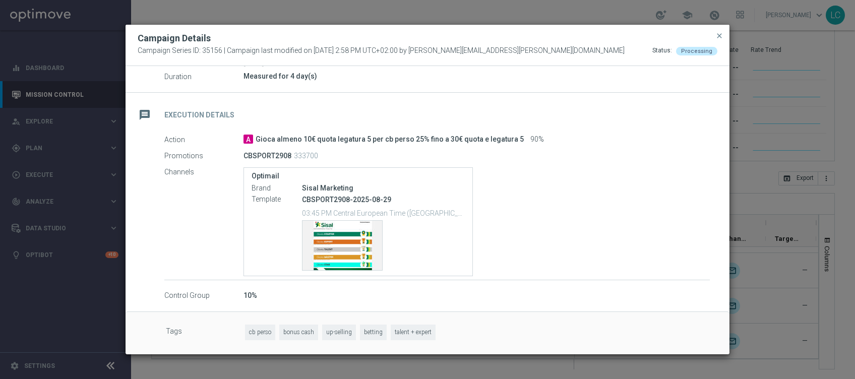
click at [722, 29] on div "Campaign Details Campaign Series ID: 35156 | Campaign last modified on [DATE] 2…" at bounding box center [428, 45] width 604 height 41
click at [721, 34] on span "close" at bounding box center [720, 36] width 8 height 8
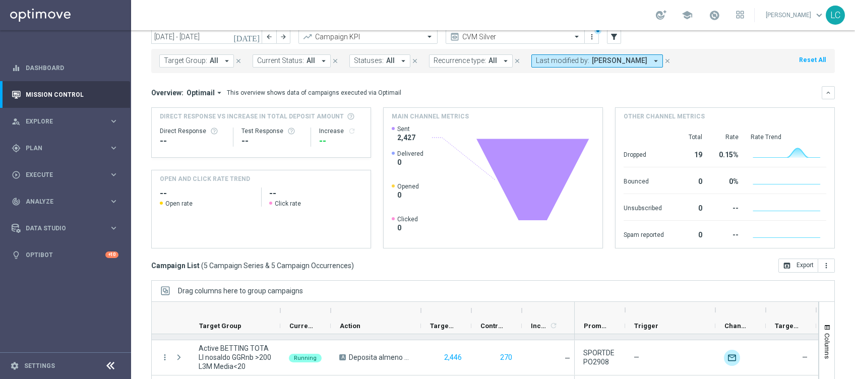
scroll to position [125, 0]
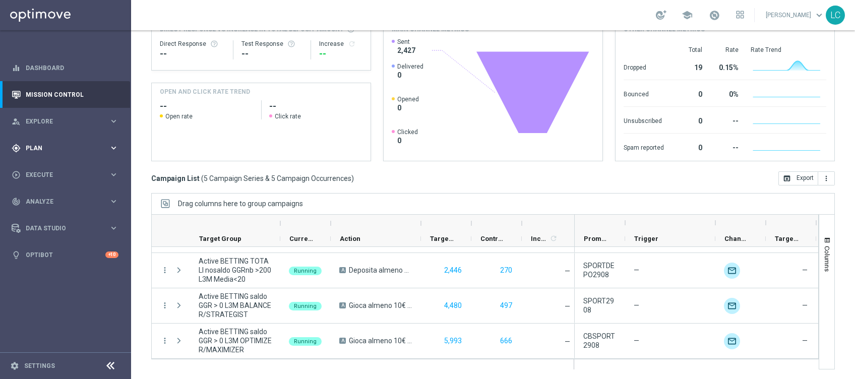
click at [46, 145] on span "Plan" at bounding box center [67, 148] width 83 height 6
click at [46, 169] on link "Target Groups" at bounding box center [65, 169] width 79 height 8
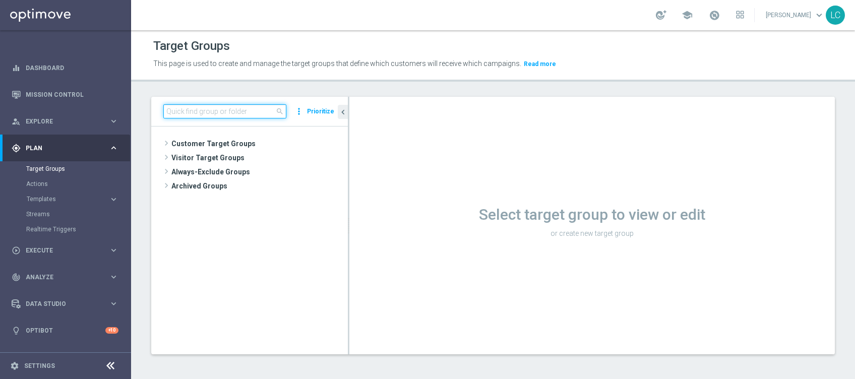
click at [241, 105] on input at bounding box center [224, 111] width 123 height 14
paste input "Talent only 1st pref betting lm ggr nb lm > 0 excl prev camp"
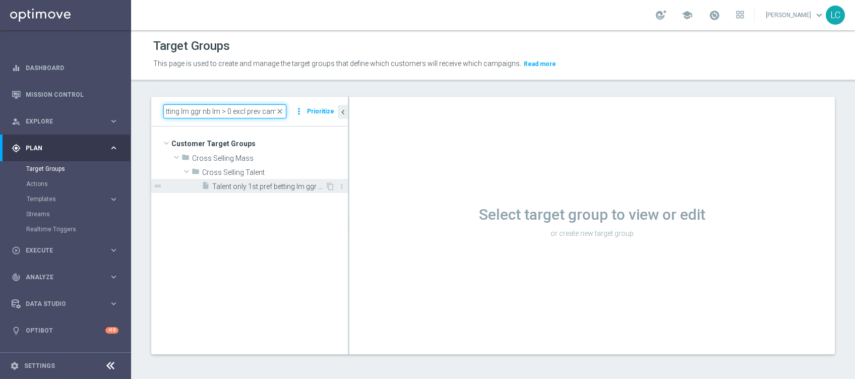
type input "Talent only 1st pref betting lm ggr nb lm > 0 excl prev camp"
click at [252, 187] on span "Talent only 1st pref betting lm ggr nb lm > 0 excl prev camp" at bounding box center [268, 187] width 113 height 9
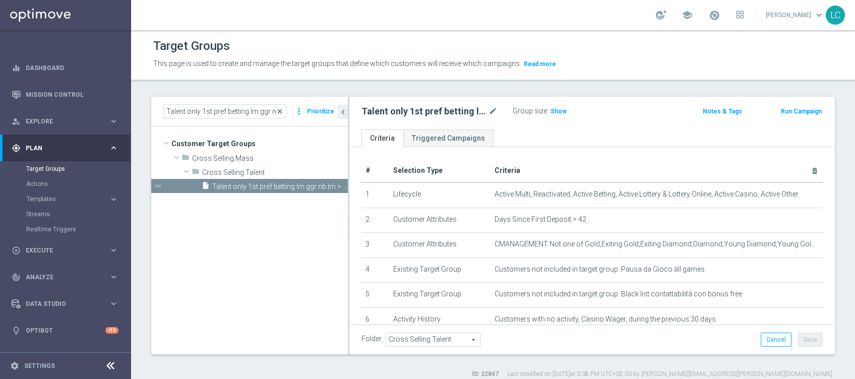
click at [281, 112] on span "close" at bounding box center [280, 111] width 8 height 8
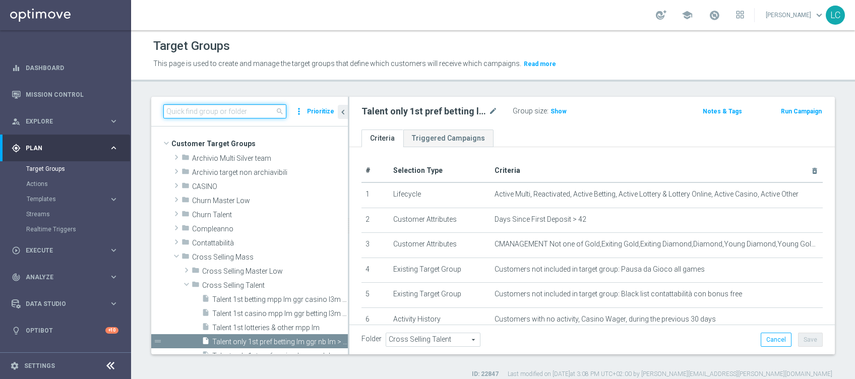
click at [266, 113] on input at bounding box center [224, 111] width 123 height 14
paste input "Talent 1st betting mpp lm ggr casino l3m > 0"
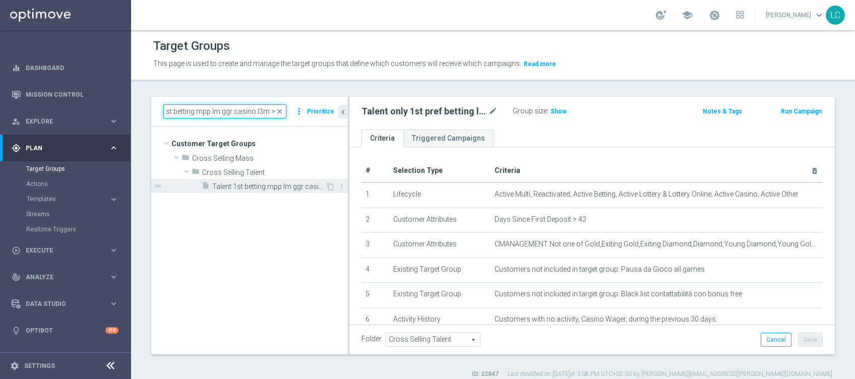
type input "Talent 1st betting mpp lm ggr casino l3m > 0"
click at [242, 186] on span "Talent 1st betting mpp lm ggr casino l3m > 0" at bounding box center [268, 187] width 113 height 9
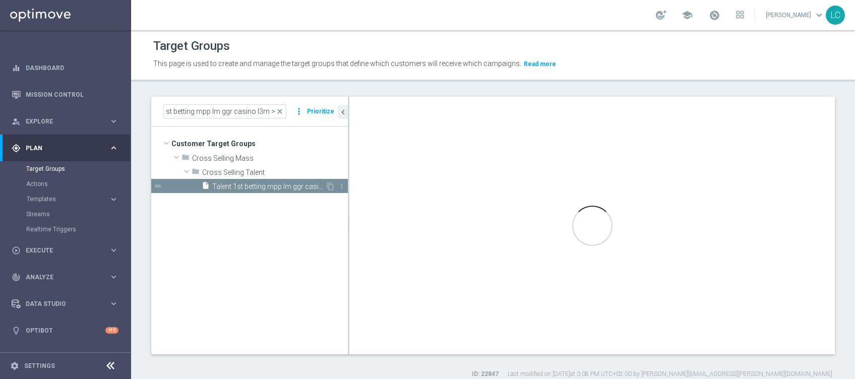
scroll to position [0, 0]
checkbox input "true"
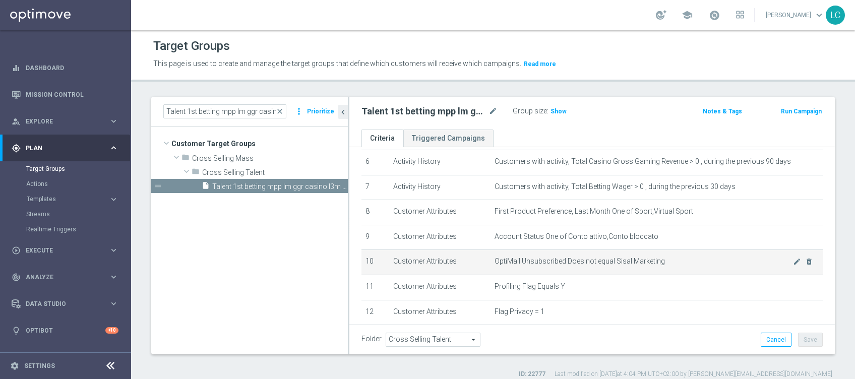
scroll to position [192, 0]
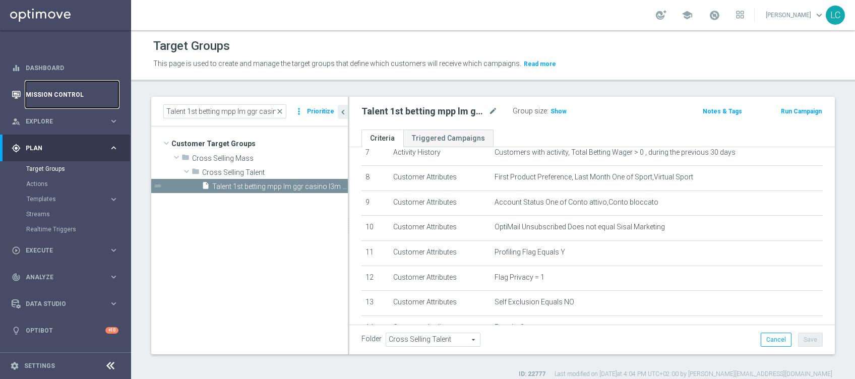
click at [34, 90] on link "Mission Control" at bounding box center [72, 94] width 93 height 27
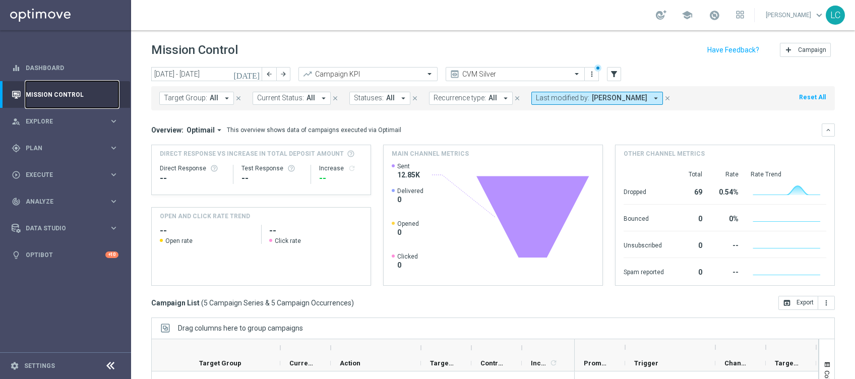
click at [66, 94] on link "Mission Control" at bounding box center [72, 94] width 93 height 27
click at [577, 89] on div "Target Group: All arrow_drop_down close Current Status: All arrow_drop_down clo…" at bounding box center [493, 98] width 684 height 24
click at [576, 89] on div "Target Group: All arrow_drop_down close Current Status: All arrow_drop_down clo…" at bounding box center [493, 98] width 684 height 24
click at [567, 100] on span "Last modified by:" at bounding box center [562, 98] width 53 height 9
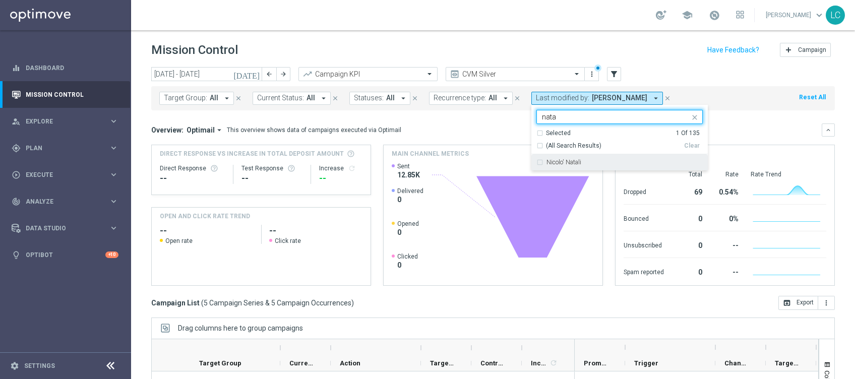
click at [537, 157] on div "Nicolo' Natali" at bounding box center [620, 162] width 166 height 16
type input "nata"
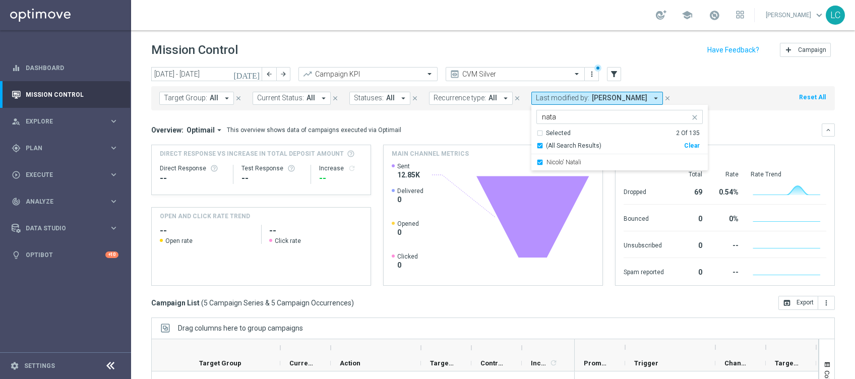
click at [477, 104] on button "Recurrence type: All arrow_drop_down" at bounding box center [471, 98] width 84 height 13
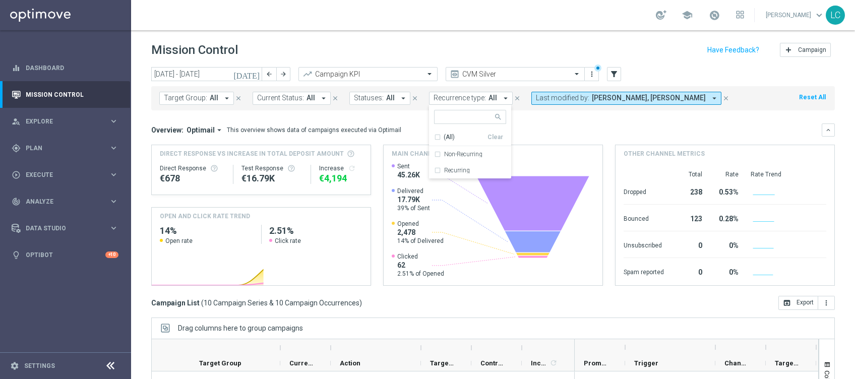
click at [547, 118] on mini-dashboard "Overview: Optimail arrow_drop_down This overview shows data of campaigns execut…" at bounding box center [493, 203] width 684 height 186
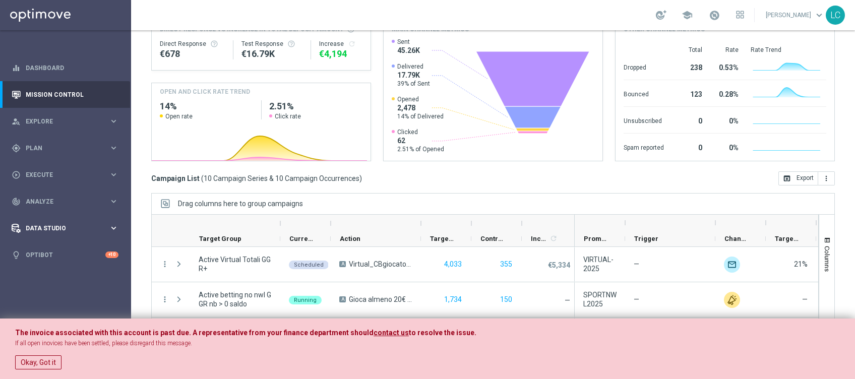
click at [48, 228] on span "Data Studio" at bounding box center [67, 228] width 83 height 6
click at [45, 205] on div "track_changes Analyze" at bounding box center [60, 201] width 97 height 9
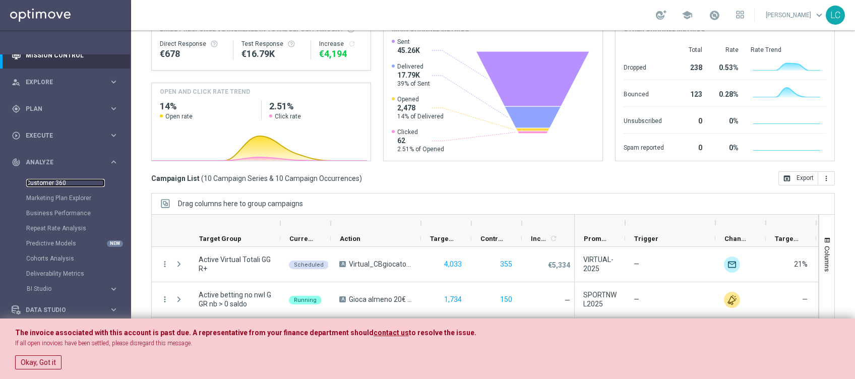
click at [55, 182] on link "Customer 360" at bounding box center [65, 183] width 79 height 8
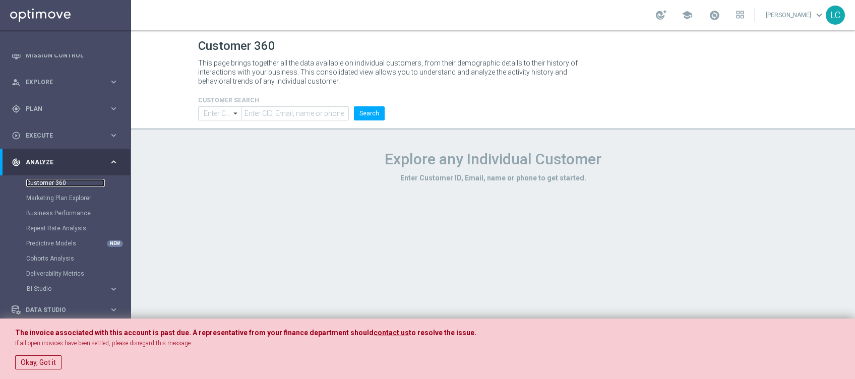
type input "Contains"
click at [278, 118] on input "text" at bounding box center [295, 113] width 107 height 14
type input "[EMAIL_ADDRESS][DOMAIN_NAME]"
click at [39, 353] on div "Okay, Got it" at bounding box center [38, 359] width 46 height 19
click at [40, 359] on button "Okay, Got it" at bounding box center [38, 362] width 46 height 14
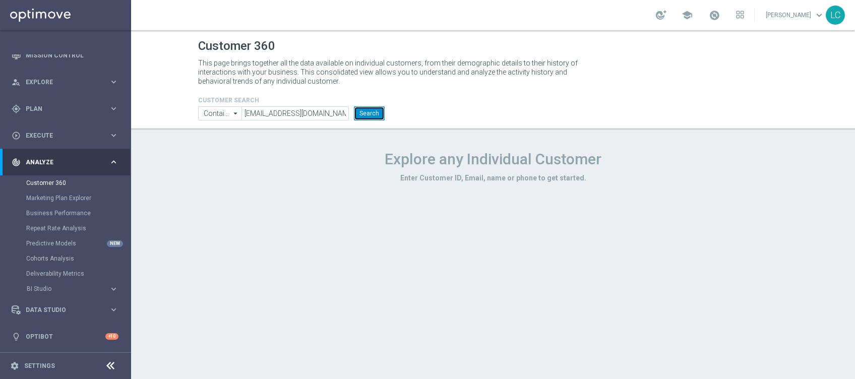
click at [373, 112] on button "Search" at bounding box center [369, 113] width 31 height 14
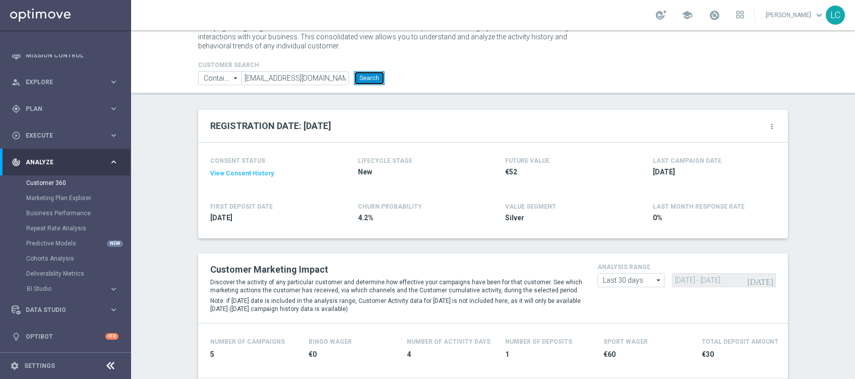
scroll to position [35, 0]
click at [243, 170] on button "View Consent History" at bounding box center [242, 174] width 64 height 9
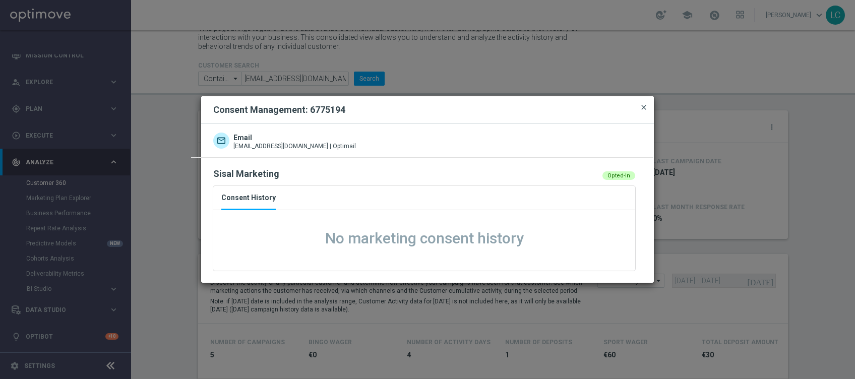
click at [642, 107] on span "close" at bounding box center [644, 107] width 8 height 8
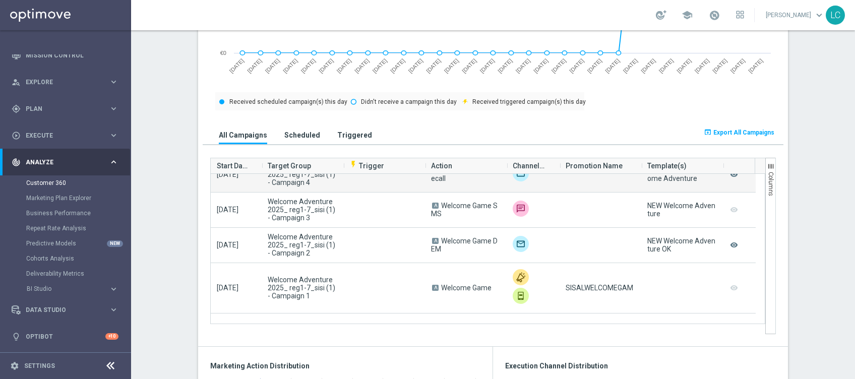
scroll to position [0, 0]
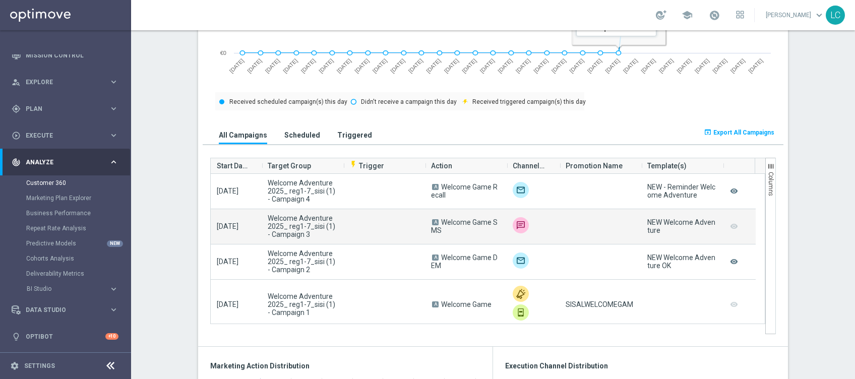
click at [308, 242] on div "Welcome Adventure 2025_ reg1-7_sisi (1) - Campaign 3" at bounding box center [303, 226] width 82 height 35
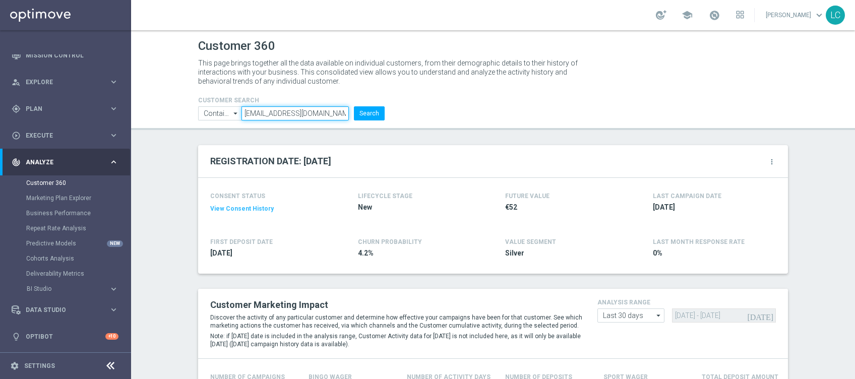
click at [259, 113] on input "[EMAIL_ADDRESS][DOMAIN_NAME]" at bounding box center [295, 113] width 107 height 14
drag, startPoint x: 259, startPoint y: 113, endPoint x: 364, endPoint y: 103, distance: 105.9
click at [364, 103] on form "CUSTOMER SEARCH Contains Contains arrow_drop_down Drag here to set row groups D…" at bounding box center [291, 109] width 187 height 24
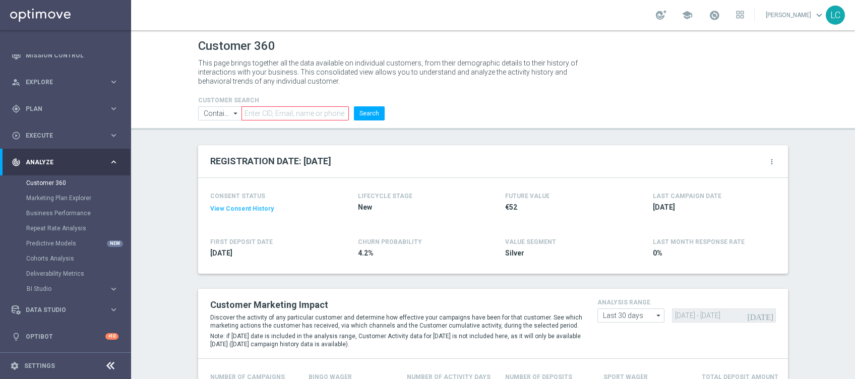
click at [512, 97] on div "CUSTOMER SEARCH Contains Contains arrow_drop_down Drag here to set row groups D…" at bounding box center [493, 104] width 605 height 32
